Goal: Task Accomplishment & Management: Use online tool/utility

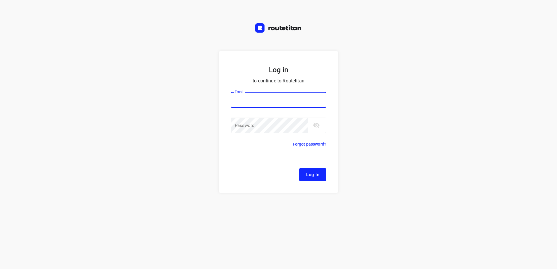
click at [288, 89] on div "Email Email ​ Password Password ​" at bounding box center [279, 113] width 96 height 56
click at [287, 99] on input "email" at bounding box center [279, 100] width 96 height 16
type input "[EMAIL_ADDRESS][DOMAIN_NAME]"
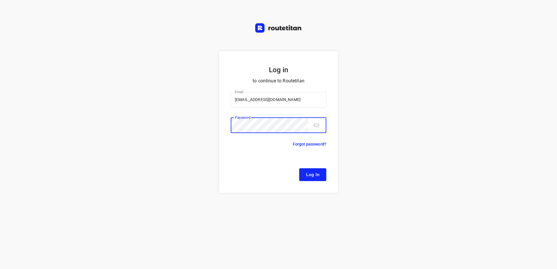
click at [299, 168] on button "Log In" at bounding box center [312, 174] width 27 height 13
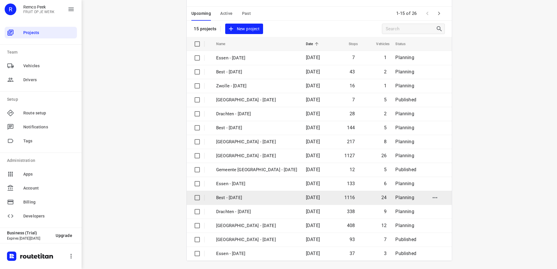
scroll to position [25, 0]
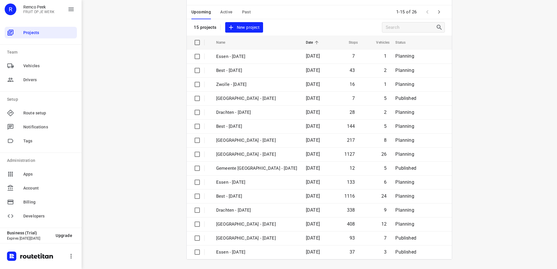
click at [436, 8] on button "button" at bounding box center [439, 12] width 12 height 12
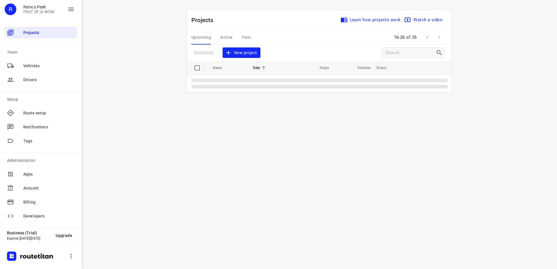
scroll to position [0, 0]
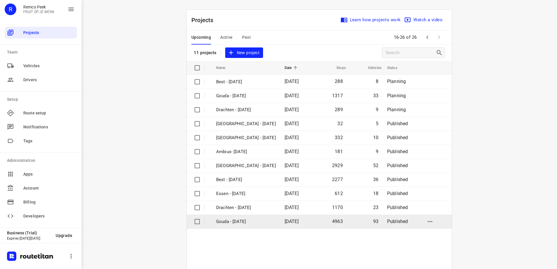
click at [258, 221] on p "Gouda - [DATE]" at bounding box center [246, 221] width 60 height 7
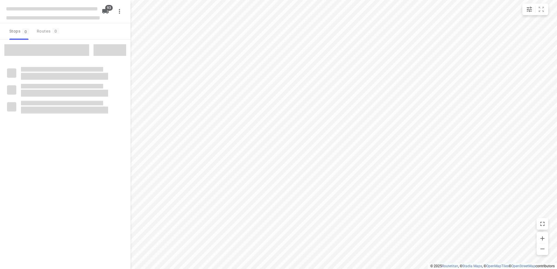
type input "distance"
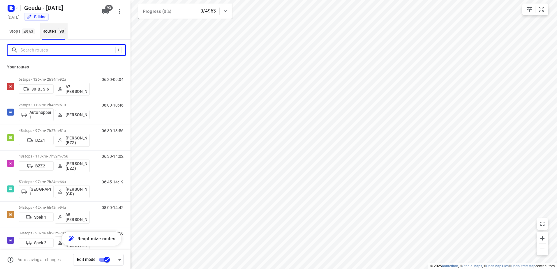
click at [37, 49] on input "Search routes" at bounding box center [67, 50] width 95 height 9
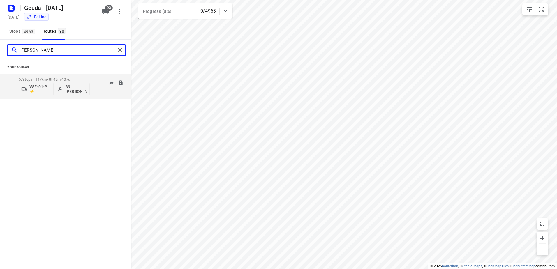
type input "marcel"
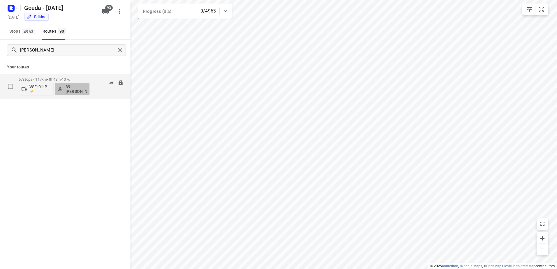
click at [62, 84] on button "89.Marcel Aerts" at bounding box center [72, 89] width 35 height 13
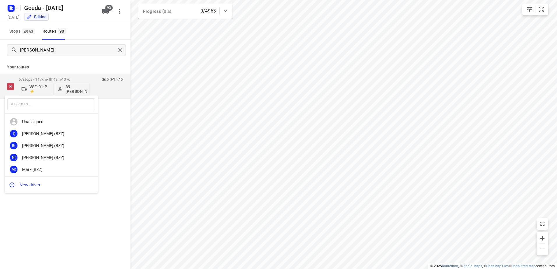
click at [188, 99] on div at bounding box center [278, 134] width 557 height 269
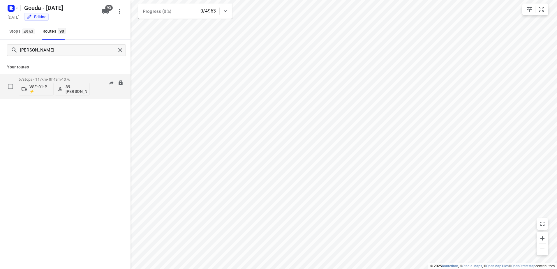
click at [58, 75] on div "57 stops • 117km • 8h43m • 107u VSF-01-P ⚡ 89.Marcel Aerts" at bounding box center [54, 86] width 71 height 24
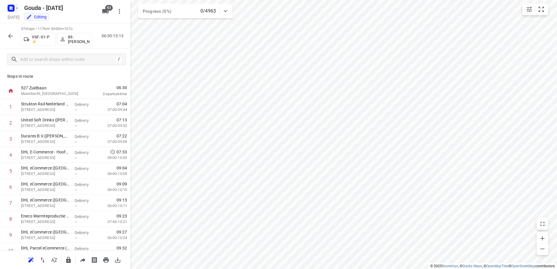
click at [10, 11] on rect "button" at bounding box center [11, 8] width 7 height 7
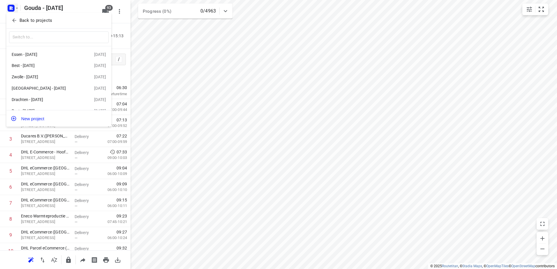
click at [241, 31] on div at bounding box center [278, 134] width 557 height 269
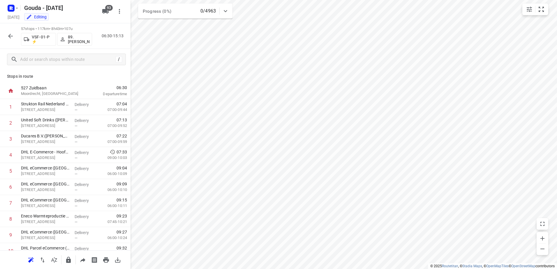
click at [15, 32] on button "button" at bounding box center [11, 36] width 12 height 12
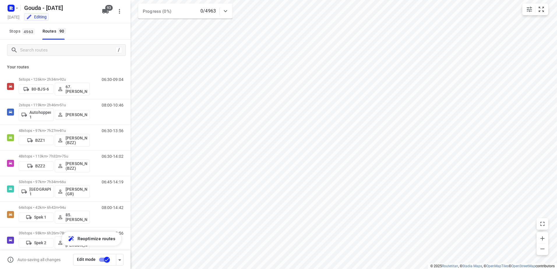
click at [100, 257] on input "checkbox" at bounding box center [106, 259] width 33 height 11
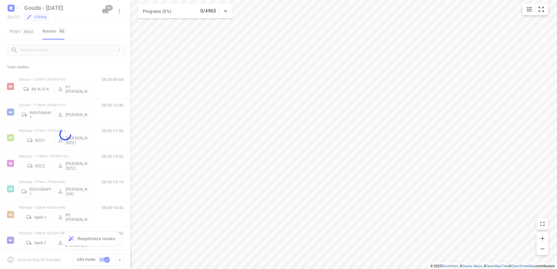
checkbox input "false"
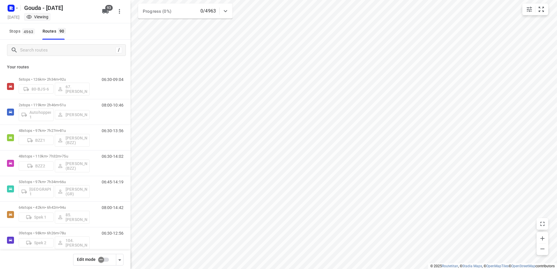
drag, startPoint x: 8, startPoint y: 13, endPoint x: 11, endPoint y: 18, distance: 6.3
click at [8, 13] on div "Gouda - Monday Monday, Aug 25 Viewing" at bounding box center [52, 11] width 93 height 20
click at [14, 11] on rect "button" at bounding box center [11, 8] width 7 height 7
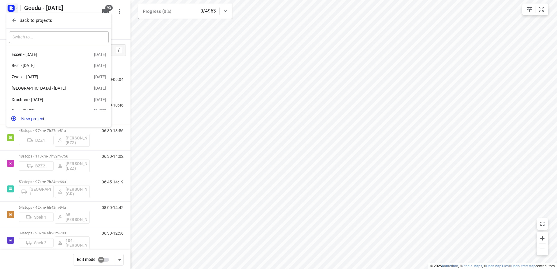
click at [19, 21] on span "Back to projects" at bounding box center [58, 20] width 95 height 7
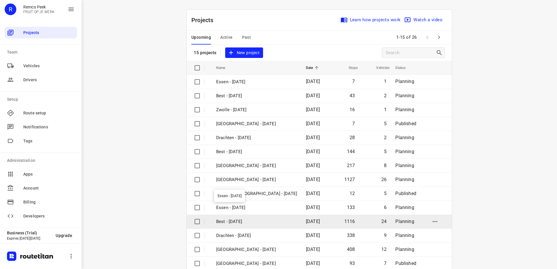
scroll to position [25, 0]
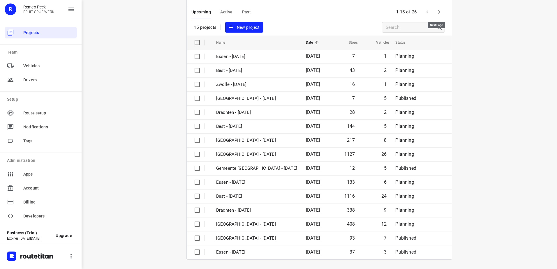
click at [435, 10] on icon "button" at bounding box center [438, 11] width 7 height 7
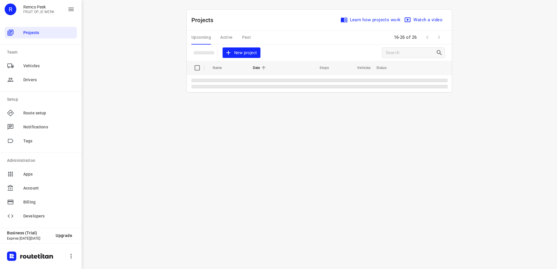
scroll to position [0, 0]
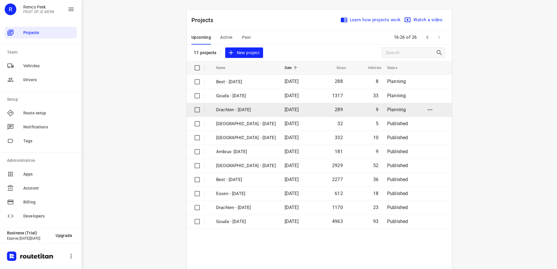
click at [276, 116] on td "Drachten - Tuesday" at bounding box center [245, 110] width 70 height 14
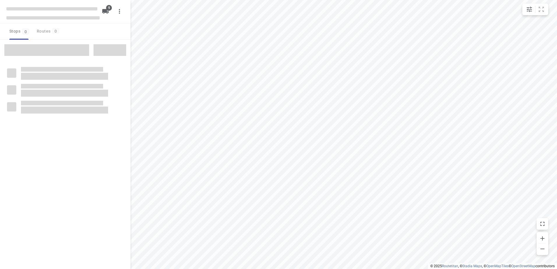
checkbox input "true"
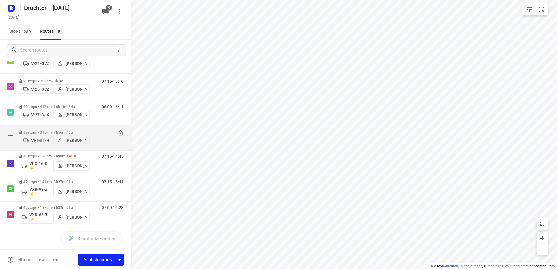
scroll to position [52, 0]
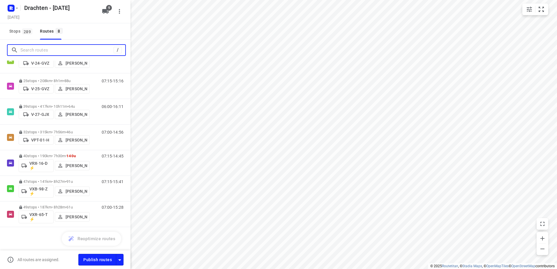
click at [76, 52] on input "Search routes" at bounding box center [66, 50] width 93 height 9
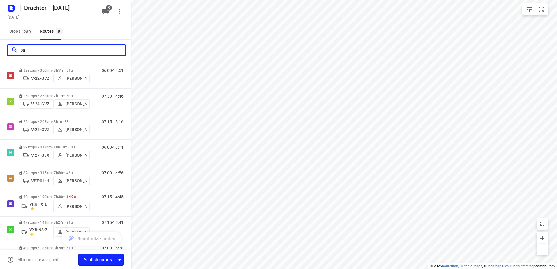
scroll to position [0, 0]
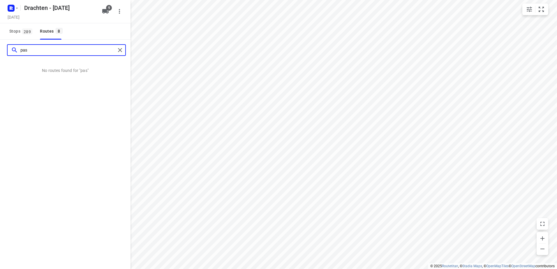
type input "pas"
click at [13, 13] on icon "button" at bounding box center [10, 7] width 9 height 9
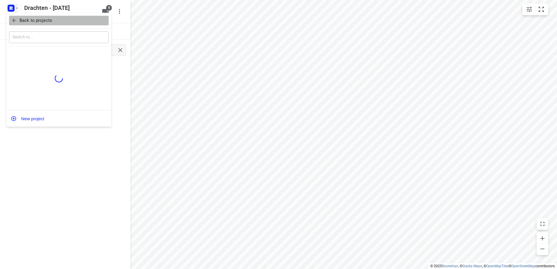
click at [20, 19] on p "Back to projects" at bounding box center [36, 20] width 33 height 7
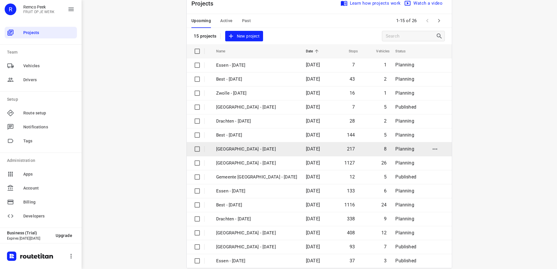
scroll to position [25, 0]
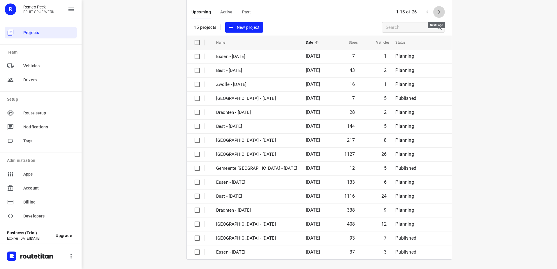
click at [437, 14] on icon "button" at bounding box center [438, 11] width 7 height 7
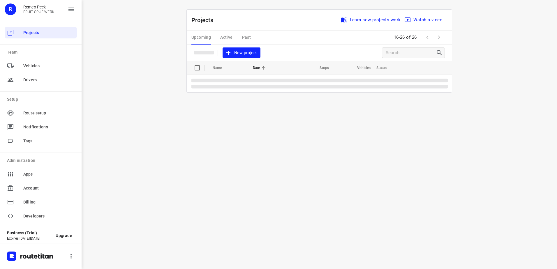
scroll to position [0, 0]
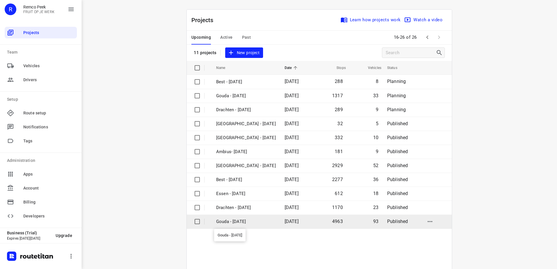
click at [254, 223] on p "Gouda - Monday" at bounding box center [246, 221] width 60 height 7
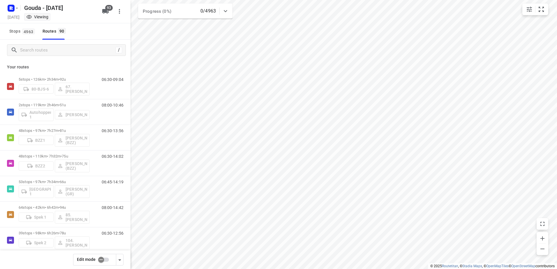
type input "distance"
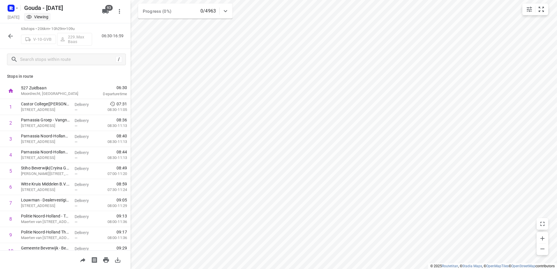
click at [6, 11] on div at bounding box center [12, 7] width 14 height 11
click at [9, 11] on rect "button" at bounding box center [11, 8] width 7 height 7
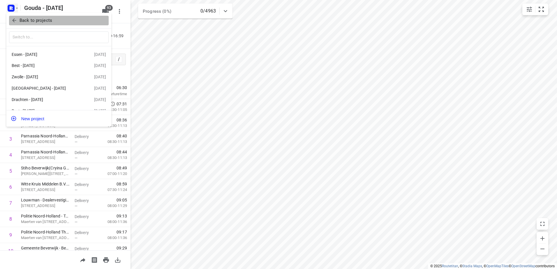
drag, startPoint x: 19, startPoint y: 24, endPoint x: 21, endPoint y: 28, distance: 4.0
click at [19, 24] on button "Back to projects" at bounding box center [59, 21] width 100 height 10
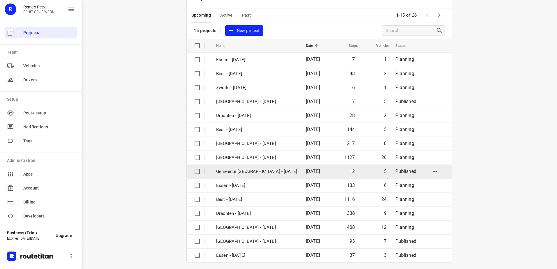
scroll to position [25, 0]
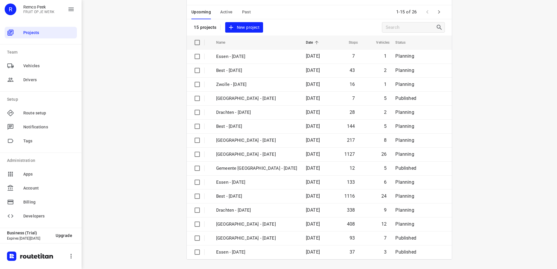
click at [435, 8] on button "button" at bounding box center [439, 12] width 12 height 12
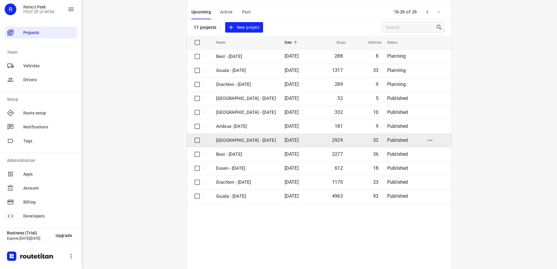
scroll to position [0, 0]
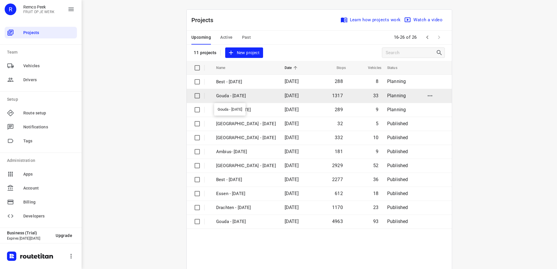
click at [251, 99] on p "Gouda - [DATE]" at bounding box center [246, 96] width 60 height 7
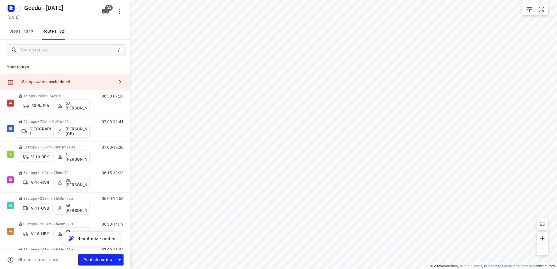
checkbox input "true"
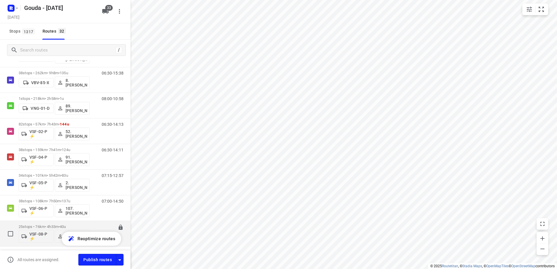
scroll to position [654, 0]
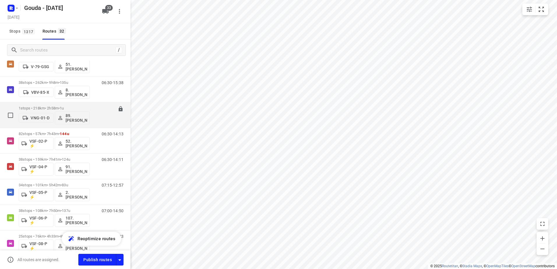
click at [58, 109] on p "1 stops • 218km • 2h58m • 1u" at bounding box center [54, 108] width 71 height 4
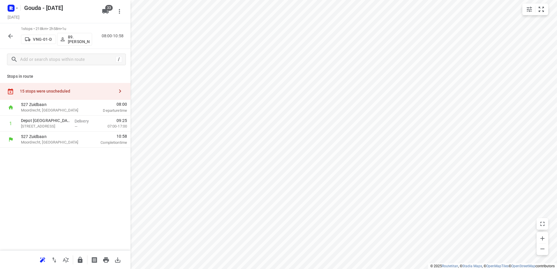
click at [81, 260] on icon "button" at bounding box center [80, 260] width 5 height 6
click at [14, 37] on button "button" at bounding box center [11, 36] width 12 height 12
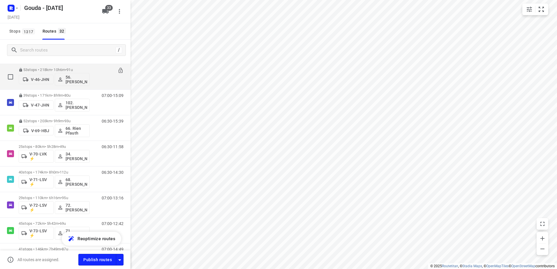
scroll to position [349, 0]
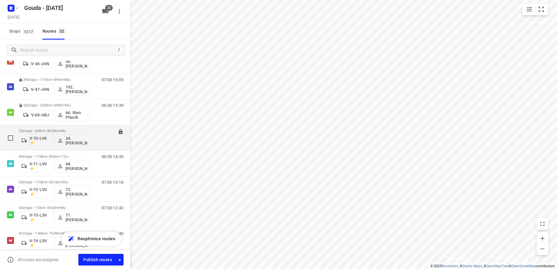
click at [56, 128] on div "25 stops • 80km • 5h28m • 49u V-70-LVK ⚡ 34.Jasper van Vloten" at bounding box center [54, 138] width 71 height 24
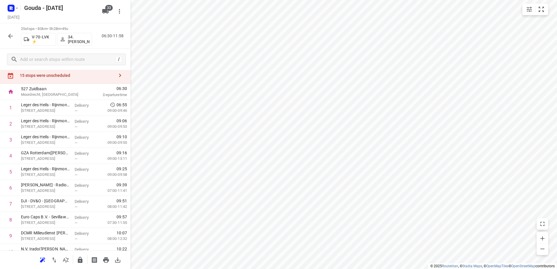
scroll to position [0, 0]
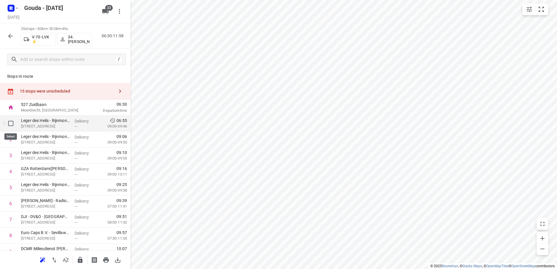
drag, startPoint x: 13, startPoint y: 124, endPoint x: 11, endPoint y: 132, distance: 8.3
click at [13, 124] on input "checkbox" at bounding box center [11, 124] width 12 height 12
checkbox input "true"
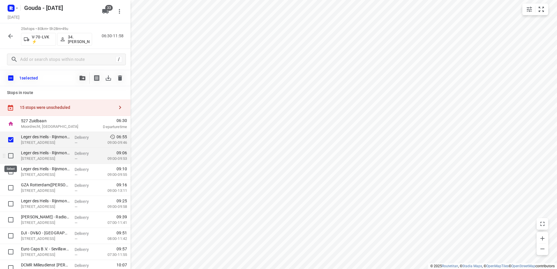
click at [9, 153] on input "checkbox" at bounding box center [11, 156] width 12 height 12
checkbox input "true"
click at [10, 170] on input "checkbox" at bounding box center [11, 172] width 12 height 12
checkbox input "true"
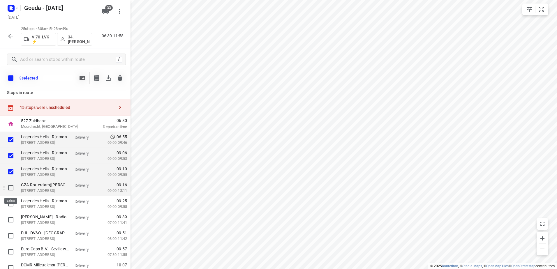
click at [11, 190] on input "checkbox" at bounding box center [11, 188] width 12 height 12
checkbox input "true"
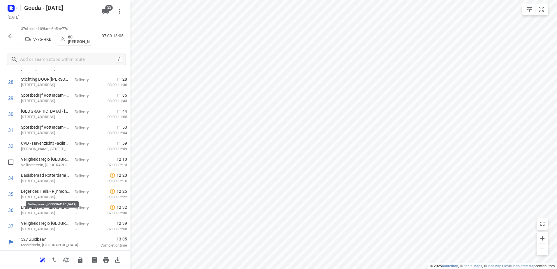
scroll to position [357, 0]
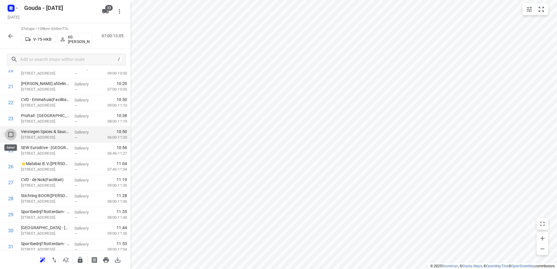
click at [8, 133] on input "checkbox" at bounding box center [11, 135] width 12 height 12
checkbox input "true"
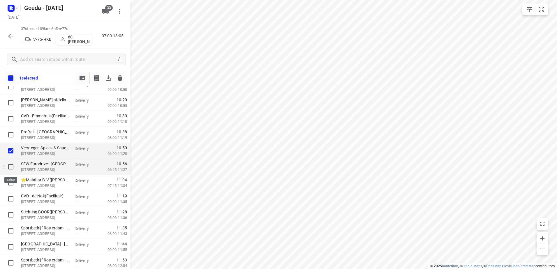
click at [8, 170] on input "checkbox" at bounding box center [11, 167] width 12 height 12
checkbox input "true"
click at [11, 184] on input "checkbox" at bounding box center [11, 183] width 12 height 12
checkbox input "true"
click at [84, 79] on icon "button" at bounding box center [82, 78] width 6 height 5
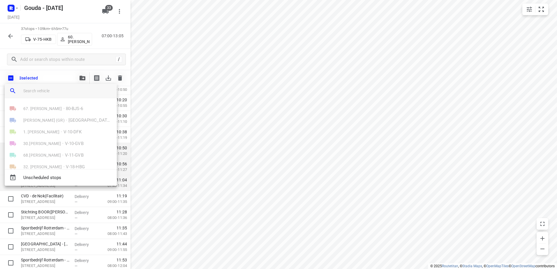
click at [74, 93] on input "search vehicle" at bounding box center [67, 90] width 89 height 9
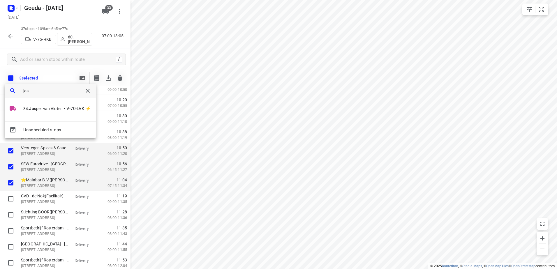
type input "jas"
click at [42, 115] on div "34. Jas per van Vloten • V-70-LVK ⚡" at bounding box center [50, 112] width 91 height 19
click at [42, 111] on span "34. Jas per van Vloten" at bounding box center [42, 109] width 39 height 6
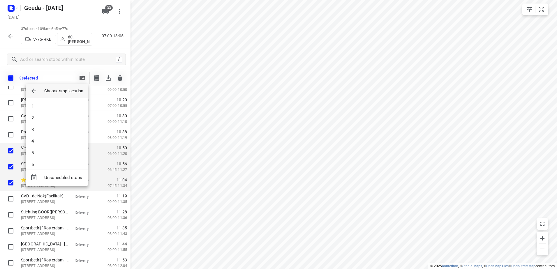
click at [42, 111] on li "1" at bounding box center [57, 106] width 62 height 12
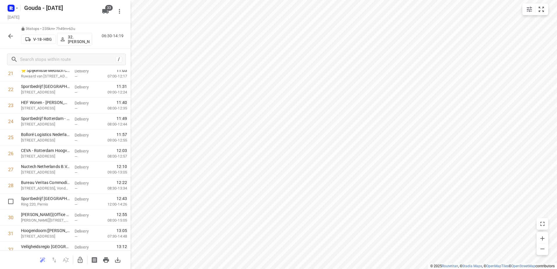
scroll to position [458, 0]
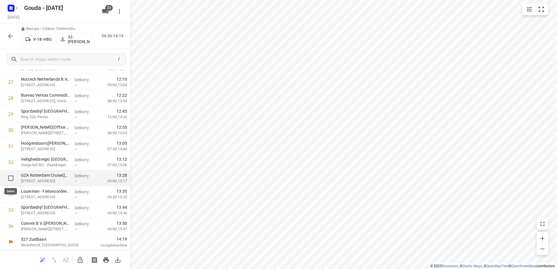
click at [8, 178] on input "checkbox" at bounding box center [11, 178] width 12 height 12
checkbox input "true"
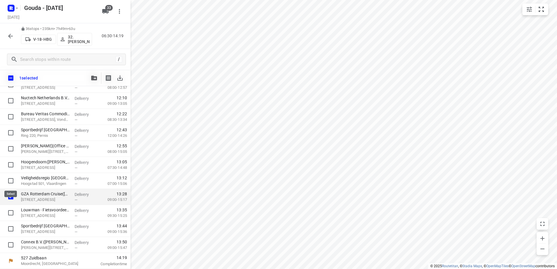
scroll to position [455, 0]
click at [9, 207] on input "checkbox" at bounding box center [11, 213] width 12 height 12
checkbox input "true"
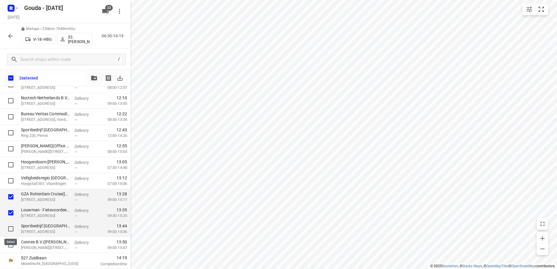
click at [15, 225] on input "checkbox" at bounding box center [11, 229] width 12 height 12
checkbox input "true"
click at [4, 250] on div at bounding box center [9, 245] width 19 height 16
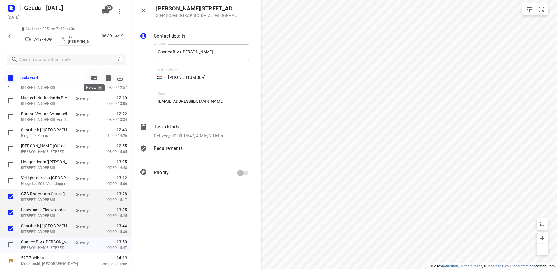
click at [94, 73] on button "button" at bounding box center [94, 78] width 12 height 12
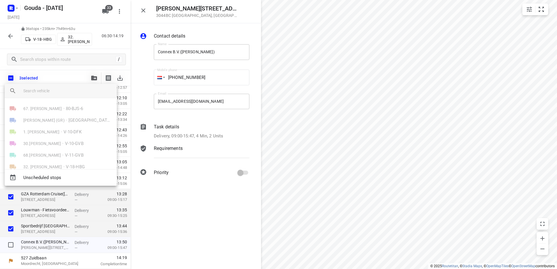
click at [73, 91] on input "search vehicle" at bounding box center [67, 90] width 89 height 9
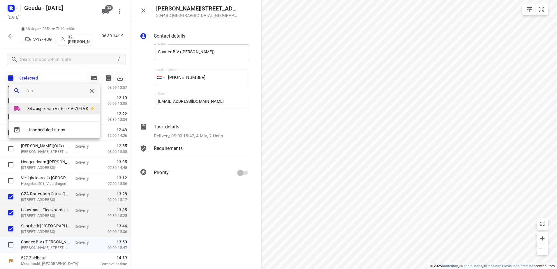
type input "jas"
click at [76, 109] on span "V-70-LVK ⚡" at bounding box center [82, 108] width 24 height 7
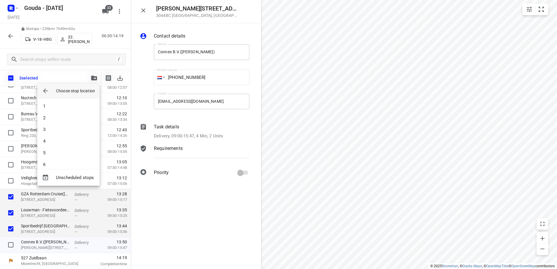
click at [66, 113] on li "2" at bounding box center [68, 118] width 62 height 12
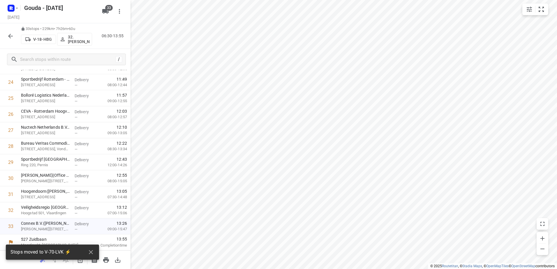
scroll to position [410, 0]
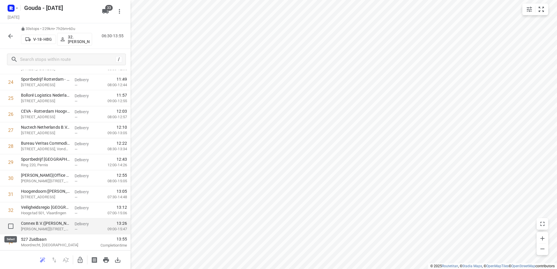
click at [11, 226] on input "checkbox" at bounding box center [11, 226] width 12 height 12
checkbox input "true"
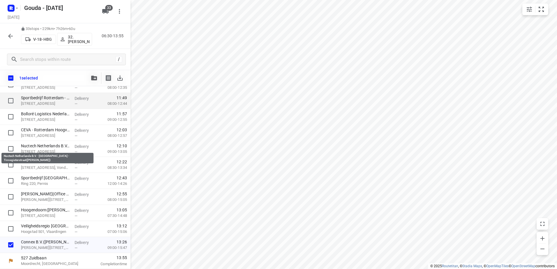
scroll to position [407, 0]
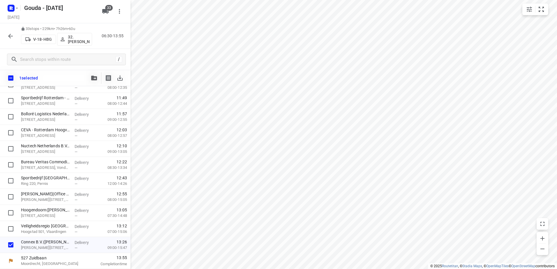
click at [97, 77] on span "button" at bounding box center [94, 78] width 7 height 5
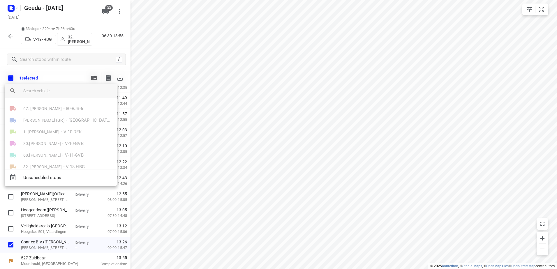
click at [76, 92] on input "search vehicle" at bounding box center [67, 90] width 89 height 9
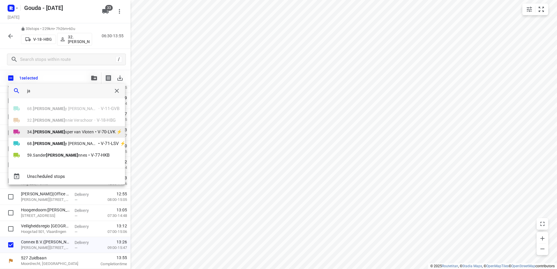
type input "ja"
click at [67, 130] on li "34. Ja sper van Vloten • V-70-LVK ⚡" at bounding box center [66, 132] width 116 height 12
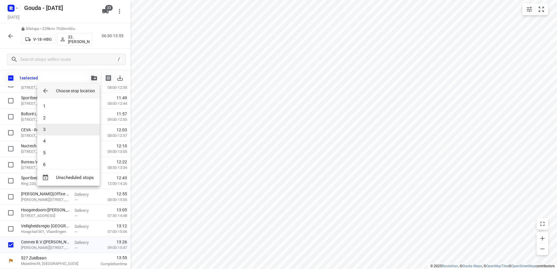
click at [63, 131] on li "3" at bounding box center [68, 130] width 62 height 12
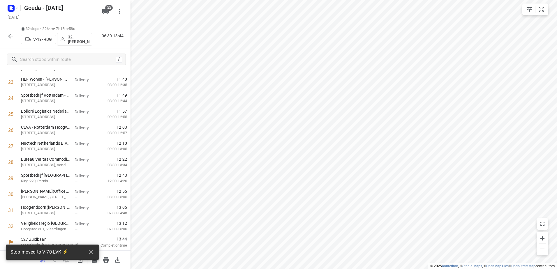
scroll to position [394, 0]
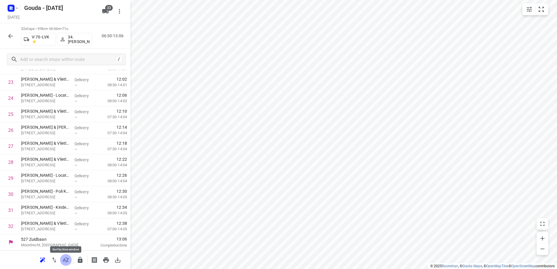
click at [65, 258] on icon "button" at bounding box center [65, 260] width 7 height 7
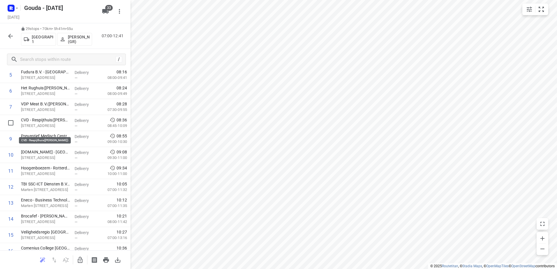
scroll to position [0, 0]
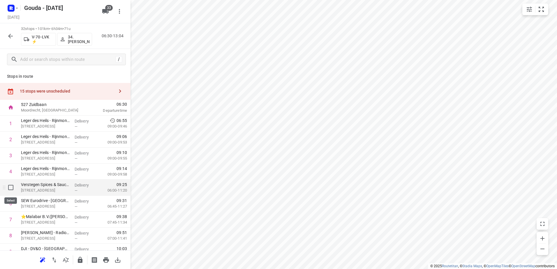
click at [8, 190] on input "checkbox" at bounding box center [11, 188] width 12 height 12
checkbox input "true"
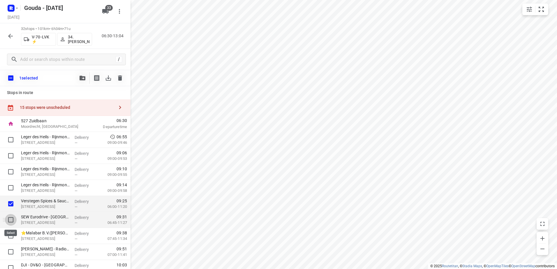
click at [10, 218] on input "checkbox" at bounding box center [11, 220] width 12 height 12
checkbox input "true"
click at [10, 239] on input "checkbox" at bounding box center [11, 236] width 12 height 12
checkbox input "true"
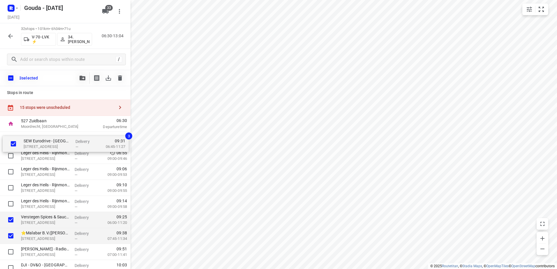
drag, startPoint x: 57, startPoint y: 222, endPoint x: 61, endPoint y: 146, distance: 76.7
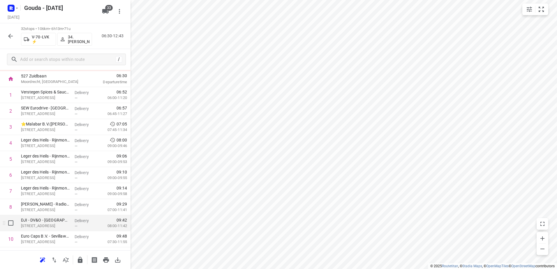
scroll to position [58, 0]
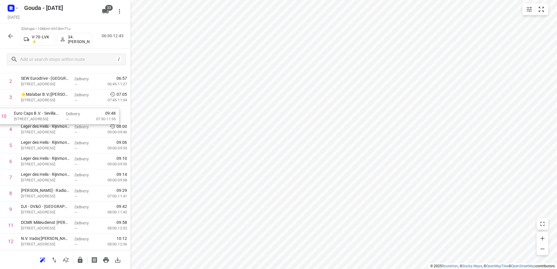
drag, startPoint x: 96, startPoint y: 210, endPoint x: 87, endPoint y: 107, distance: 102.6
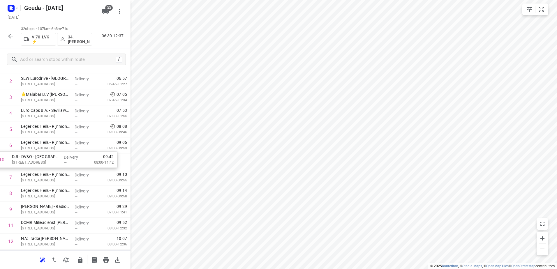
scroll to position [59, 0]
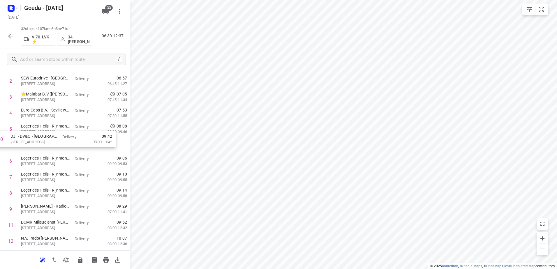
drag, startPoint x: 90, startPoint y: 210, endPoint x: 80, endPoint y: 131, distance: 79.9
click at [8, 149] on input "checkbox" at bounding box center [11, 145] width 12 height 12
checkbox input "true"
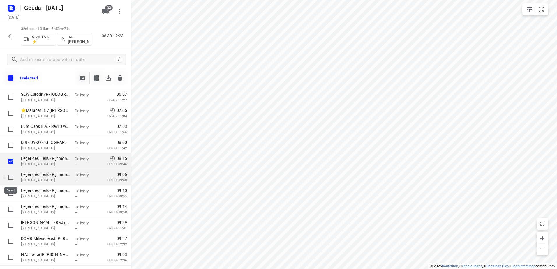
click at [11, 176] on input "checkbox" at bounding box center [11, 178] width 12 height 12
checkbox input "true"
click at [13, 190] on input "checkbox" at bounding box center [11, 194] width 12 height 12
checkbox input "true"
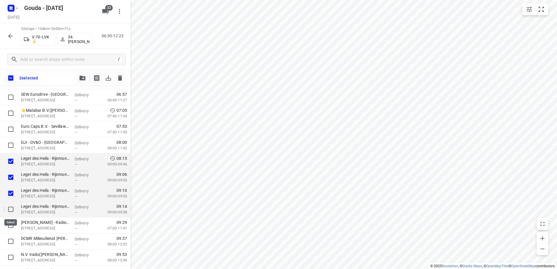
click at [12, 212] on input "checkbox" at bounding box center [11, 210] width 12 height 12
checkbox input "true"
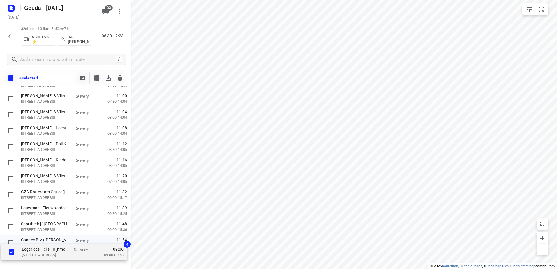
scroll to position [391, 0]
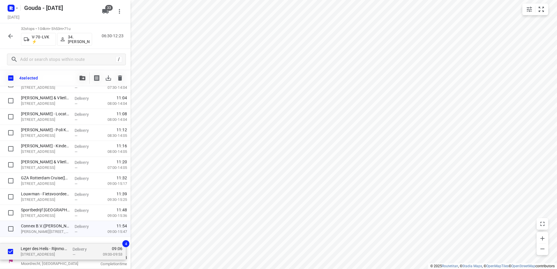
drag, startPoint x: 44, startPoint y: 182, endPoint x: 42, endPoint y: 253, distance: 71.1
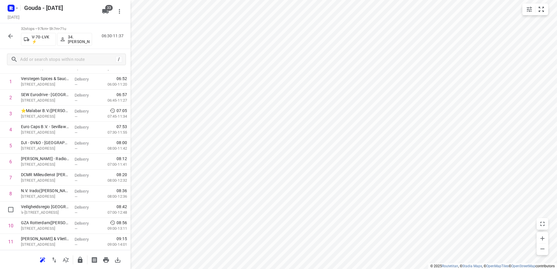
scroll to position [42, 0]
drag, startPoint x: 78, startPoint y: 211, endPoint x: 75, endPoint y: 156, distance: 55.1
drag, startPoint x: 73, startPoint y: 191, endPoint x: 73, endPoint y: 173, distance: 18.1
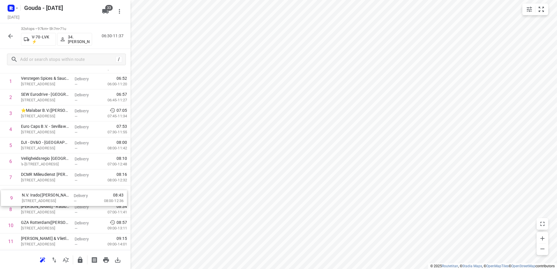
drag, startPoint x: 72, startPoint y: 207, endPoint x: 73, endPoint y: 193, distance: 14.3
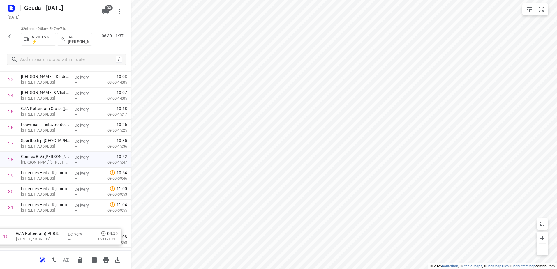
scroll to position [394, 0]
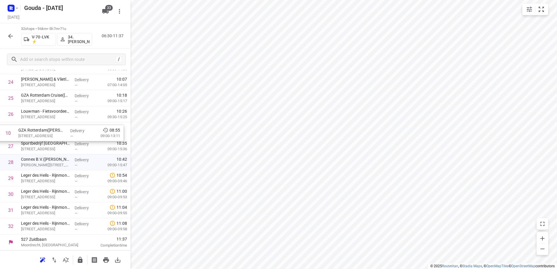
drag, startPoint x: 95, startPoint y: 136, endPoint x: 92, endPoint y: 133, distance: 4.1
drag, startPoint x: 84, startPoint y: 238, endPoint x: 85, endPoint y: 136, distance: 102.5
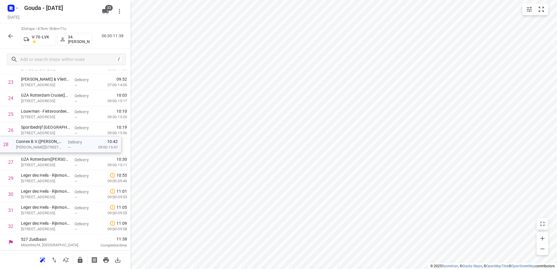
drag, startPoint x: 84, startPoint y: 161, endPoint x: 77, endPoint y: 142, distance: 20.2
click at [82, 259] on icon "button" at bounding box center [80, 260] width 7 height 7
click at [9, 34] on icon "button" at bounding box center [10, 36] width 7 height 7
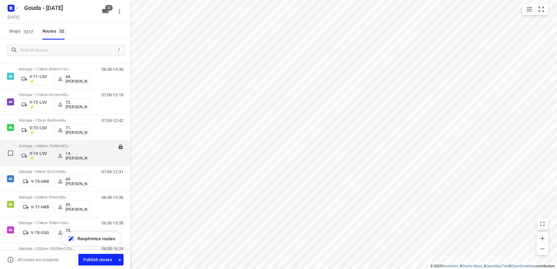
scroll to position [379, 0]
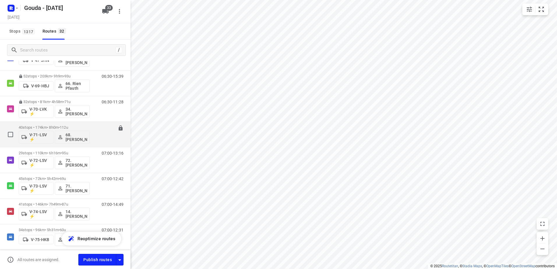
click at [68, 125] on span "112u" at bounding box center [64, 127] width 8 height 4
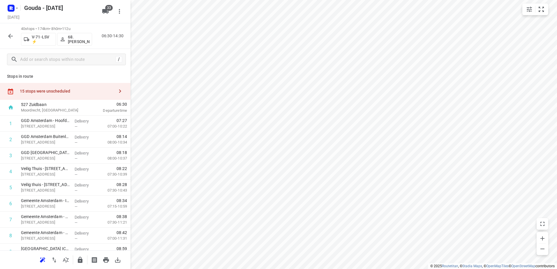
click at [286, 269] on html "i © 2025 Routetitan , © Stadia Maps , © OpenMapTiles © OpenStreetMap contributo…" at bounding box center [278, 134] width 557 height 269
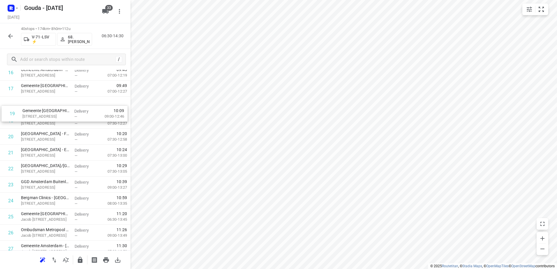
scroll to position [288, 0]
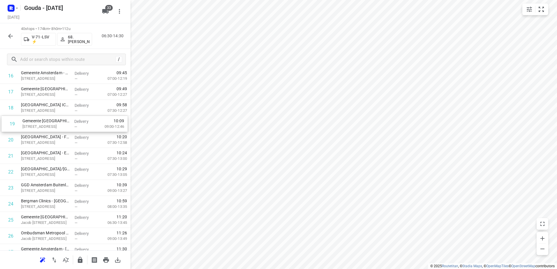
drag, startPoint x: 93, startPoint y: 128, endPoint x: 94, endPoint y: 137, distance: 8.6
click at [94, 137] on div "1 GGD Amsterdam - Hoofdlocatie(Karin van Eikeren) Nieuwe Achtergracht 100, Amst…" at bounding box center [65, 148] width 130 height 641
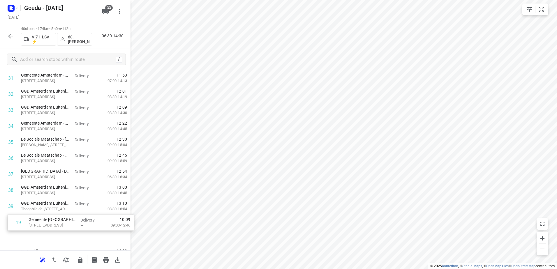
scroll to position [522, 0]
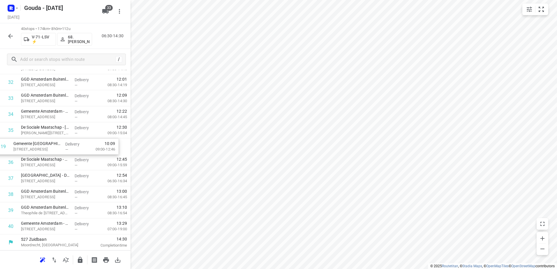
drag, startPoint x: 58, startPoint y: 124, endPoint x: 50, endPoint y: 150, distance: 27.1
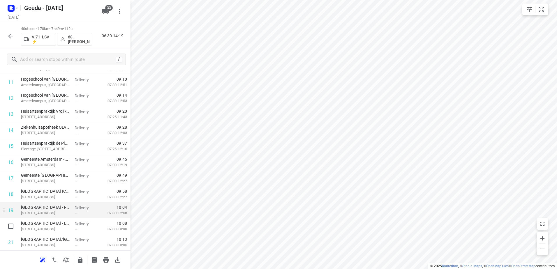
scroll to position [204, 0]
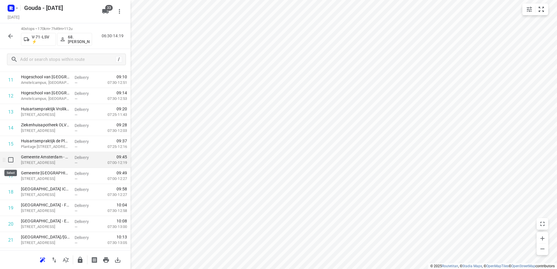
drag, startPoint x: 11, startPoint y: 162, endPoint x: 12, endPoint y: 182, distance: 20.1
click at [11, 162] on input "checkbox" at bounding box center [11, 160] width 12 height 12
checkbox input "true"
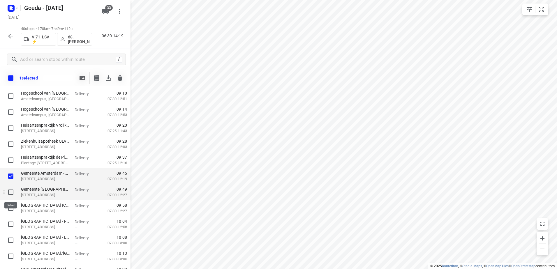
click at [11, 190] on input "checkbox" at bounding box center [11, 192] width 12 height 12
checkbox input "true"
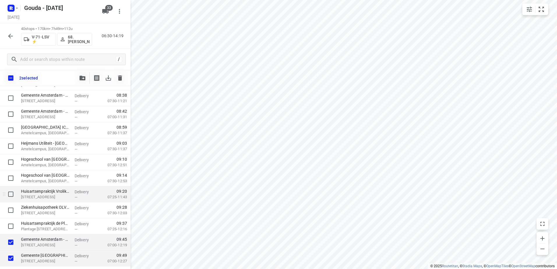
scroll to position [146, 0]
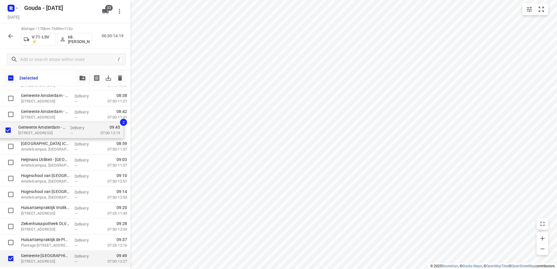
drag, startPoint x: 54, startPoint y: 237, endPoint x: 52, endPoint y: 129, distance: 108.1
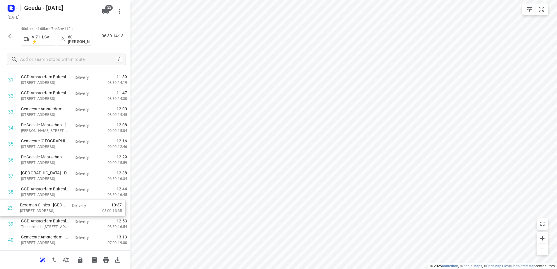
scroll to position [510, 0]
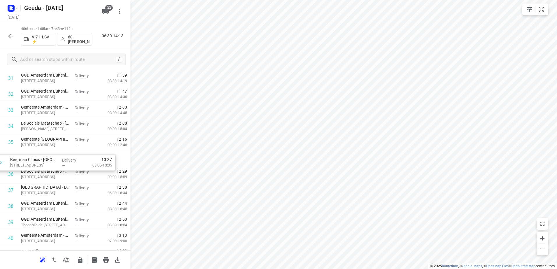
drag, startPoint x: 104, startPoint y: 186, endPoint x: 92, endPoint y: 167, distance: 22.7
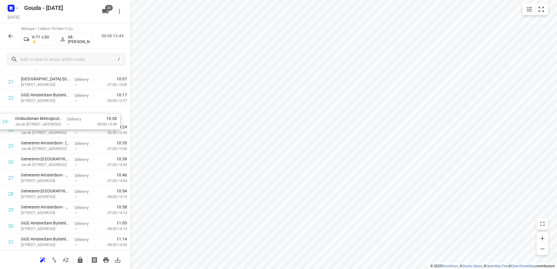
scroll to position [361, 0]
drag, startPoint x: 74, startPoint y: 126, endPoint x: 67, endPoint y: 115, distance: 12.8
click at [67, 115] on div "1 GGD Amsterdam - Hoofdlocatie(Karin van Eikeren) Nieuwe Achtergracht 100, Amst…" at bounding box center [65, 74] width 130 height 641
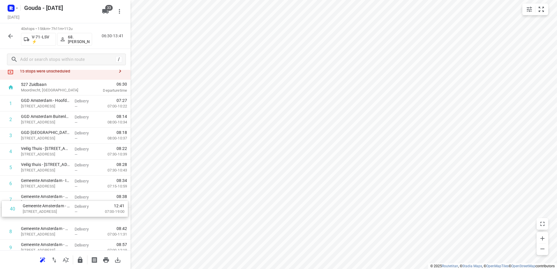
scroll to position [21, 0]
drag, startPoint x: 104, startPoint y: 225, endPoint x: 100, endPoint y: 197, distance: 28.2
click at [81, 264] on button "button" at bounding box center [80, 260] width 12 height 12
click at [10, 39] on icon "button" at bounding box center [10, 36] width 7 height 7
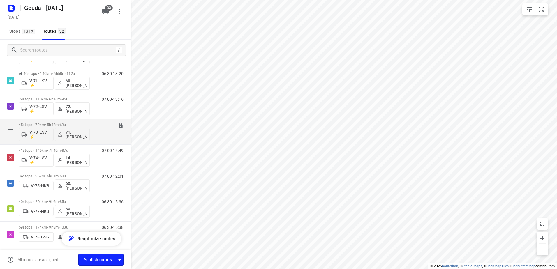
scroll to position [437, 0]
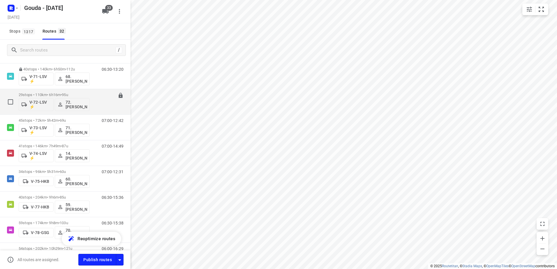
click at [53, 94] on p "29 stops • 110km • 6h16m • 95u" at bounding box center [54, 95] width 71 height 4
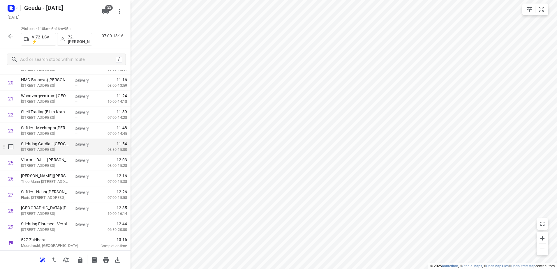
scroll to position [346, 0]
click at [80, 264] on button "button" at bounding box center [80, 260] width 12 height 12
click at [11, 36] on icon "button" at bounding box center [10, 36] width 7 height 7
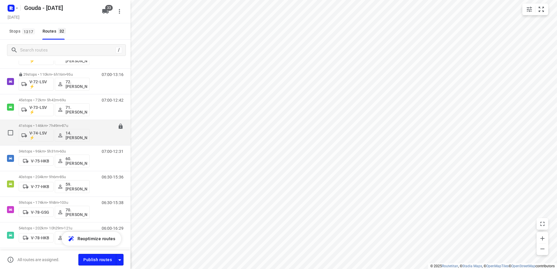
scroll to position [466, 0]
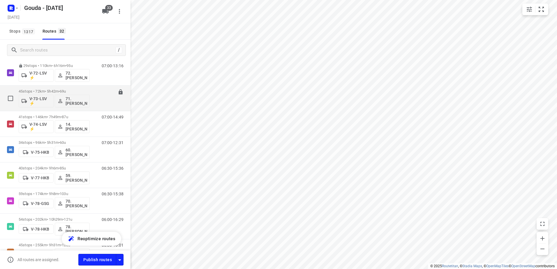
click at [66, 93] on span "69u" at bounding box center [63, 91] width 6 height 4
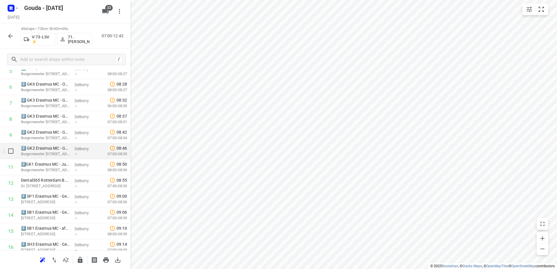
scroll to position [146, 0]
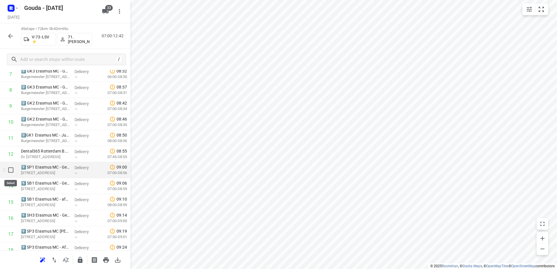
click at [6, 167] on input "checkbox" at bounding box center [11, 170] width 12 height 12
checkbox input "true"
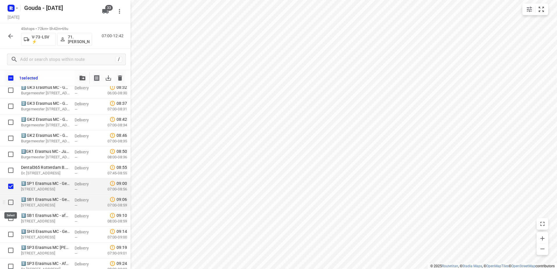
click at [10, 204] on input "checkbox" at bounding box center [11, 203] width 12 height 12
checkbox input "true"
click at [10, 219] on input "checkbox" at bounding box center [11, 219] width 12 height 12
checkbox input "true"
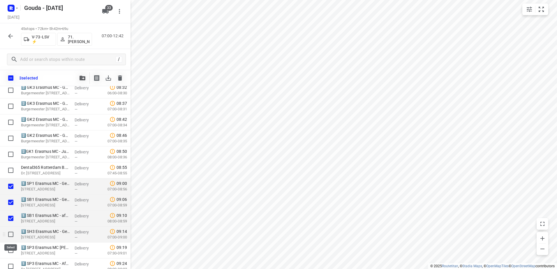
click at [10, 234] on input "checkbox" at bounding box center [11, 235] width 12 height 12
checkbox input "true"
click at [8, 251] on input "checkbox" at bounding box center [11, 251] width 12 height 12
checkbox input "true"
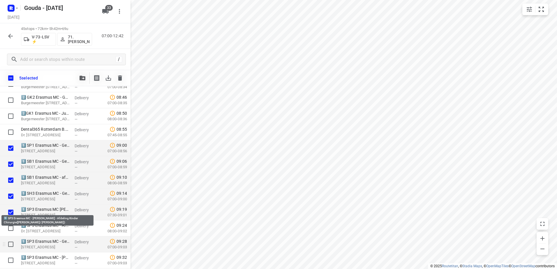
scroll to position [233, 0]
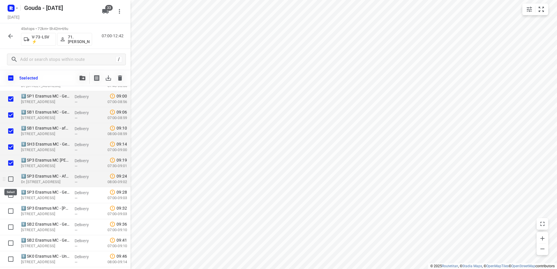
click at [8, 178] on input "checkbox" at bounding box center [11, 179] width 12 height 12
checkbox input "true"
click at [8, 196] on input "checkbox" at bounding box center [11, 195] width 12 height 12
checkbox input "true"
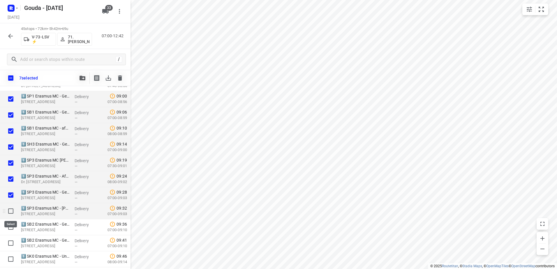
click at [13, 213] on input "checkbox" at bounding box center [11, 211] width 12 height 12
checkbox input "true"
click at [13, 225] on input "checkbox" at bounding box center [11, 227] width 12 height 12
checkbox input "true"
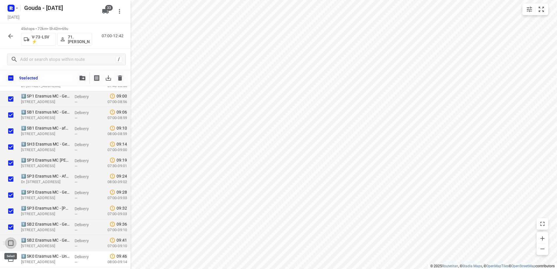
click at [13, 243] on input "checkbox" at bounding box center [11, 243] width 12 height 12
checkbox input "true"
click at [6, 259] on input "checkbox" at bounding box center [11, 259] width 12 height 12
checkbox input "true"
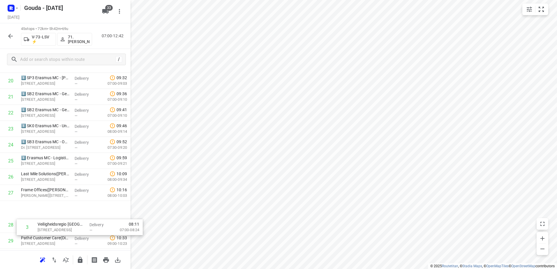
scroll to position [333, 0]
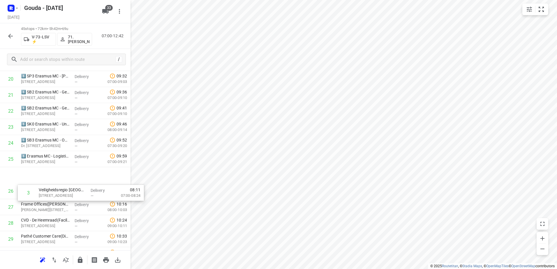
drag, startPoint x: 102, startPoint y: 170, endPoint x: 121, endPoint y: 197, distance: 32.4
click at [121, 197] on div "1 2️⃣ GK0 Erasmus Medisch - Gebouw GK - Centrum - Arbodienst(M. Nieuwenbrug) Bu…" at bounding box center [65, 143] width 130 height 721
drag, startPoint x: 103, startPoint y: 178, endPoint x: 105, endPoint y: 199, distance: 20.5
click at [105, 199] on div "1 2️⃣ GK0 Erasmus Medisch - Gebouw GK - Centrum - Arbodienst(M. Nieuwenbrug) Bu…" at bounding box center [65, 143] width 130 height 721
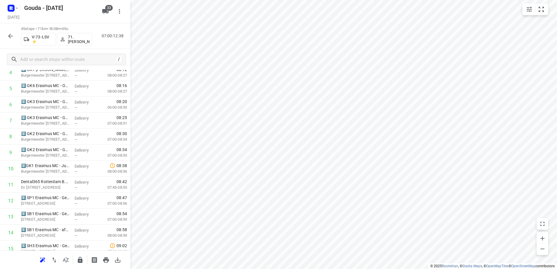
scroll to position [0, 0]
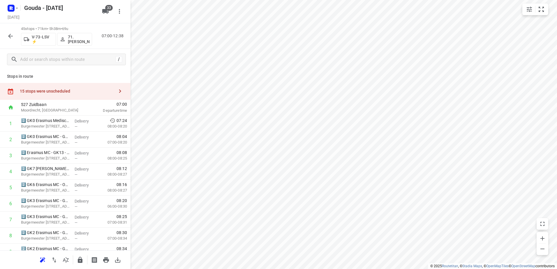
click at [102, 93] on div "15 stops were unscheduled" at bounding box center [67, 91] width 94 height 5
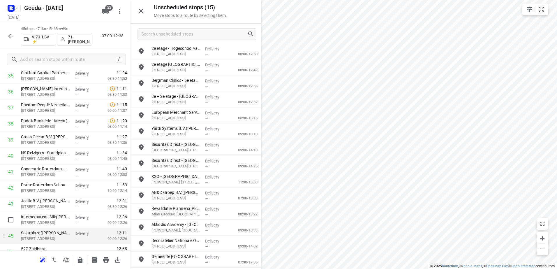
scroll to position [602, 0]
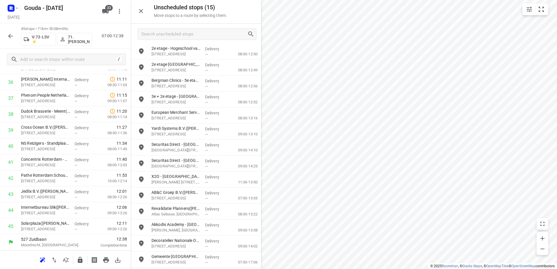
click at [81, 257] on icon "button" at bounding box center [80, 260] width 5 height 6
click at [8, 43] on div "45 stops • 71km • 5h38m • 69u V-73-LSV ⚡ 71. Ronald Oudijk 07:00-12:38" at bounding box center [65, 36] width 130 height 26
click at [11, 35] on icon "button" at bounding box center [10, 36] width 7 height 7
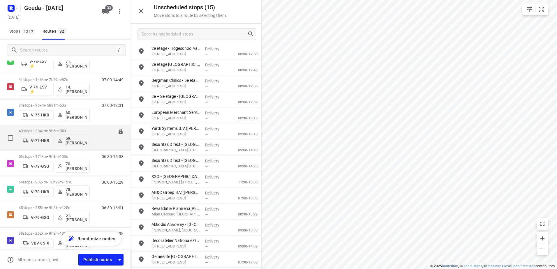
scroll to position [495, 0]
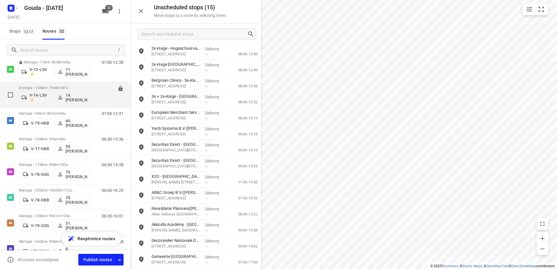
click at [76, 85] on div "41 stops • 146km • 7h49m • 87u V-74-LSV ⚡ 14. Bryan Oelrich" at bounding box center [54, 95] width 71 height 24
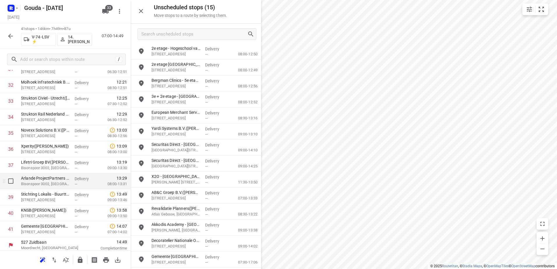
scroll to position [538, 0]
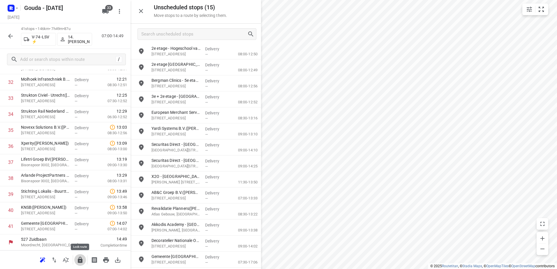
click at [82, 261] on icon "button" at bounding box center [80, 260] width 5 height 6
click at [6, 36] on button "button" at bounding box center [11, 36] width 12 height 12
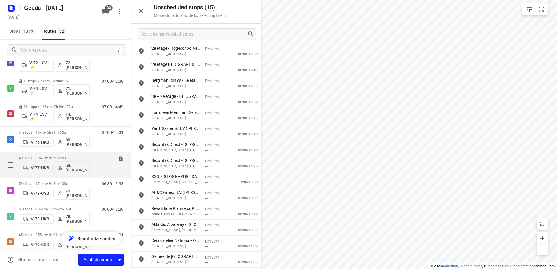
scroll to position [466, 0]
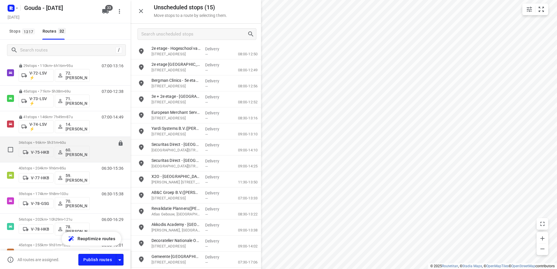
click at [60, 142] on span "•" at bounding box center [59, 142] width 1 height 4
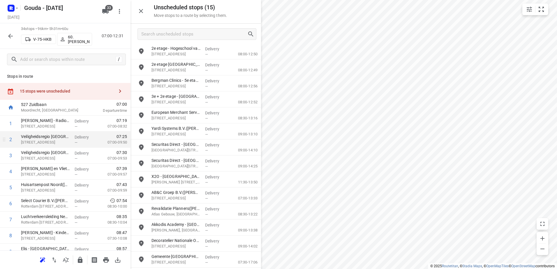
scroll to position [29, 0]
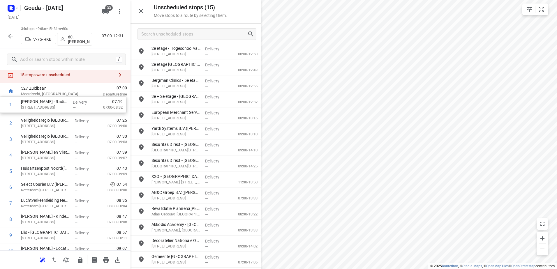
drag, startPoint x: 104, startPoint y: 96, endPoint x: 105, endPoint y: 107, distance: 11.4
click at [9, 128] on input "checkbox" at bounding box center [11, 124] width 12 height 12
checkbox input "true"
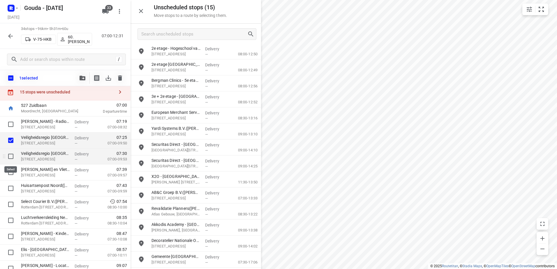
click at [10, 156] on input "checkbox" at bounding box center [11, 157] width 12 height 12
checkbox input "true"
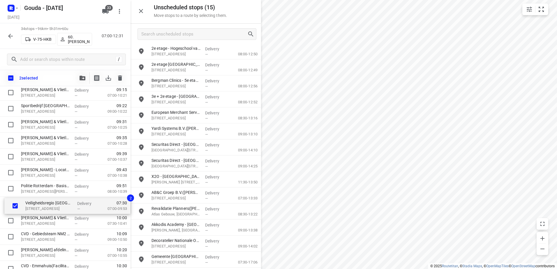
scroll to position [207, 0]
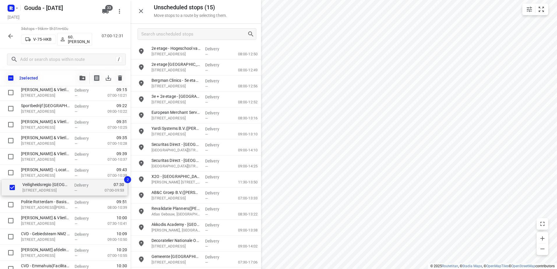
drag, startPoint x: 52, startPoint y: 151, endPoint x: 54, endPoint y: 184, distance: 32.7
click at [54, 184] on div "Franciscus Gasthuis - Radiologie(Fleur Neerbos) Kleiweg 500, Rotterdam Delivery…" at bounding box center [65, 197] width 130 height 545
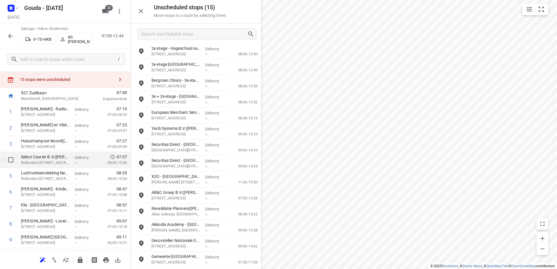
scroll to position [3, 0]
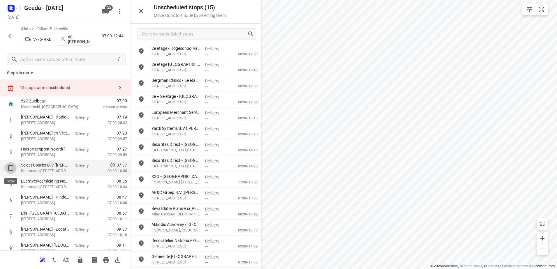
click at [10, 170] on input "checkbox" at bounding box center [11, 168] width 12 height 12
checkbox input "true"
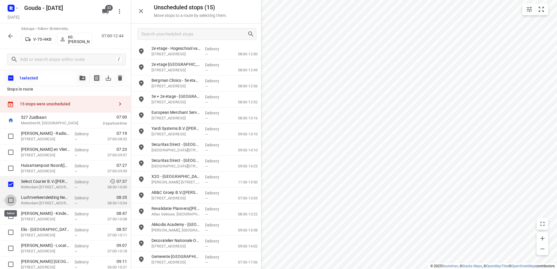
click at [9, 199] on input "checkbox" at bounding box center [11, 201] width 12 height 12
checkbox input "true"
click at [11, 233] on input "checkbox" at bounding box center [11, 233] width 12 height 12
checkbox input "true"
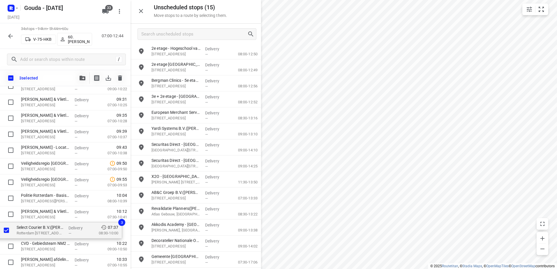
scroll to position [198, 0]
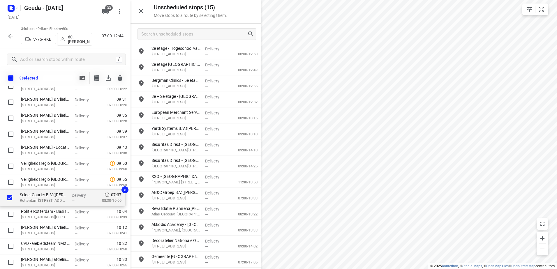
drag, startPoint x: 49, startPoint y: 190, endPoint x: 50, endPoint y: 210, distance: 20.1
click at [50, 210] on div "Franciscus Gasthuis - Radiologie(Fleur Neerbos) Kleiweg 500, Rotterdam Delivery…" at bounding box center [65, 206] width 130 height 545
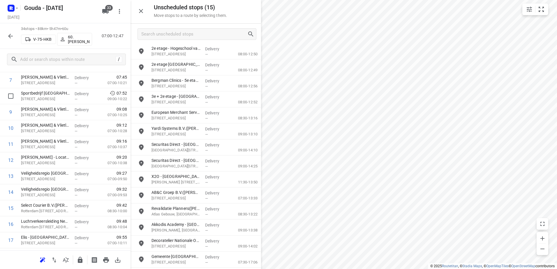
scroll to position [139, 0]
drag, startPoint x: 87, startPoint y: 99, endPoint x: 82, endPoint y: 200, distance: 100.9
click at [82, 200] on div "1 Franciscus Gasthuis - Radiologie(Fleur Neerbos) Kleiweg 500, Rotterdam Delive…" at bounding box center [65, 248] width 130 height 545
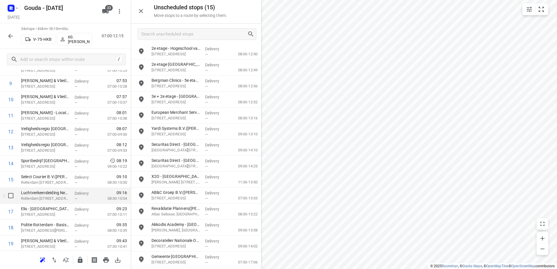
scroll to position [168, 0]
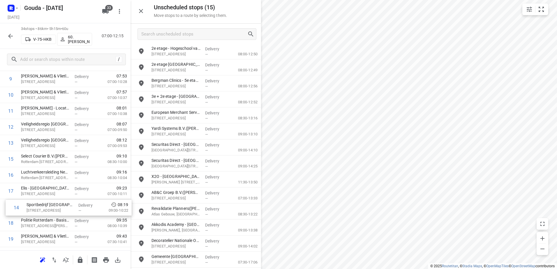
drag, startPoint x: 35, startPoint y: 164, endPoint x: 41, endPoint y: 210, distance: 46.3
click at [41, 210] on div "1 Franciscus Gasthuis - Radiologie(Fleur Neerbos) Kleiweg 500, Rotterdam Delive…" at bounding box center [65, 215] width 130 height 545
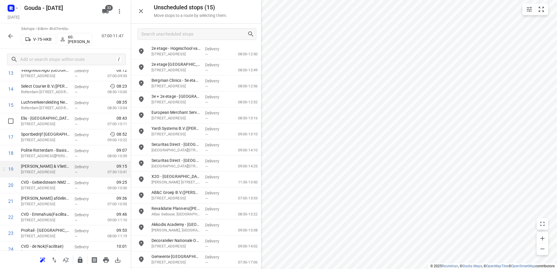
scroll to position [260, 0]
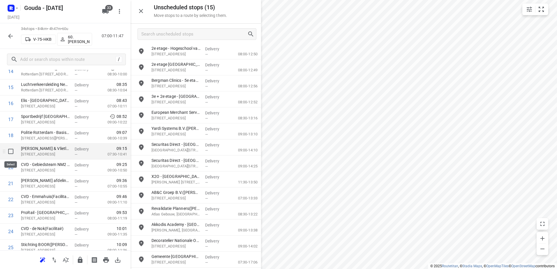
click at [8, 153] on input "checkbox" at bounding box center [11, 152] width 12 height 12
checkbox input "true"
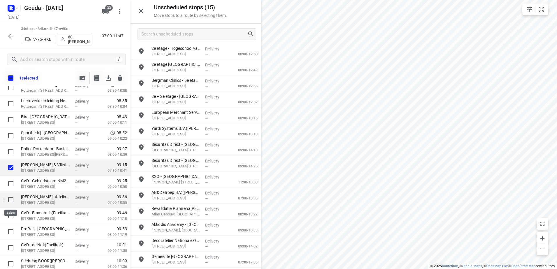
click at [10, 199] on input "checkbox" at bounding box center [11, 200] width 12 height 12
checkbox input "true"
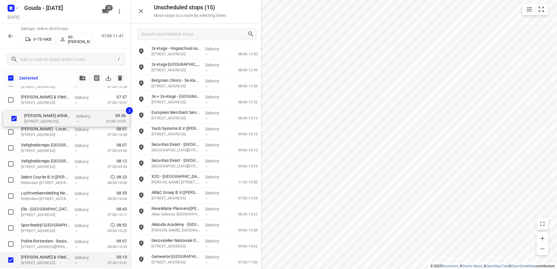
scroll to position [181, 0]
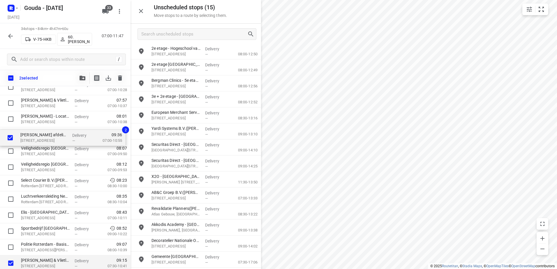
drag, startPoint x: 48, startPoint y: 171, endPoint x: 36, endPoint y: 132, distance: 41.1
click at [36, 132] on div "Franciscus Gasthuis - Radiologie(Fleur Neerbos) Kleiweg 500, Rotterdam Delivery…" at bounding box center [65, 223] width 130 height 545
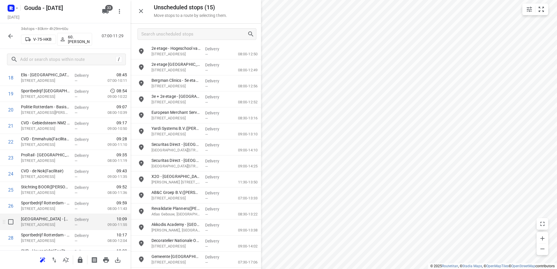
scroll to position [326, 0]
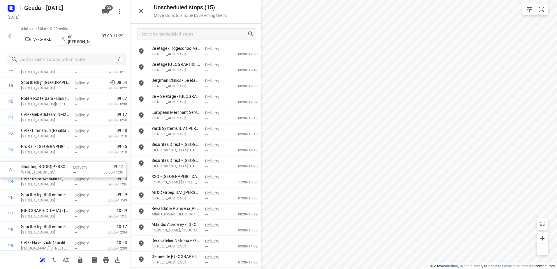
drag, startPoint x: 78, startPoint y: 178, endPoint x: 78, endPoint y: 164, distance: 14.3
click at [78, 164] on div "1 Franciscus Gasthuis - Radiologie(Fleur Neerbos) Kleiweg 500, Rotterdam Delive…" at bounding box center [65, 61] width 130 height 545
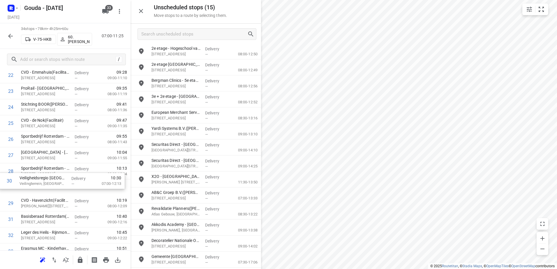
scroll to position [385, 0]
drag, startPoint x: 84, startPoint y: 207, endPoint x: 82, endPoint y: 172, distance: 35.6
click at [81, 175] on div "1 Franciscus Gasthuis - Radiologie(Fleur Neerbos) Kleiweg 500, Rotterdam Delive…" at bounding box center [65, 3] width 130 height 545
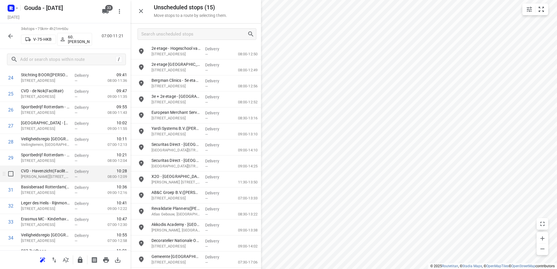
scroll to position [426, 0]
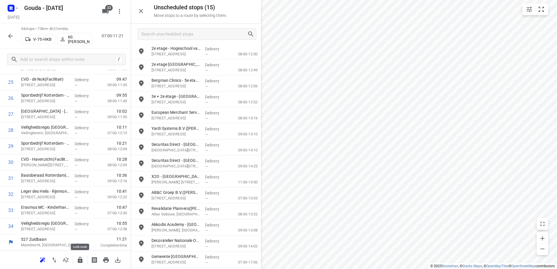
click at [78, 256] on button "button" at bounding box center [80, 260] width 12 height 12
click at [8, 34] on icon "button" at bounding box center [10, 36] width 7 height 7
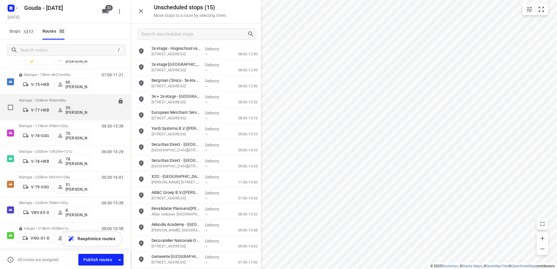
scroll to position [524, 0]
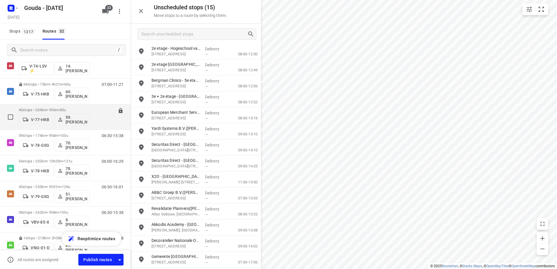
click at [60, 113] on div "V-77-HKB 59.Sander Jannes" at bounding box center [54, 119] width 71 height 14
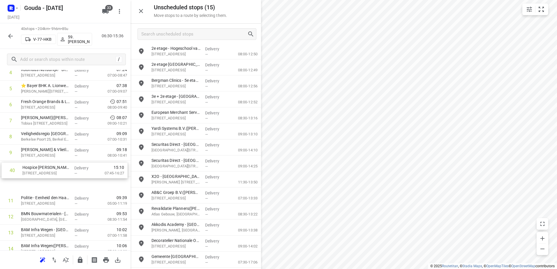
scroll to position [85, 0]
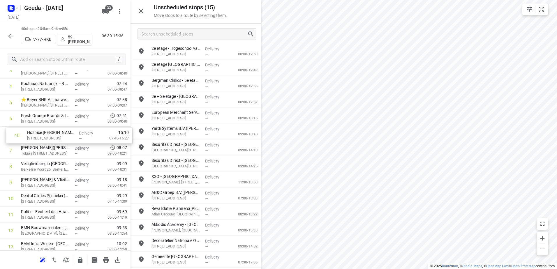
drag, startPoint x: 38, startPoint y: 225, endPoint x: 45, endPoint y: 131, distance: 93.7
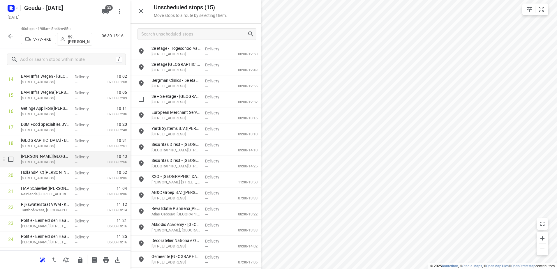
scroll to position [260, 0]
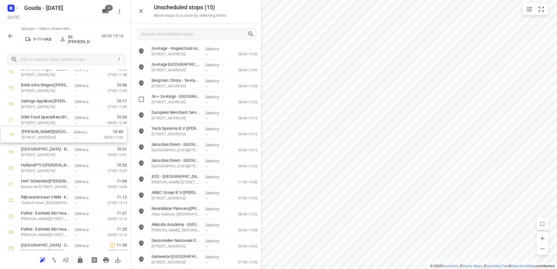
drag, startPoint x: 106, startPoint y: 153, endPoint x: 107, endPoint y: 133, distance: 19.6
click at [107, 133] on div "1 CEVA Logistics ZalareServices B.V. - Bleiswijk(Patrick Sloos) Klappolder 130,…" at bounding box center [65, 176] width 130 height 641
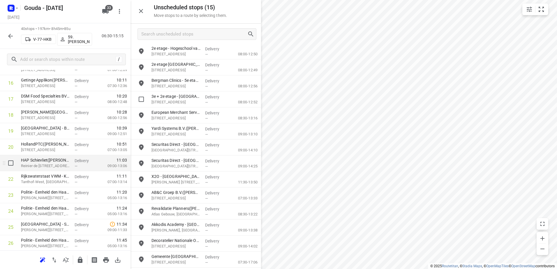
scroll to position [289, 0]
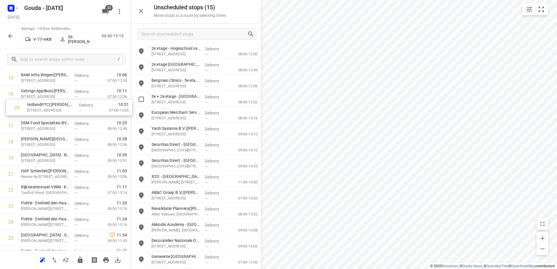
drag, startPoint x: 81, startPoint y: 132, endPoint x: 87, endPoint y: 99, distance: 33.5
click at [87, 99] on div "1 CEVA Logistics ZalareServices B.V. - Bleiswijk(Patrick Sloos) Klappolder 130,…" at bounding box center [65, 166] width 130 height 641
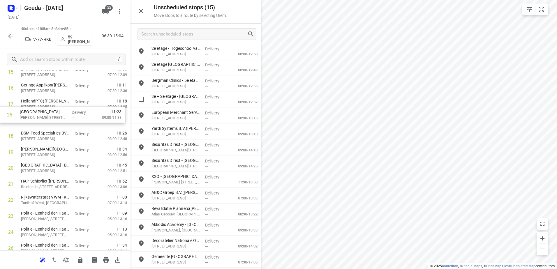
scroll to position [275, 0]
drag, startPoint x: 72, startPoint y: 216, endPoint x: 71, endPoint y: 115, distance: 101.0
click at [71, 115] on div "1 CEVA Logistics ZalareServices B.V. - Bleiswijk(Patrick Sloos) Klappolder 130,…" at bounding box center [65, 161] width 130 height 641
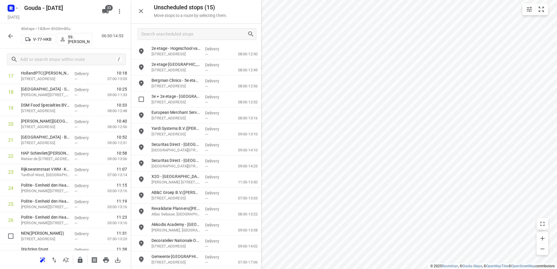
scroll to position [305, 0]
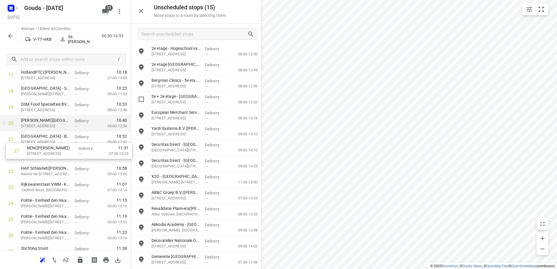
drag, startPoint x: 53, startPoint y: 234, endPoint x: 61, endPoint y: 130, distance: 104.0
click at [61, 131] on div "1 CEVA Logistics ZalareServices B.V. - Bleiswijk(Patrick Sloos) Klappolder 130,…" at bounding box center [65, 131] width 130 height 641
drag, startPoint x: 80, startPoint y: 187, endPoint x: 76, endPoint y: 153, distance: 34.1
click at [76, 153] on div "1 CEVA Logistics ZalareServices B.V. - Bleiswijk(Patrick Sloos) Klappolder 130,…" at bounding box center [65, 131] width 130 height 641
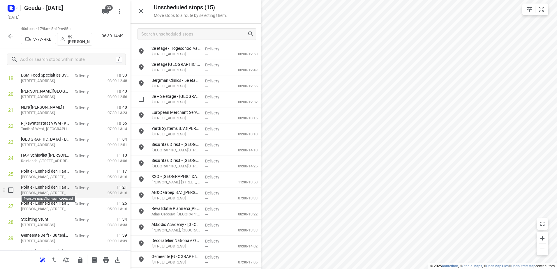
scroll to position [363, 0]
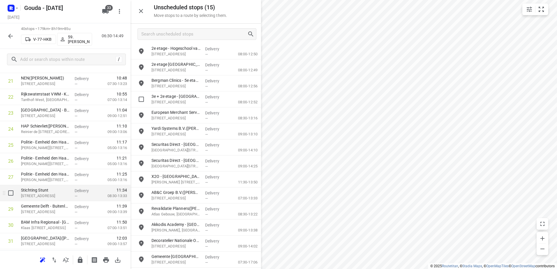
click at [9, 199] on div at bounding box center [9, 193] width 19 height 16
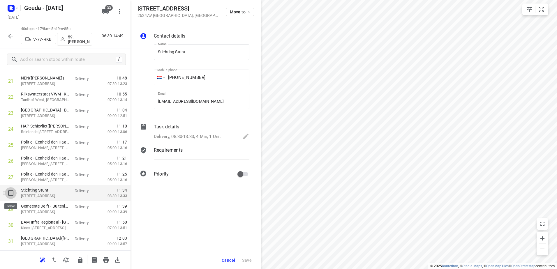
click at [10, 194] on input "checkbox" at bounding box center [11, 193] width 12 height 12
checkbox input "true"
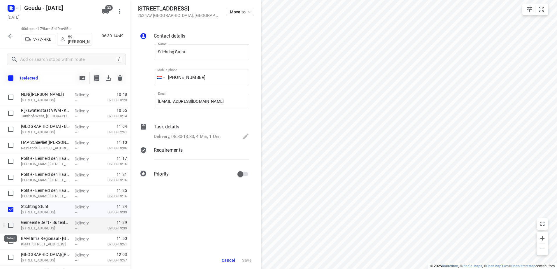
click at [13, 225] on input "checkbox" at bounding box center [11, 226] width 12 height 12
checkbox input "true"
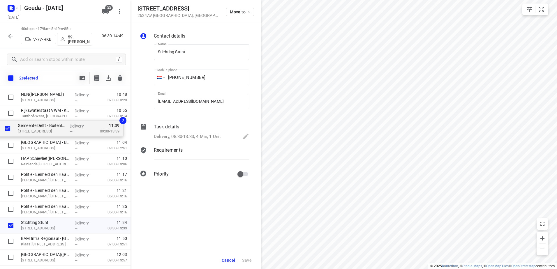
scroll to position [360, 0]
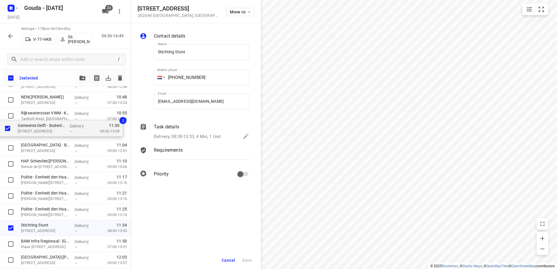
drag, startPoint x: 29, startPoint y: 222, endPoint x: 35, endPoint y: 128, distance: 94.5
click at [31, 116] on div "CEVA Logistics ZalareServices B.V. - Bleiswijk(Patrick Sloos) Klappolder 130, B…" at bounding box center [65, 92] width 130 height 641
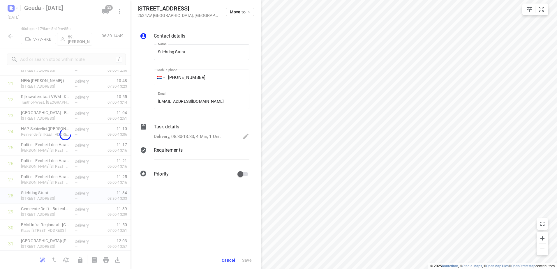
click at [235, 257] on button "Cancel" at bounding box center [228, 260] width 18 height 10
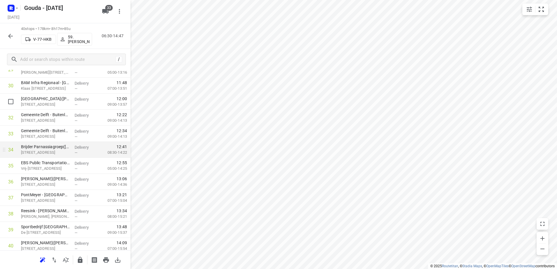
scroll to position [506, 0]
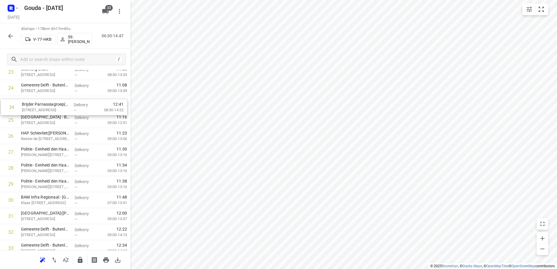
drag, startPoint x: 63, startPoint y: 147, endPoint x: 64, endPoint y: 107, distance: 40.5
click at [64, 107] on div "1 CEVA Logistics ZalareServices B.V. - Bleiswijk(Patrick Sloos) Klappolder 130,…" at bounding box center [65, 32] width 130 height 641
drag, startPoint x: 82, startPoint y: 244, endPoint x: 72, endPoint y: 105, distance: 139.5
click at [72, 105] on div "1 CEVA Logistics ZalareServices B.V. - Bleiswijk(Patrick Sloos) Klappolder 130,…" at bounding box center [65, 32] width 130 height 641
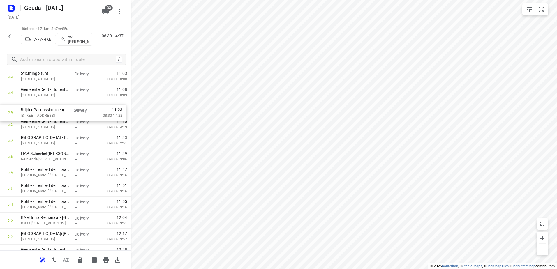
scroll to position [397, 0]
drag, startPoint x: 71, startPoint y: 127, endPoint x: 71, endPoint y: 115, distance: 11.9
click at [71, 115] on div "1 CEVA Logistics ZalareServices B.V. - Bleiswijk(Patrick Sloos) Klappolder 130,…" at bounding box center [65, 38] width 130 height 641
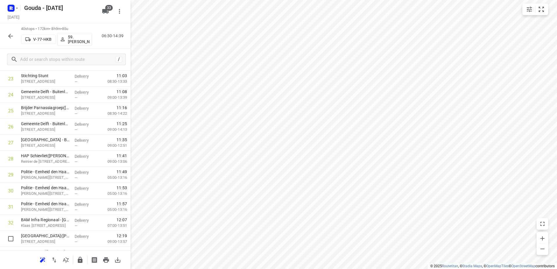
scroll to position [398, 0]
drag, startPoint x: 73, startPoint y: 240, endPoint x: 66, endPoint y: 138, distance: 101.9
click at [66, 138] on div "1 CEVA Logistics ZalareServices B.V. - Bleiswijk(Patrick Sloos) Klappolder 130,…" at bounding box center [65, 38] width 130 height 641
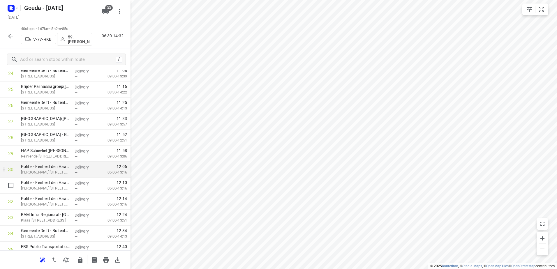
scroll to position [427, 0]
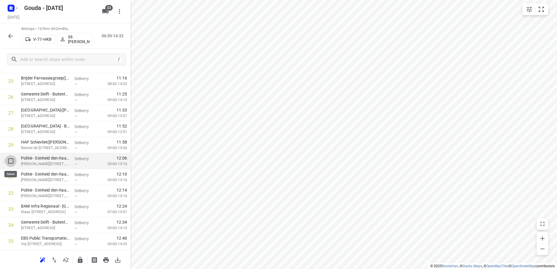
click at [10, 158] on input "checkbox" at bounding box center [11, 161] width 12 height 12
checkbox input "true"
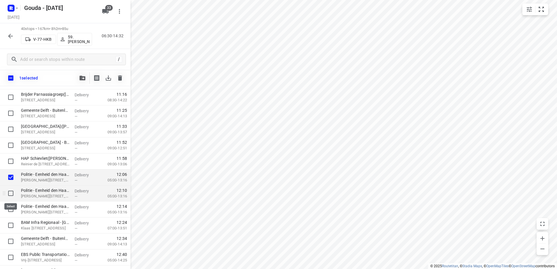
click at [12, 195] on input "checkbox" at bounding box center [11, 194] width 12 height 12
checkbox input "true"
click at [12, 208] on input "checkbox" at bounding box center [11, 210] width 12 height 12
checkbox input "true"
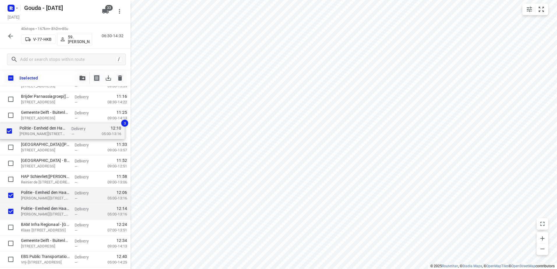
drag, startPoint x: 39, startPoint y: 199, endPoint x: 40, endPoint y: 133, distance: 66.1
click at [40, 133] on div "CEVA Logistics ZalareServices B.V. - Bleiswijk(Patrick Sloos) Klappolder 130, B…" at bounding box center [65, 27] width 130 height 641
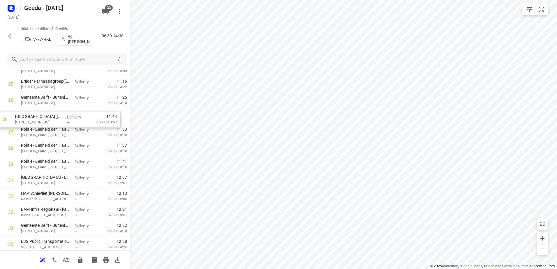
drag, startPoint x: 84, startPoint y: 169, endPoint x: 78, endPoint y: 119, distance: 49.5
click at [78, 119] on div "1 CEVA Logistics ZalareServices B.V. - Bleiswijk(Patrick Sloos) Klappolder 130,…" at bounding box center [65, 12] width 130 height 641
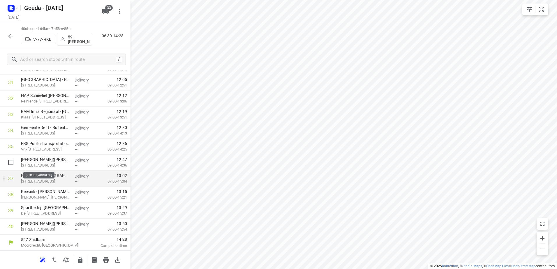
scroll to position [522, 0]
click at [80, 260] on icon "button" at bounding box center [80, 260] width 5 height 6
click at [2, 34] on div "40 stops • 164km • 7h58m • 85u V-77-HKB 59.Sander Jannes 06:30-14:28" at bounding box center [65, 36] width 130 height 26
click at [5, 36] on button "button" at bounding box center [11, 36] width 12 height 12
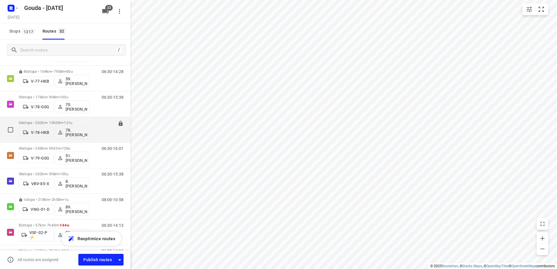
scroll to position [553, 0]
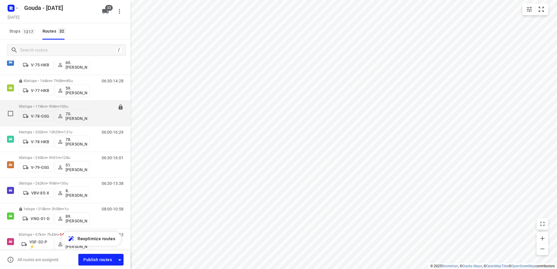
click at [68, 105] on span "103u" at bounding box center [64, 106] width 8 height 4
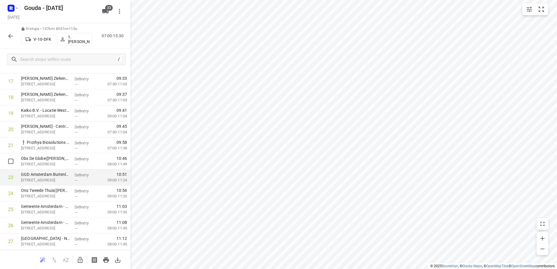
scroll to position [319, 0]
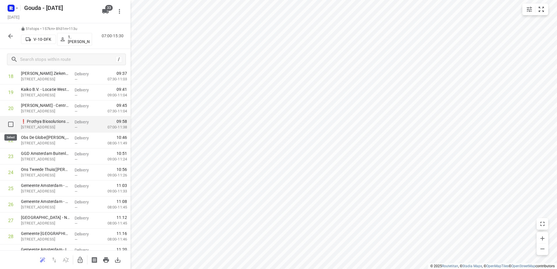
click at [10, 124] on input "checkbox" at bounding box center [11, 125] width 12 height 12
checkbox input "true"
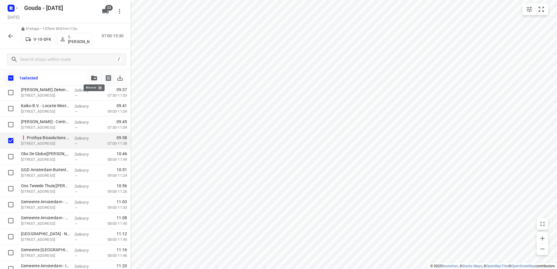
click at [94, 80] on icon "button" at bounding box center [94, 78] width 6 height 5
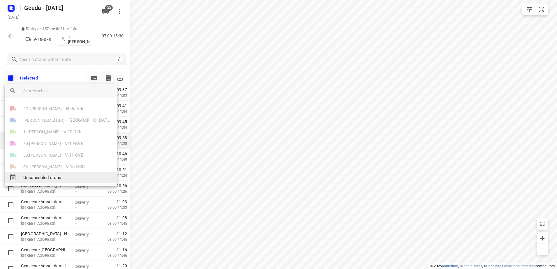
click at [73, 181] on span "Unscheduled stops" at bounding box center [67, 177] width 89 height 7
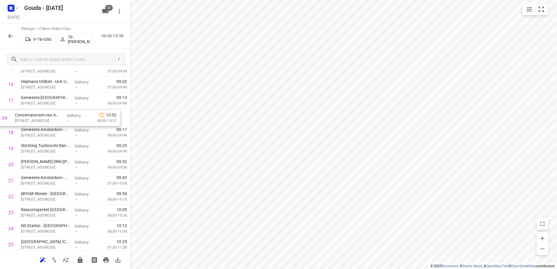
scroll to position [278, 0]
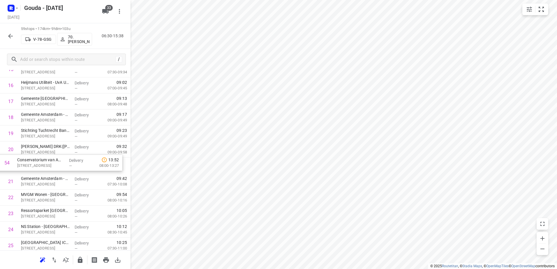
drag, startPoint x: 72, startPoint y: 147, endPoint x: 69, endPoint y: 160, distance: 14.0
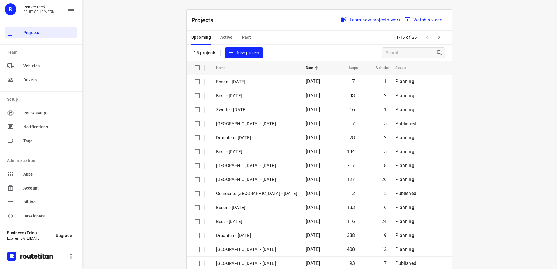
click at [248, 37] on div "Upcoming Active Past" at bounding box center [225, 38] width 69 height 14
click at [242, 31] on button "Past" at bounding box center [246, 38] width 9 height 14
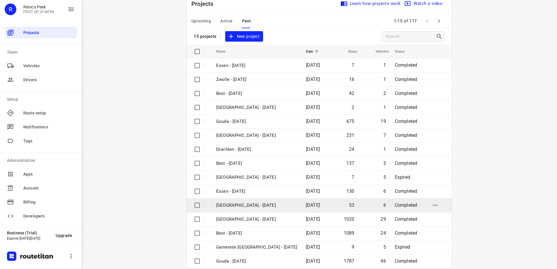
scroll to position [25, 0]
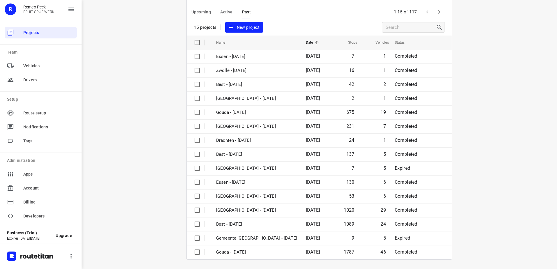
click at [436, 11] on icon "button" at bounding box center [438, 11] width 7 height 7
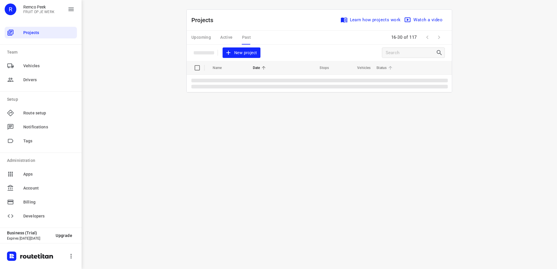
scroll to position [0, 0]
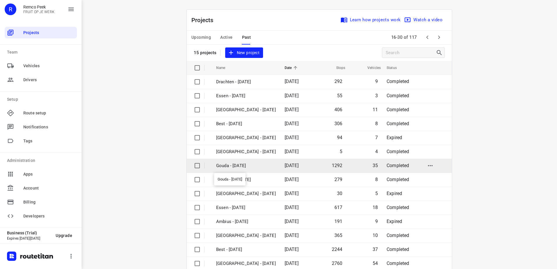
click at [254, 164] on p "Gouda - [DATE]" at bounding box center [246, 165] width 60 height 7
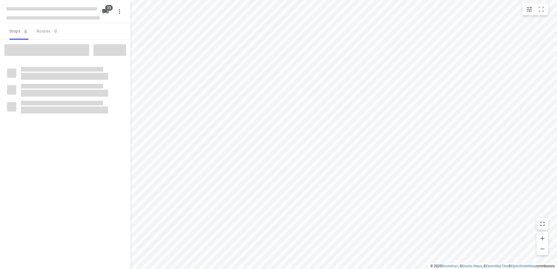
type input "distance"
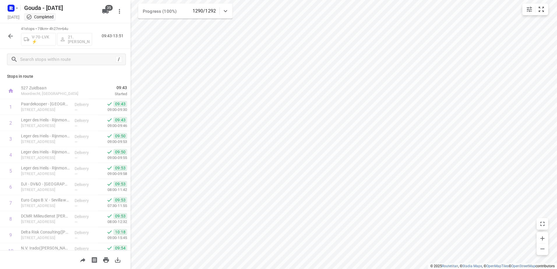
click at [172, 269] on html "i © 2025 Routetitan , © Stadia Maps , © OpenMapTiles © OpenStreetMap contributo…" at bounding box center [278, 134] width 557 height 269
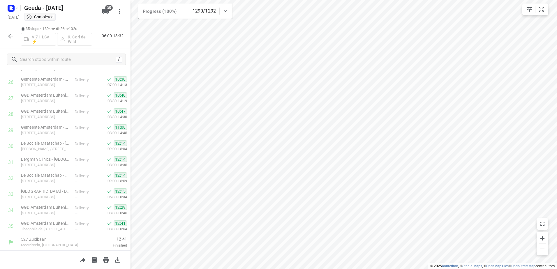
scroll to position [425, 0]
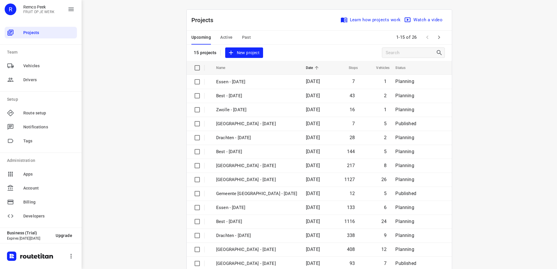
click at [433, 40] on button "button" at bounding box center [439, 37] width 12 height 12
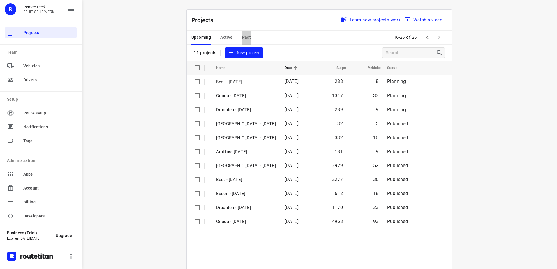
click at [248, 37] on span "Past" at bounding box center [246, 37] width 9 height 7
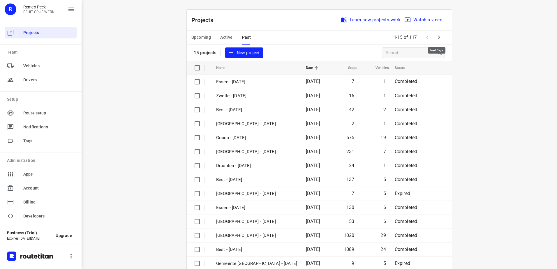
click at [438, 38] on icon "button" at bounding box center [438, 37] width 7 height 7
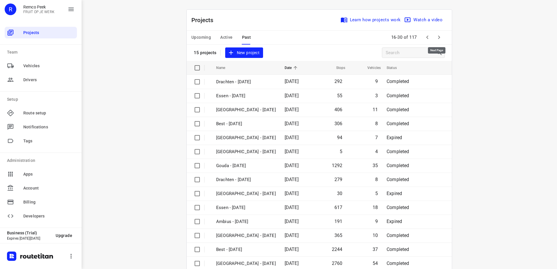
click at [438, 38] on icon "button" at bounding box center [438, 37] width 7 height 7
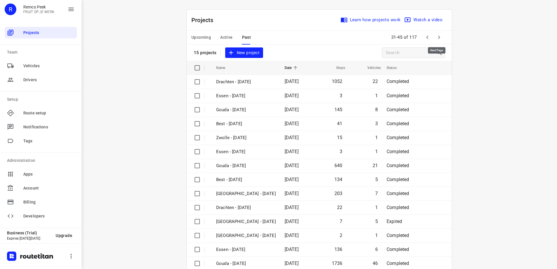
click at [438, 38] on icon "button" at bounding box center [438, 37] width 7 height 7
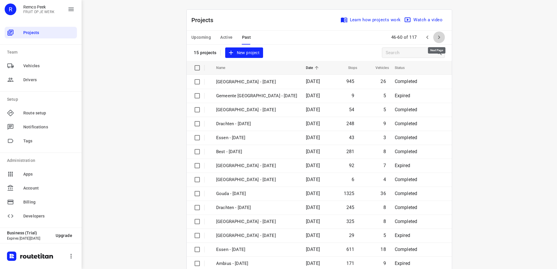
click at [438, 38] on icon "button" at bounding box center [438, 37] width 7 height 7
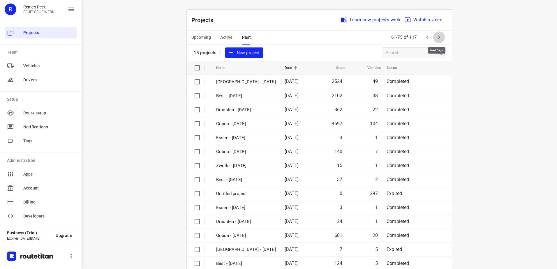
click at [438, 38] on icon "button" at bounding box center [438, 37] width 7 height 7
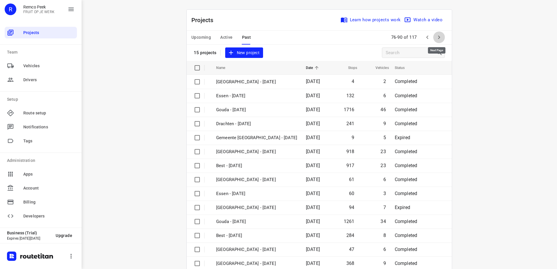
click at [438, 38] on icon "button" at bounding box center [438, 37] width 7 height 7
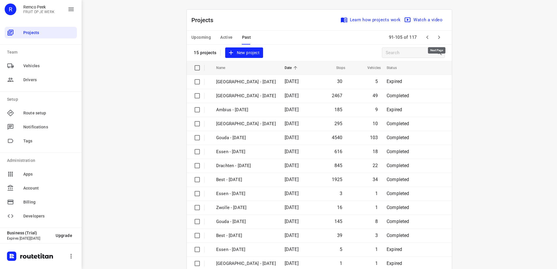
click at [438, 38] on icon "button" at bounding box center [438, 37] width 7 height 7
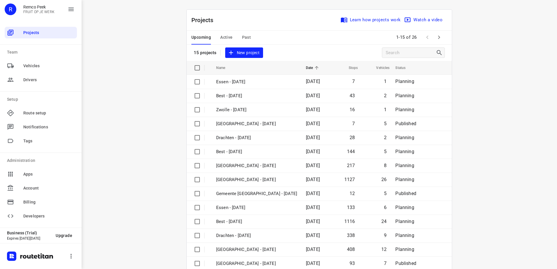
click at [248, 34] on div "Upcoming Active Past" at bounding box center [225, 38] width 69 height 14
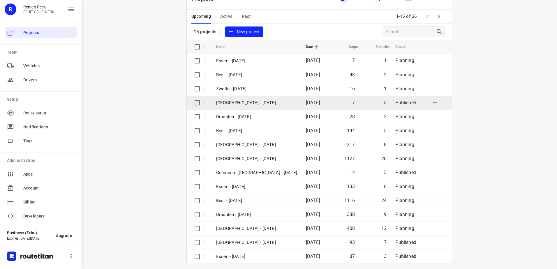
scroll to position [25, 0]
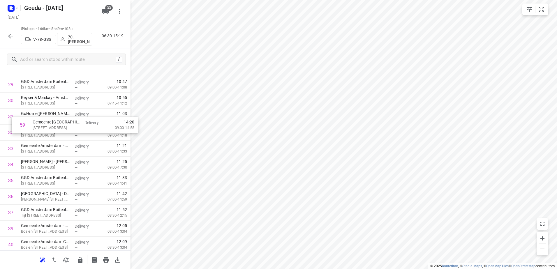
scroll to position [564, 0]
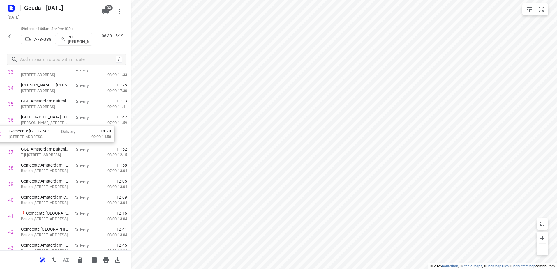
drag, startPoint x: 34, startPoint y: 231, endPoint x: 24, endPoint y: 137, distance: 94.1
click at [24, 137] on div "1 Gemeente Amsterdam - THOR - Veiligheidsteam Openbaar Vervoer([GEOGRAPHIC_DATA…" at bounding box center [65, 24] width 130 height 945
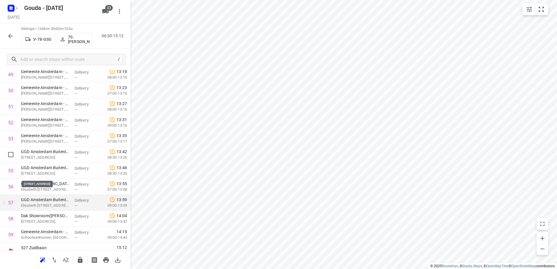
scroll to position [826, 0]
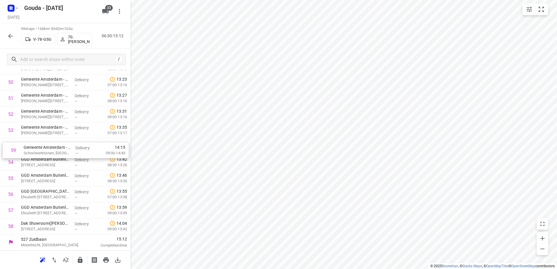
drag, startPoint x: 57, startPoint y: 223, endPoint x: 61, endPoint y: 139, distance: 83.9
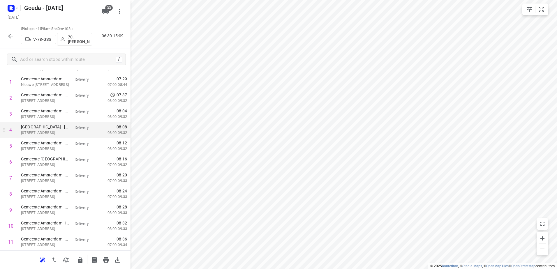
scroll to position [0, 0]
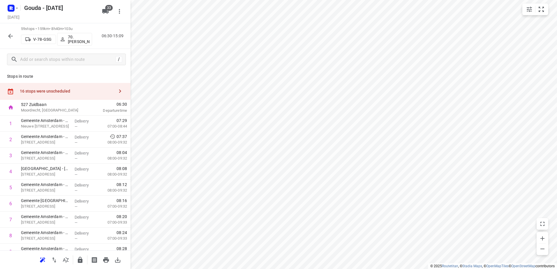
drag, startPoint x: 52, startPoint y: 87, endPoint x: 126, endPoint y: 68, distance: 76.8
click at [52, 87] on div "16 stops were unscheduled" at bounding box center [65, 91] width 130 height 17
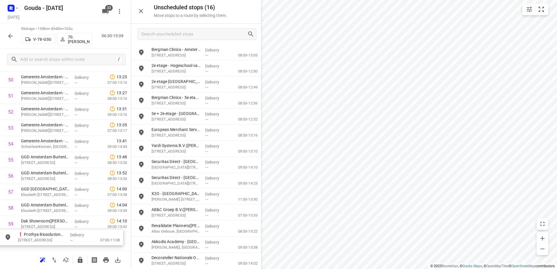
scroll to position [842, 0]
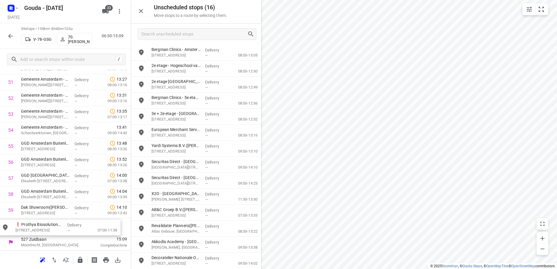
drag, startPoint x: 192, startPoint y: 48, endPoint x: 54, endPoint y: 222, distance: 221.7
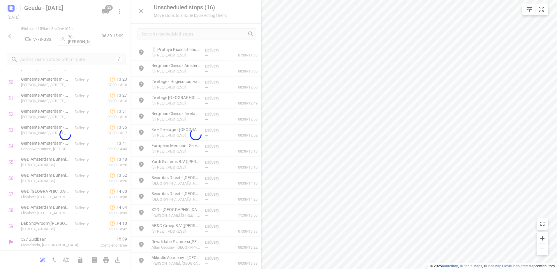
scroll to position [826, 0]
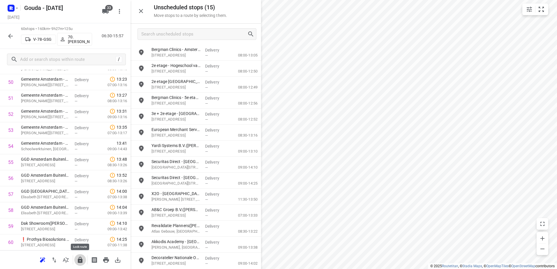
click at [77, 262] on icon "button" at bounding box center [80, 260] width 7 height 7
click at [8, 37] on icon "button" at bounding box center [10, 36] width 7 height 7
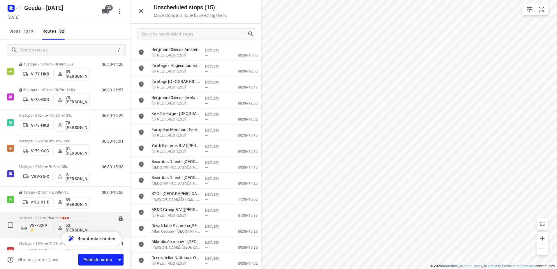
scroll to position [567, 0]
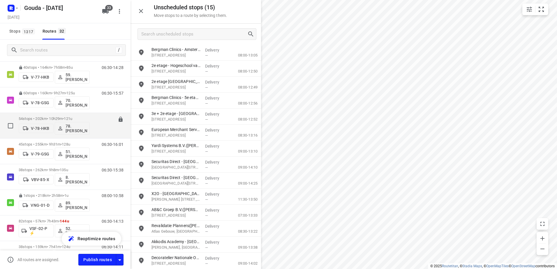
click at [54, 114] on div "54 stops • 202km • 10h29m • 121u V-78-HKB 78.[PERSON_NAME]" at bounding box center [54, 126] width 71 height 24
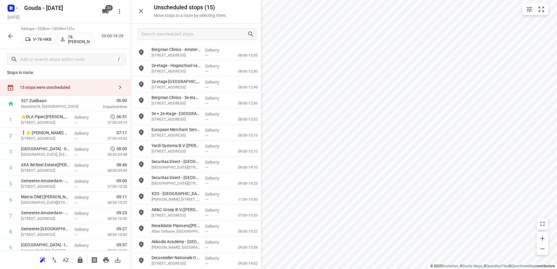
scroll to position [0, 0]
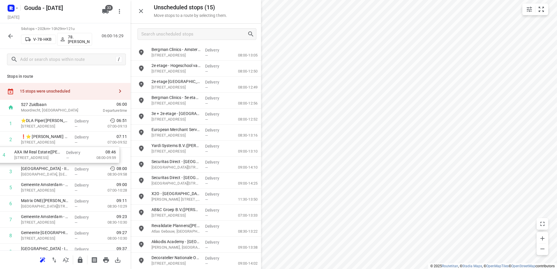
drag, startPoint x: 84, startPoint y: 172, endPoint x: 77, endPoint y: 152, distance: 21.7
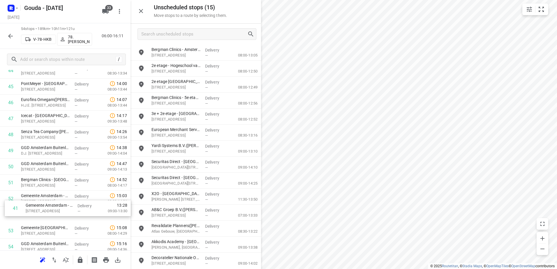
scroll to position [727, 0]
drag, startPoint x: 71, startPoint y: 112, endPoint x: 60, endPoint y: 201, distance: 89.2
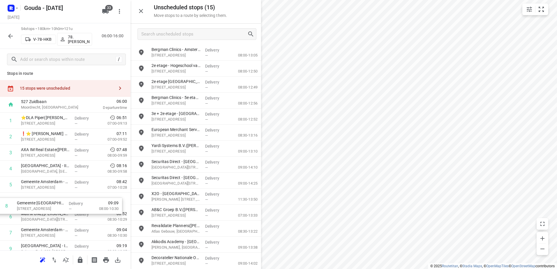
scroll to position [3, 0]
drag, startPoint x: 85, startPoint y: 236, endPoint x: 82, endPoint y: 183, distance: 52.8
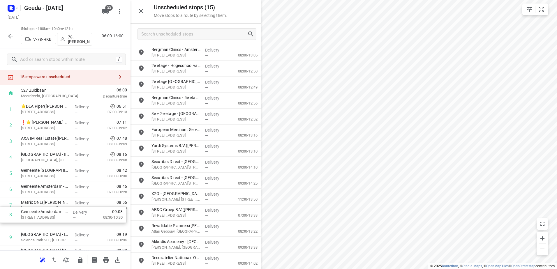
scroll to position [21, 0]
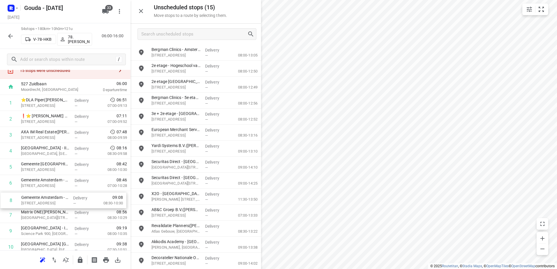
drag, startPoint x: 93, startPoint y: 235, endPoint x: 93, endPoint y: 202, distance: 33.5
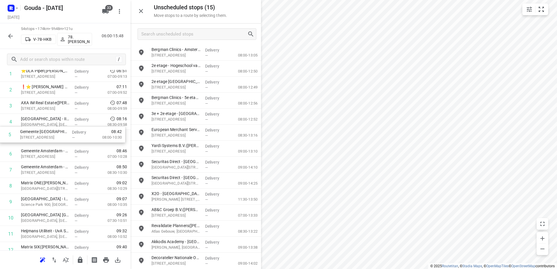
drag, startPoint x: 105, startPoint y: 137, endPoint x: 104, endPoint y: 134, distance: 3.9
drag, startPoint x: 103, startPoint y: 124, endPoint x: 103, endPoint y: 205, distance: 81.0
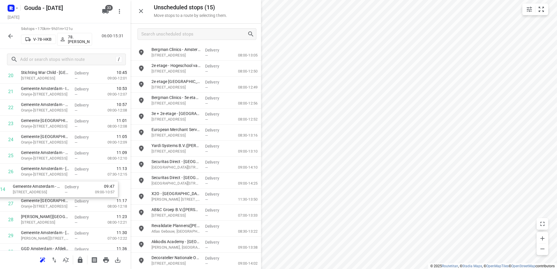
scroll to position [337, 0]
drag, startPoint x: 84, startPoint y: 158, endPoint x: 70, endPoint y: 209, distance: 52.8
click at [70, 209] on div "1 ⭐DLA Piper([PERSON_NAME]) [STREET_ADDRESS] Delivery — 06:51 07:00-09:13 2 ❗⭐ …" at bounding box center [65, 211] width 130 height 865
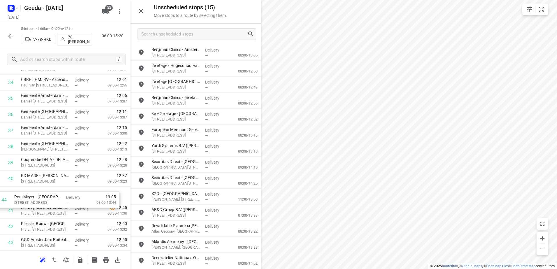
scroll to position [570, 0]
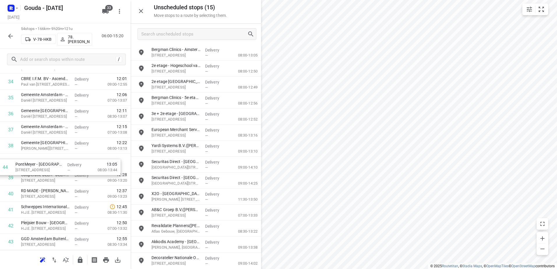
drag, startPoint x: 92, startPoint y: 241, endPoint x: 85, endPoint y: 161, distance: 79.5
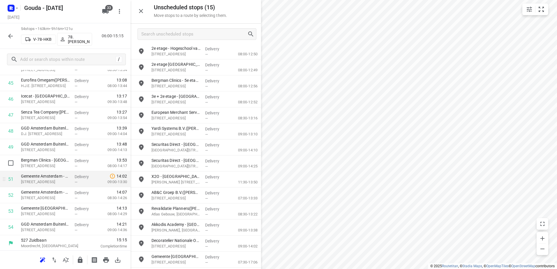
scroll to position [746, 0]
click at [79, 260] on icon "button" at bounding box center [80, 260] width 5 height 6
click at [8, 39] on icon "button" at bounding box center [10, 36] width 7 height 7
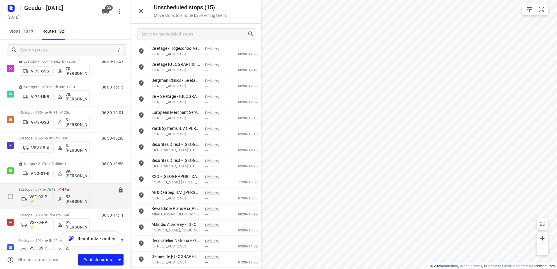
scroll to position [596, 0]
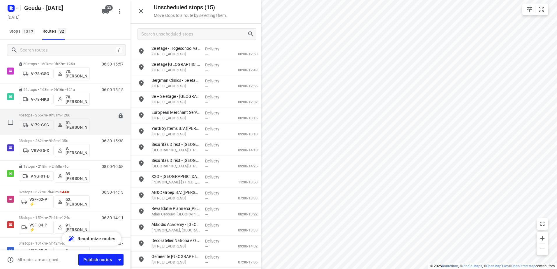
click at [72, 111] on div "45 stops • 255km • 9h31m • 128u V-79-GSG 51.[PERSON_NAME]" at bounding box center [54, 122] width 71 height 24
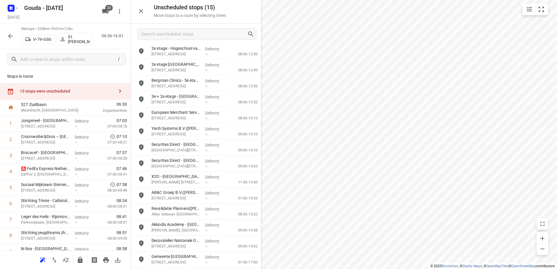
click at [455, 0] on html "i © 2025 Routetitan , © Stadia Maps , © OpenMapTiles © OpenStreetMap contributo…" at bounding box center [278, 134] width 557 height 269
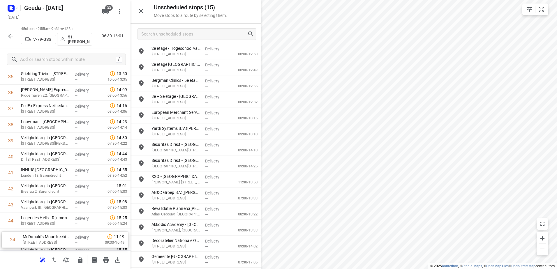
scroll to position [602, 0]
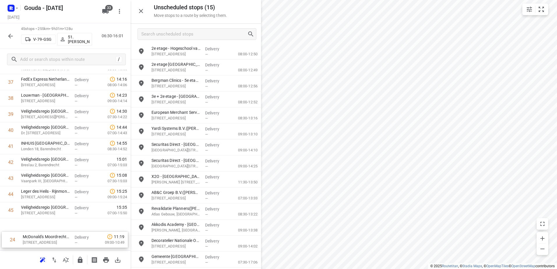
drag, startPoint x: 102, startPoint y: 261, endPoint x: 105, endPoint y: 230, distance: 31.3
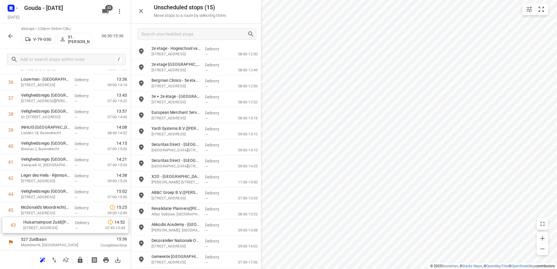
drag, startPoint x: 97, startPoint y: 189, endPoint x: 97, endPoint y: 226, distance: 37.0
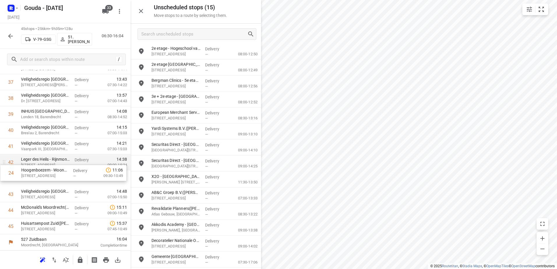
drag, startPoint x: 78, startPoint y: 180, endPoint x: 81, endPoint y: 171, distance: 9.7
drag, startPoint x: 67, startPoint y: 229, endPoint x: 63, endPoint y: 174, distance: 54.8
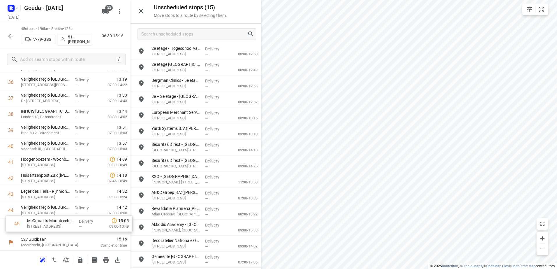
drag, startPoint x: 87, startPoint y: 218, endPoint x: 92, endPoint y: 214, distance: 6.6
drag, startPoint x: 88, startPoint y: 209, endPoint x: 84, endPoint y: 188, distance: 20.7
click at [79, 263] on icon "button" at bounding box center [80, 260] width 5 height 6
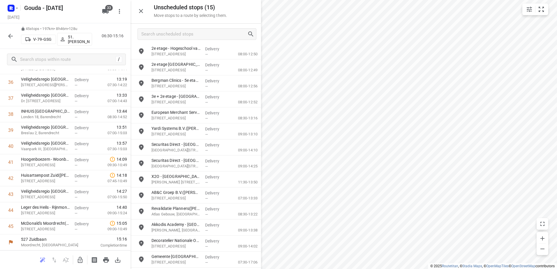
click at [6, 38] on button "button" at bounding box center [11, 36] width 12 height 12
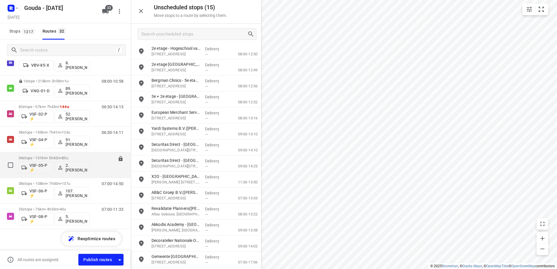
scroll to position [683, 0]
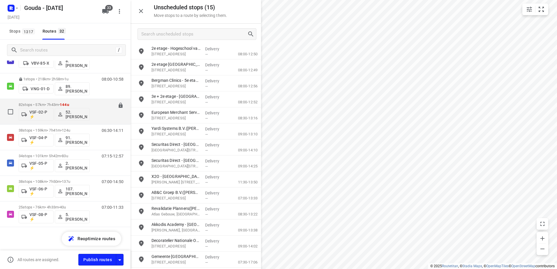
click at [43, 104] on p "82 stops • 57km • 7h43m • 144u" at bounding box center [54, 104] width 71 height 4
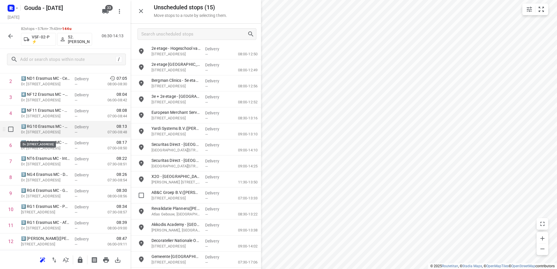
scroll to position [29, 0]
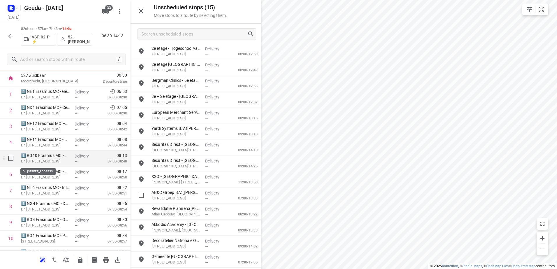
click at [53, 160] on p "Dr. Molewaterplein 40, Rotterdam" at bounding box center [45, 161] width 49 height 6
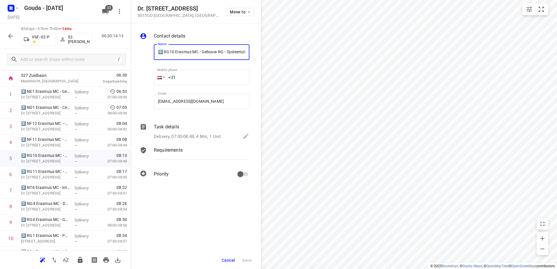
click at [154, 50] on input "3️⃣ RG10 Erasmus MC - Gebouw RG - Systeemziekten RG10(Secretariaat Systeemziekt…" at bounding box center [202, 52] width 96 height 16
click at [39, 52] on div "/" at bounding box center [65, 59] width 130 height 21
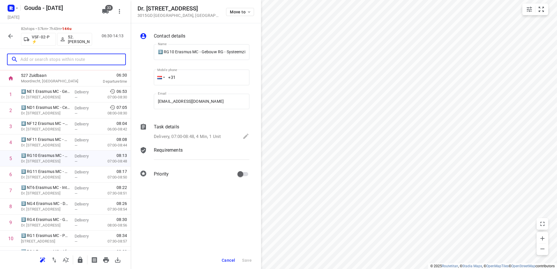
click at [41, 56] on input "text" at bounding box center [72, 59] width 105 height 9
paste input "3️⃣"
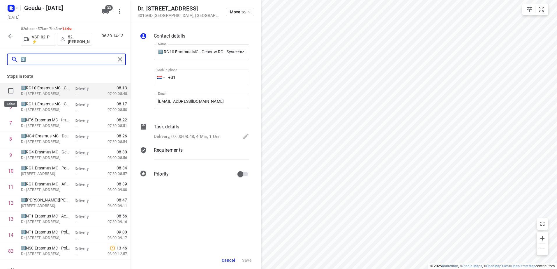
type input "3️⃣"
click at [12, 91] on input "checkbox" at bounding box center [11, 91] width 12 height 12
checkbox input "true"
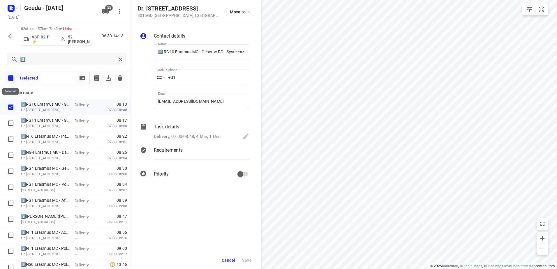
click at [12, 81] on input "checkbox" at bounding box center [11, 78] width 12 height 12
checkbox input "false"
checkbox input "true"
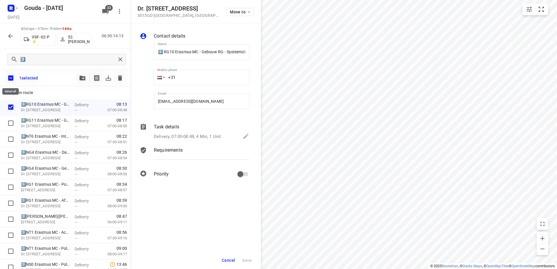
checkbox input "true"
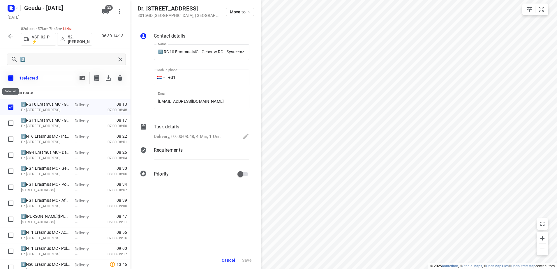
checkbox input "true"
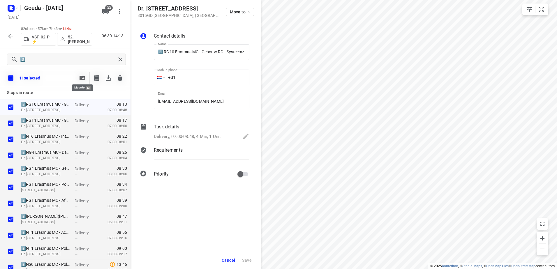
click at [83, 77] on icon "button" at bounding box center [82, 78] width 6 height 5
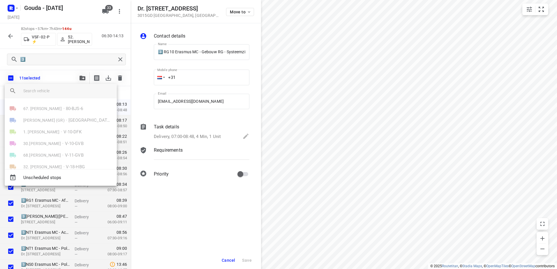
click at [69, 93] on input "search vehicle" at bounding box center [67, 90] width 89 height 9
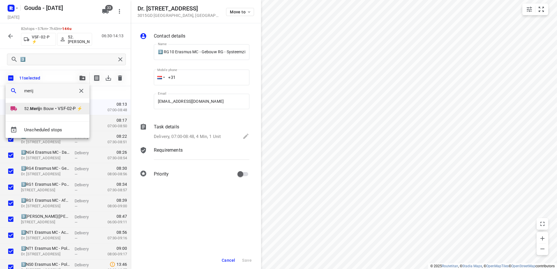
type input "merij"
click at [60, 109] on span "VSF-02-P ⚡" at bounding box center [70, 108] width 24 height 7
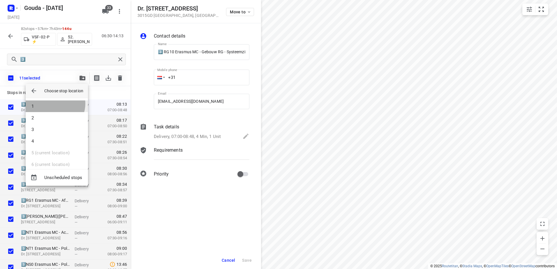
click at [54, 104] on li "1" at bounding box center [57, 106] width 62 height 12
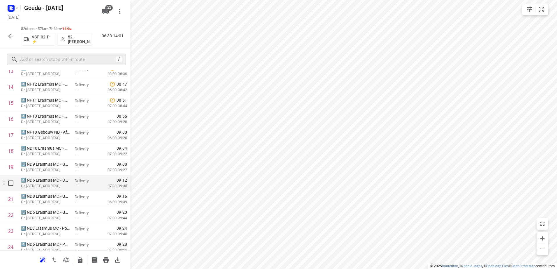
scroll to position [262, 0]
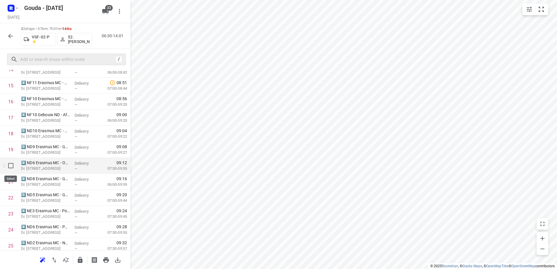
click at [10, 167] on input "checkbox" at bounding box center [11, 166] width 12 height 12
checkbox input "true"
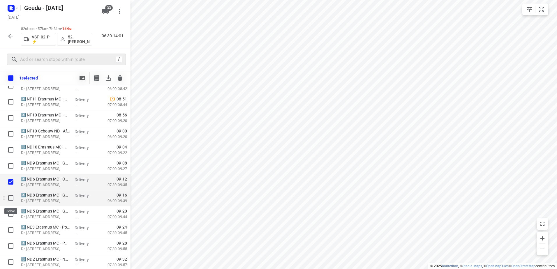
click at [6, 196] on input "checkbox" at bounding box center [11, 198] width 12 height 12
checkbox input "true"
click at [12, 231] on input "checkbox" at bounding box center [11, 230] width 12 height 12
checkbox input "true"
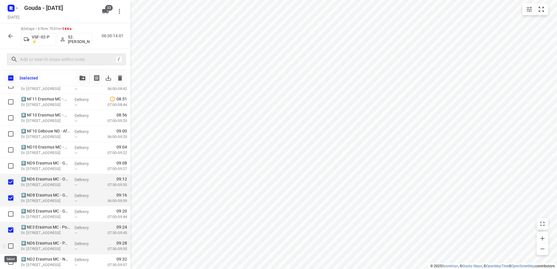
click at [8, 245] on input "checkbox" at bounding box center [11, 246] width 12 height 12
checkbox input "true"
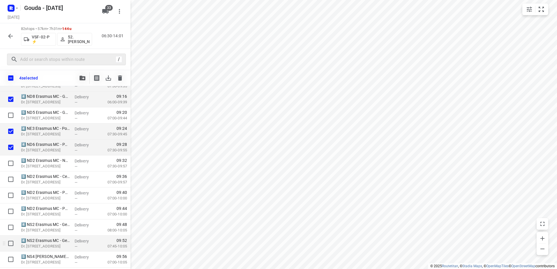
scroll to position [379, 0]
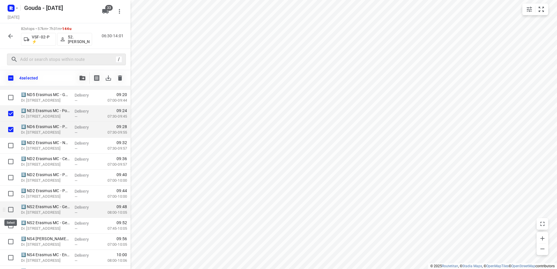
click at [10, 211] on input "checkbox" at bounding box center [11, 210] width 12 height 12
checkbox input "true"
click at [8, 225] on input "checkbox" at bounding box center [11, 226] width 12 height 12
checkbox input "true"
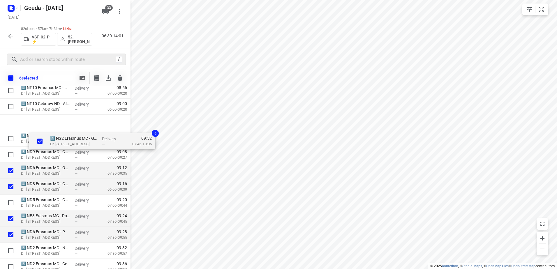
scroll to position [276, 0]
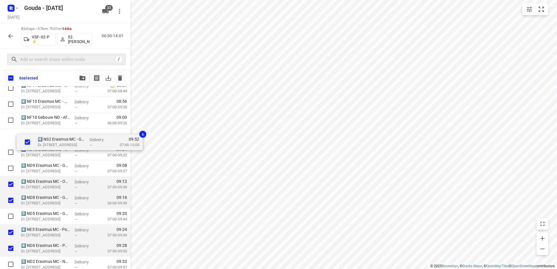
drag, startPoint x: 39, startPoint y: 218, endPoint x: 57, endPoint y: 131, distance: 88.3
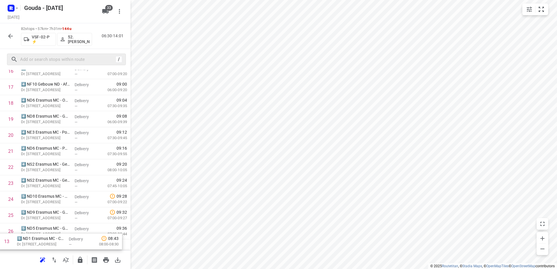
scroll to position [314, 0]
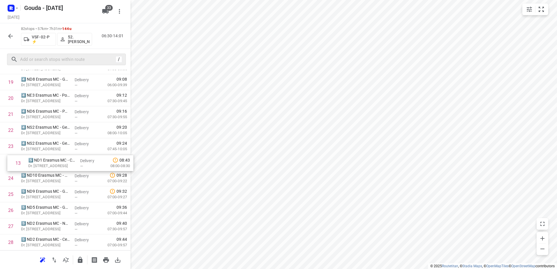
drag, startPoint x: 75, startPoint y: 160, endPoint x: 82, endPoint y: 167, distance: 10.1
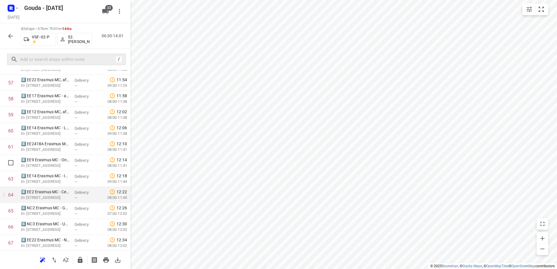
scroll to position [954, 0]
click at [7, 192] on input "checkbox" at bounding box center [11, 194] width 12 height 12
checkbox input "true"
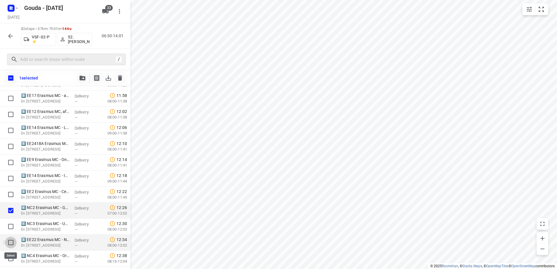
click at [8, 239] on input "checkbox" at bounding box center [11, 243] width 12 height 12
checkbox input "true"
click at [8, 227] on input "checkbox" at bounding box center [11, 227] width 12 height 12
checkbox input "true"
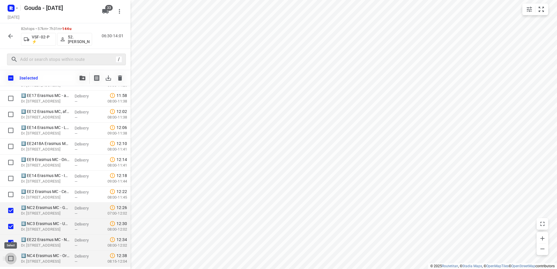
click at [8, 259] on input "checkbox" at bounding box center [11, 259] width 12 height 12
checkbox input "true"
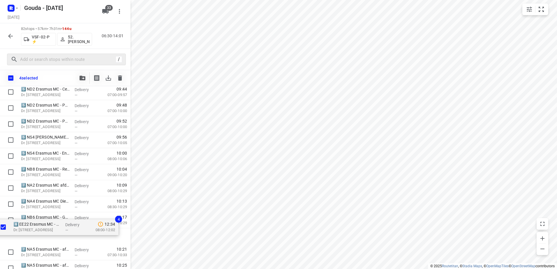
scroll to position [484, 0]
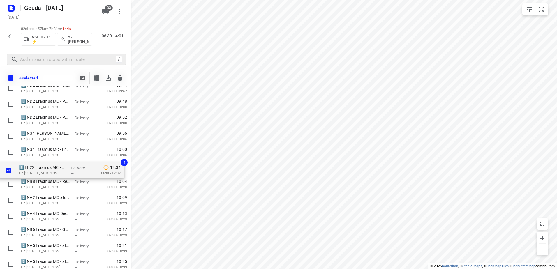
drag, startPoint x: 78, startPoint y: 130, endPoint x: 79, endPoint y: 173, distance: 42.8
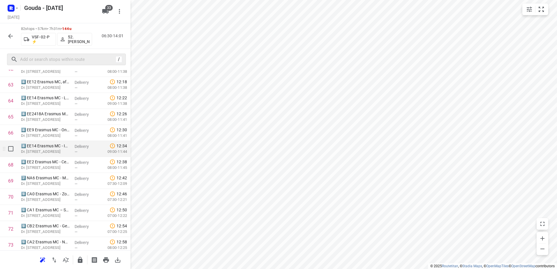
scroll to position [1037, 0]
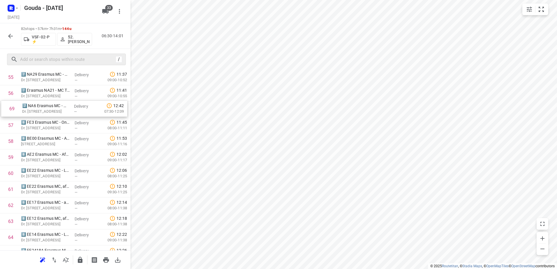
drag, startPoint x: 67, startPoint y: 177, endPoint x: 68, endPoint y: 106, distance: 70.5
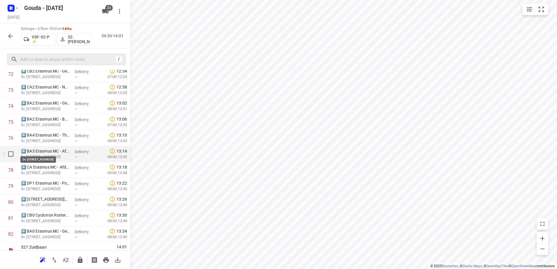
scroll to position [1194, 0]
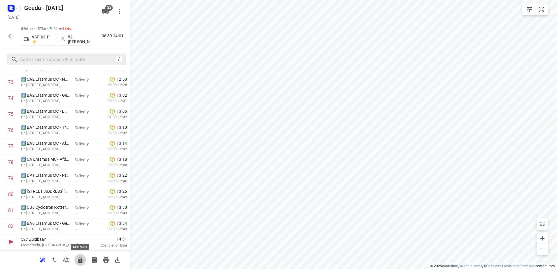
click at [77, 263] on icon "button" at bounding box center [80, 260] width 7 height 7
click at [5, 41] on div at bounding box center [11, 36] width 12 height 12
click at [9, 40] on button "button" at bounding box center [11, 36] width 12 height 12
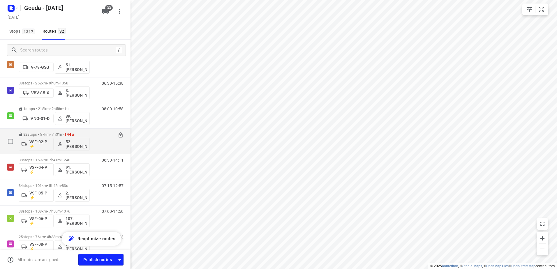
scroll to position [654, 0]
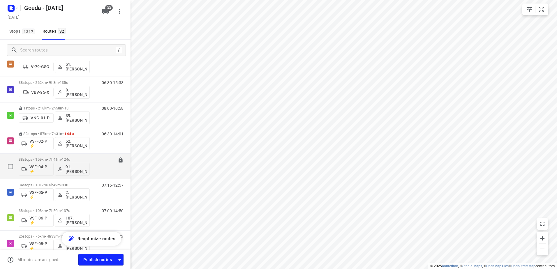
click at [56, 160] on p "38 stops • 159km • 7h41m • 124u" at bounding box center [54, 159] width 71 height 4
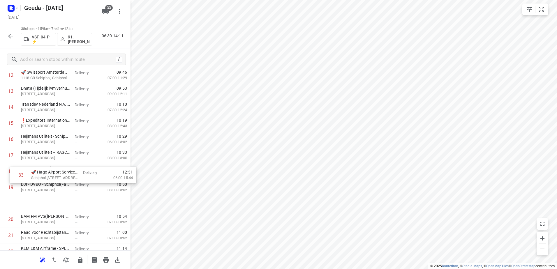
scroll to position [175, 0]
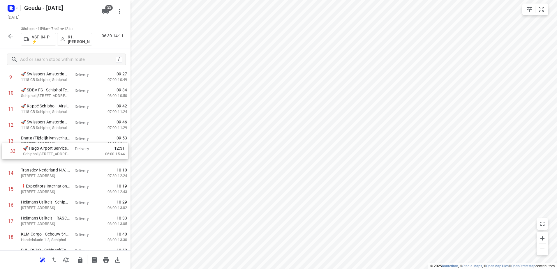
drag, startPoint x: 92, startPoint y: 166, endPoint x: 91, endPoint y: 135, distance: 30.9
click at [91, 135] on div "1 ⭐Samsung Electronics Benelux B.V.(Timothy van Bentum) Avioport, Schiphol Deli…" at bounding box center [65, 245] width 130 height 609
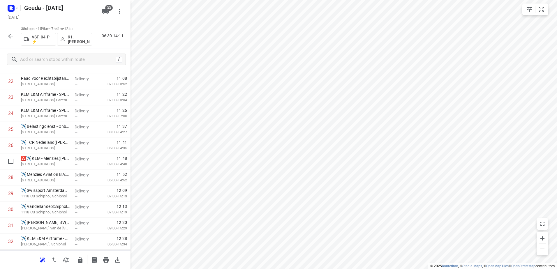
scroll to position [490, 0]
click at [78, 257] on icon "button" at bounding box center [80, 260] width 7 height 7
drag, startPoint x: 10, startPoint y: 30, endPoint x: 11, endPoint y: 36, distance: 5.9
click at [10, 30] on div "38 stops • 159km • 7h41m • 124u VSF-04-P ⚡ 91.Pierre Dikstra 06:30-14:11" at bounding box center [65, 36] width 130 height 26
click at [11, 37] on icon "button" at bounding box center [10, 36] width 7 height 7
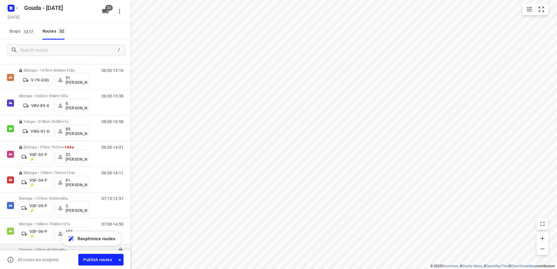
scroll to position [683, 0]
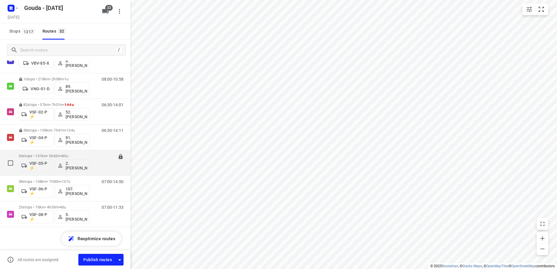
click at [36, 153] on div "34 stops • 101km • 5h42m • 83u VSF-05-P ⚡ 2. Ali Hasanzadah" at bounding box center [54, 163] width 71 height 24
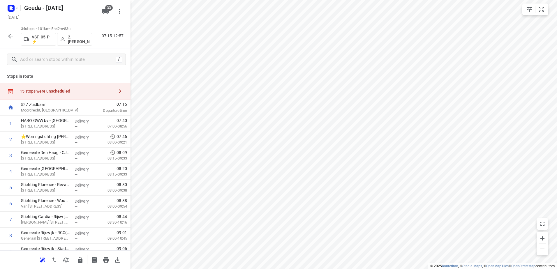
click at [556, 0] on html "i © 2025 Routetitan , © Stadia Maps , © OpenMapTiles © OpenStreetMap contributo…" at bounding box center [278, 134] width 557 height 269
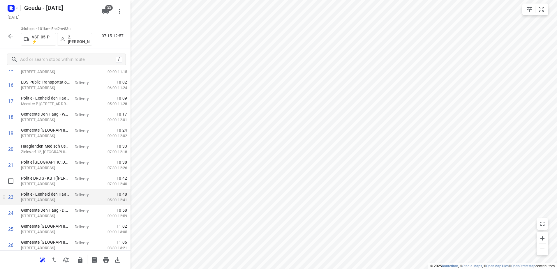
scroll to position [320, 0]
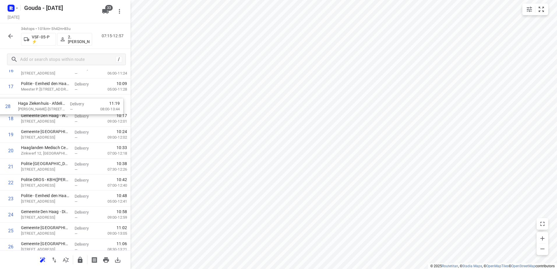
drag, startPoint x: 81, startPoint y: 236, endPoint x: 80, endPoint y: 67, distance: 168.9
click at [80, 67] on div "34 stops • 101km • 5h42m • 83u VSF-05-P ⚡ 2. Ali Hasanzadah 07:15-12:57 / Stops…" at bounding box center [65, 146] width 130 height 246
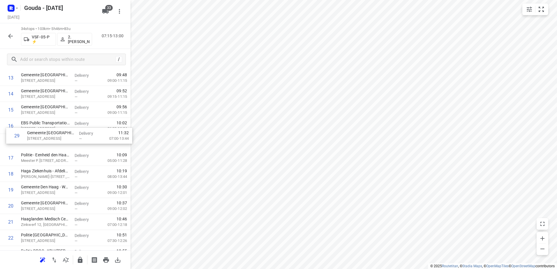
scroll to position [238, 0]
drag, startPoint x: 81, startPoint y: 188, endPoint x: 88, endPoint y: 147, distance: 41.3
click at [88, 147] on div "1 HABO GWW bv - Den Haag(Monique Siedenburg) Binckhorstlaan 46, Den Haag Delive…" at bounding box center [65, 150] width 130 height 545
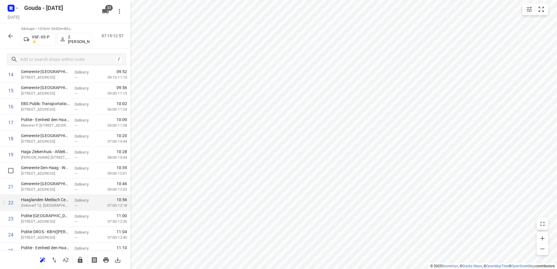
scroll to position [267, 0]
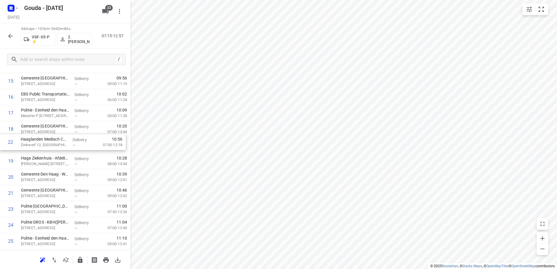
drag, startPoint x: 63, startPoint y: 193, endPoint x: 63, endPoint y: 141, distance: 51.8
click at [63, 141] on div "1 HABO GWW bv - Den Haag(Monique Siedenburg) Binckhorstlaan 46, Den Haag Delive…" at bounding box center [65, 121] width 130 height 545
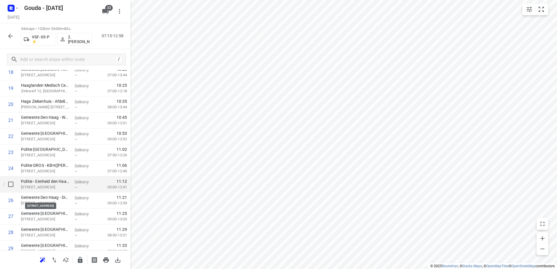
scroll to position [325, 0]
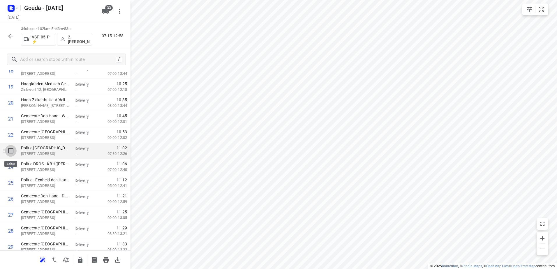
click at [9, 153] on input "checkbox" at bounding box center [11, 151] width 12 height 12
checkbox input "true"
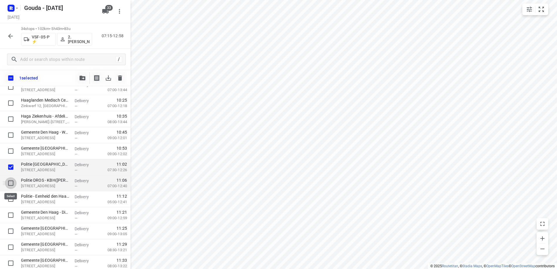
click at [11, 186] on input "checkbox" at bounding box center [11, 183] width 12 height 12
checkbox input "true"
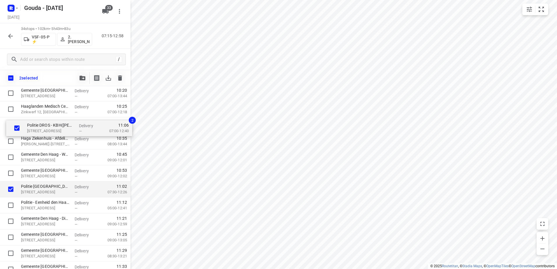
drag, startPoint x: 66, startPoint y: 176, endPoint x: 73, endPoint y: 119, distance: 57.5
click at [73, 119] on div "HABO GWW bv - Den Haag(Monique Siedenburg) Binckhorstlaan 46, Den Haag Delivery…" at bounding box center [65, 85] width 130 height 545
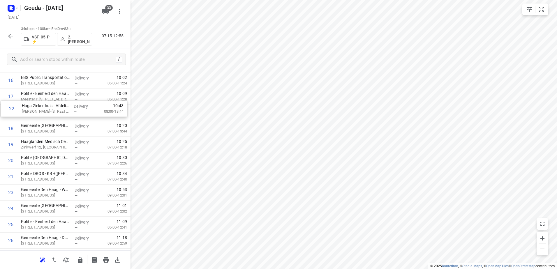
drag, startPoint x: 86, startPoint y: 142, endPoint x: 86, endPoint y: 107, distance: 34.7
click at [86, 107] on div "1 HABO GWW bv - Den Haag(Monique Siedenburg) Binckhorstlaan 46, Den Haag Delive…" at bounding box center [65, 104] width 130 height 545
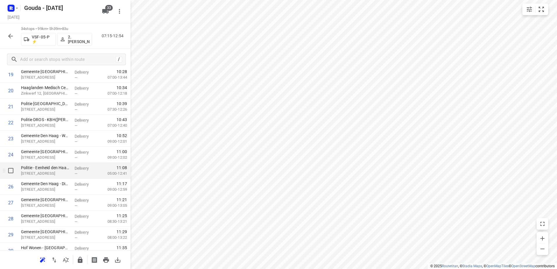
scroll to position [342, 0]
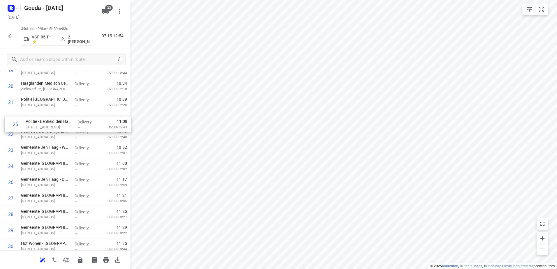
drag, startPoint x: 100, startPoint y: 167, endPoint x: 105, endPoint y: 123, distance: 44.8
click at [105, 123] on div "1 HABO GWW bv - Den Haag(Monique Siedenburg) Binckhorstlaan 46, Den Haag Delive…" at bounding box center [65, 46] width 130 height 545
drag, startPoint x: 93, startPoint y: 167, endPoint x: 91, endPoint y: 130, distance: 37.6
click at [91, 130] on div "1 HABO GWW bv - Den Haag(Monique Siedenburg) Binckhorstlaan 46, Den Haag Delive…" at bounding box center [65, 46] width 130 height 545
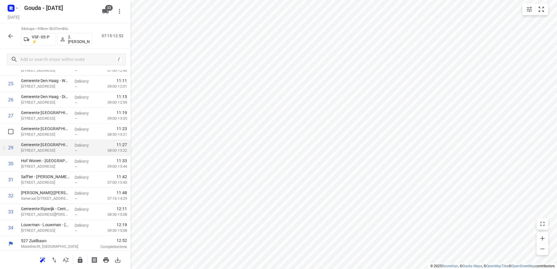
scroll to position [426, 0]
click at [82, 258] on icon "button" at bounding box center [80, 260] width 7 height 7
click at [10, 29] on div "34 stops • 99km • 5h37m • 83u VSF-05-P ⚡ 2. Ali Hasanzadah 07:15-12:52" at bounding box center [65, 36] width 130 height 26
click at [9, 37] on icon "button" at bounding box center [10, 36] width 5 height 5
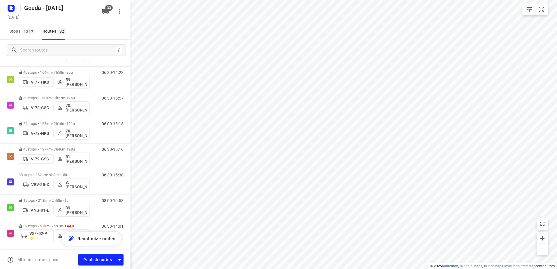
scroll to position [683, 0]
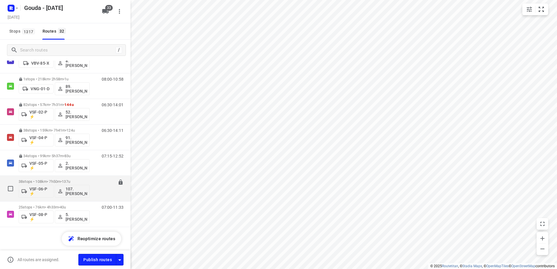
click at [46, 179] on div "38 stops • 108km • 7h50m • 137u VSF-06-P ⚡ 107.Femke Bogaards" at bounding box center [54, 188] width 71 height 24
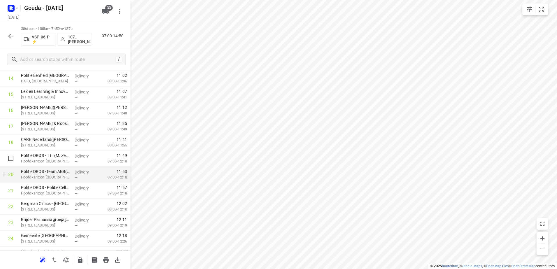
scroll to position [262, 0]
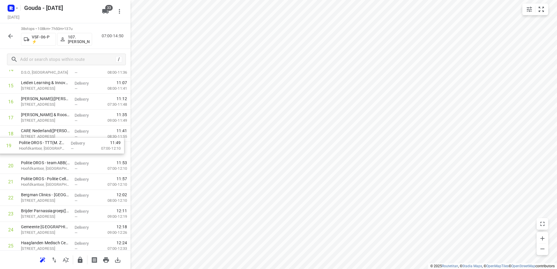
drag, startPoint x: 104, startPoint y: 143, endPoint x: 99, endPoint y: 139, distance: 5.6
click at [99, 139] on div "1 ⭐ Compass Group - Ministerie van OCW - De Hoftoren(Andre Streijl) Hoftoren, D…" at bounding box center [65, 158] width 130 height 609
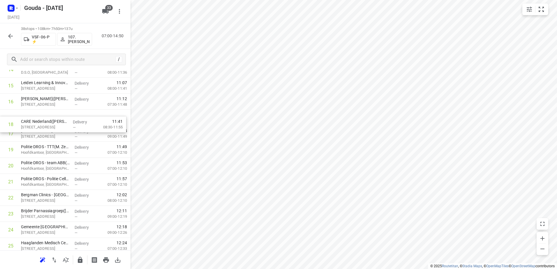
drag, startPoint x: 98, startPoint y: 137, endPoint x: 98, endPoint y: 124, distance: 12.8
click at [98, 124] on div "1 ⭐ Compass Group - Ministerie van OCW - De Hoftoren(Andre Streijl) Hoftoren, D…" at bounding box center [65, 158] width 130 height 609
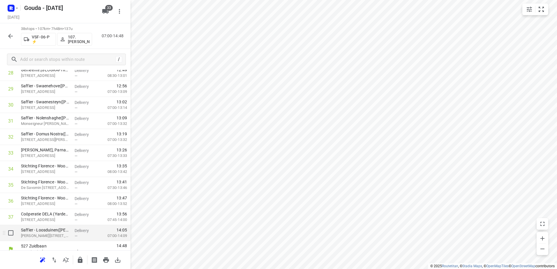
scroll to position [490, 0]
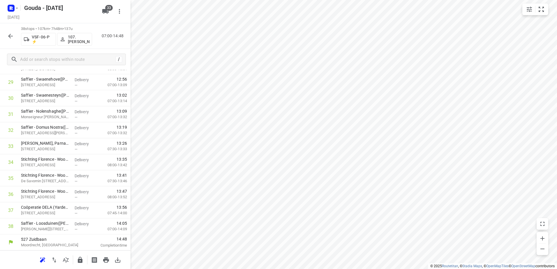
click at [80, 261] on icon "button" at bounding box center [80, 260] width 7 height 7
click at [13, 37] on icon "button" at bounding box center [10, 36] width 7 height 7
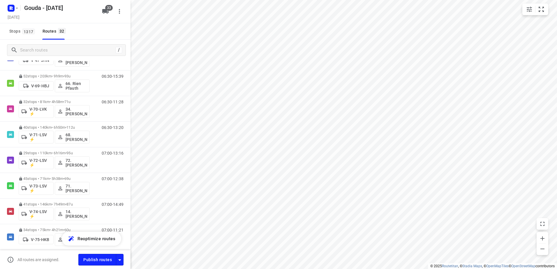
scroll to position [683, 0]
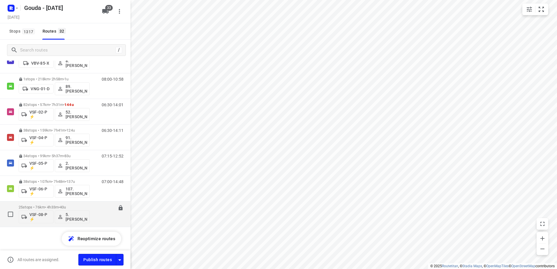
click at [54, 204] on div "25 stops • 76km • 4h33m • 40u VSF-08-P ⚡ 5. Ron van Werkhooven" at bounding box center [54, 214] width 71 height 24
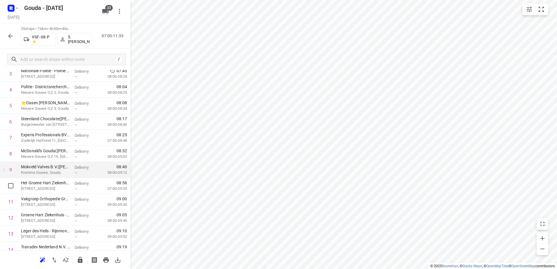
scroll to position [87, 0]
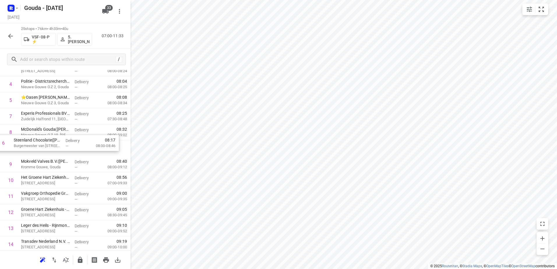
drag, startPoint x: 73, startPoint y: 119, endPoint x: 66, endPoint y: 152, distance: 33.8
click at [66, 152] on div "1 Texo Trade Services BV(Angela van der Elst) Oostbaan 601, Moordrecht Delivery…" at bounding box center [65, 228] width 130 height 400
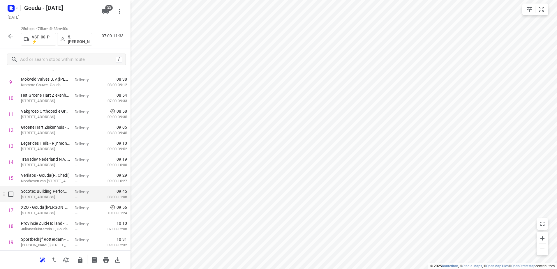
scroll to position [175, 0]
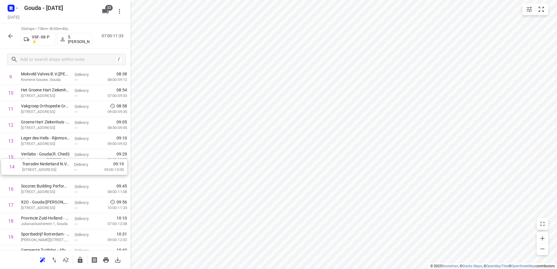
drag, startPoint x: 95, startPoint y: 159, endPoint x: 98, endPoint y: 170, distance: 11.6
click at [98, 170] on div "1 Texo Trade Services BV(Angela van der Elst) Oostbaan 601, Moordrecht Delivery…" at bounding box center [65, 141] width 130 height 400
drag, startPoint x: 83, startPoint y: 188, endPoint x: 84, endPoint y: 172, distance: 15.2
click at [84, 172] on div "1 Texo Trade Services BV(Angela van der Elst) Oostbaan 601, Moordrecht Delivery…" at bounding box center [65, 141] width 130 height 400
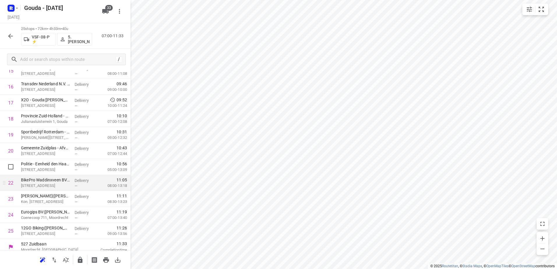
scroll to position [282, 0]
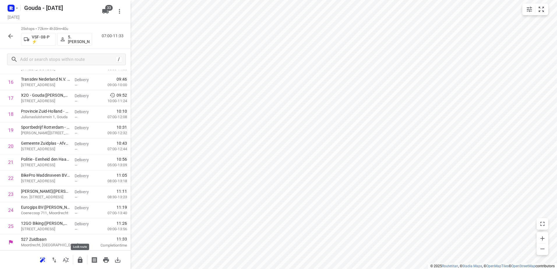
click at [80, 260] on icon "button" at bounding box center [80, 260] width 5 height 6
click at [7, 35] on icon "button" at bounding box center [10, 36] width 7 height 7
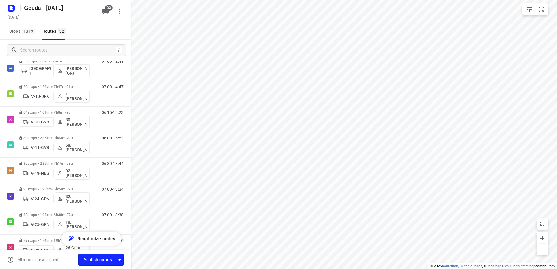
scroll to position [0, 0]
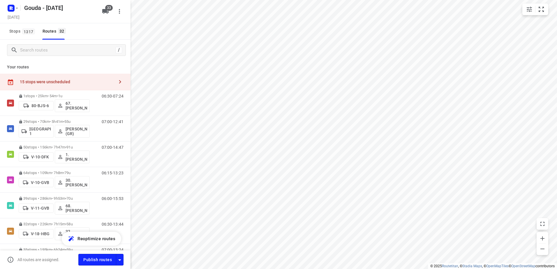
click at [0, 0] on input "checkbox" at bounding box center [0, 0] width 0 height 0
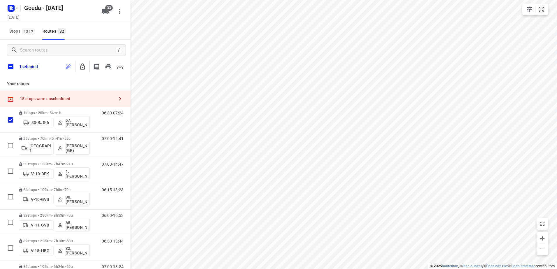
checkbox input "true"
click at [10, 69] on input "checkbox" at bounding box center [11, 67] width 12 height 12
checkbox input "true"
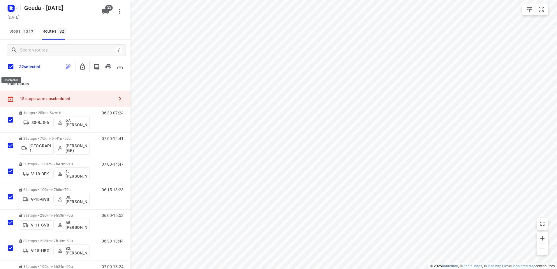
checkbox input "true"
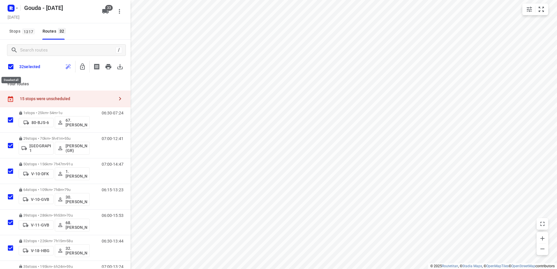
checkbox input "true"
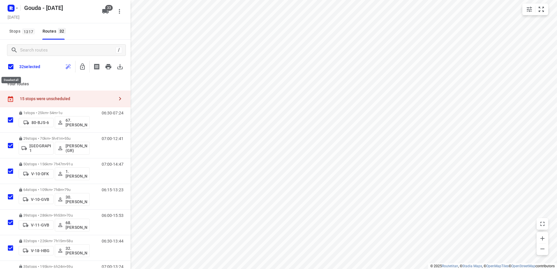
checkbox input "true"
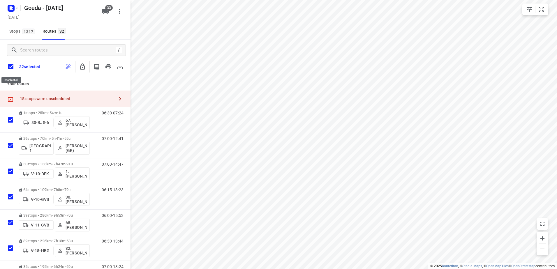
checkbox input "true"
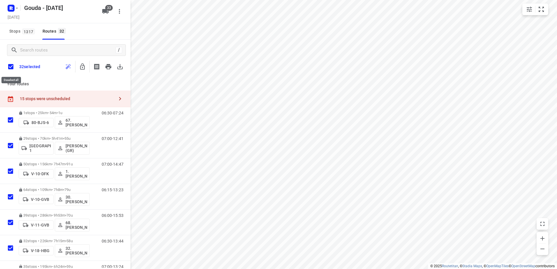
checkbox input "true"
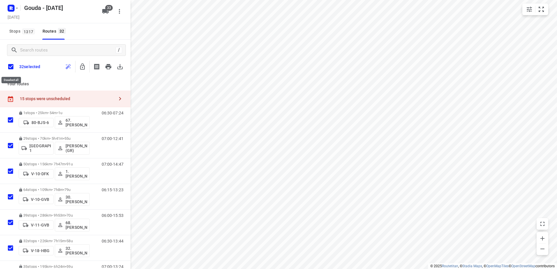
checkbox input "true"
click at [79, 67] on icon "button" at bounding box center [82, 66] width 7 height 7
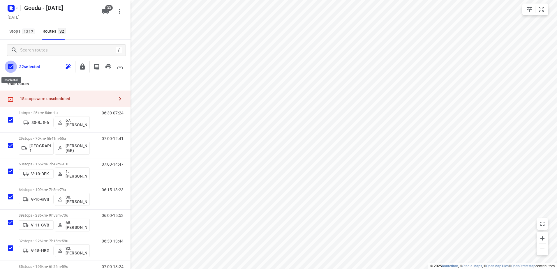
click at [13, 69] on input "checkbox" at bounding box center [11, 67] width 12 height 12
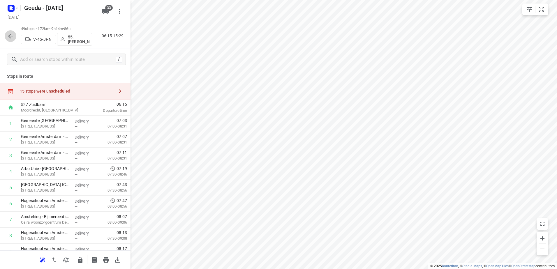
click at [10, 32] on button "button" at bounding box center [11, 36] width 12 height 12
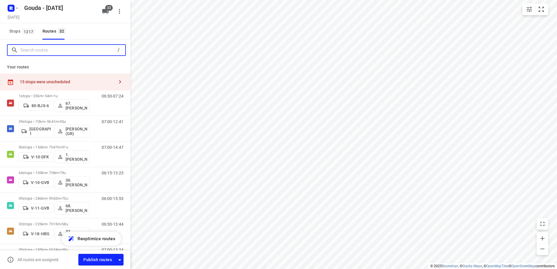
click at [69, 48] on input "Search routes" at bounding box center [67, 50] width 95 height 9
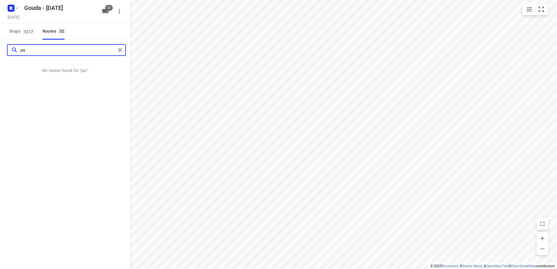
type input "p"
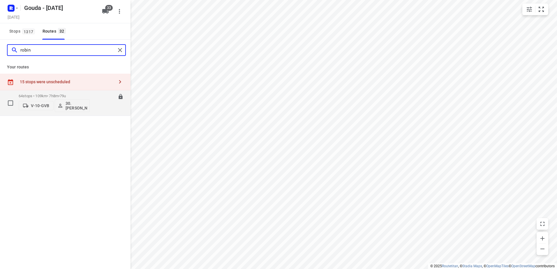
type input "robin"
click at [53, 97] on p "64 stops • 109km • 7h8m • 79u" at bounding box center [54, 96] width 71 height 4
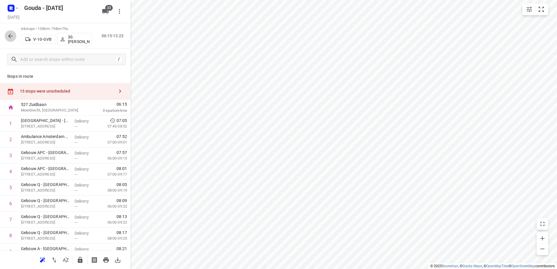
click at [12, 32] on button "button" at bounding box center [11, 36] width 12 height 12
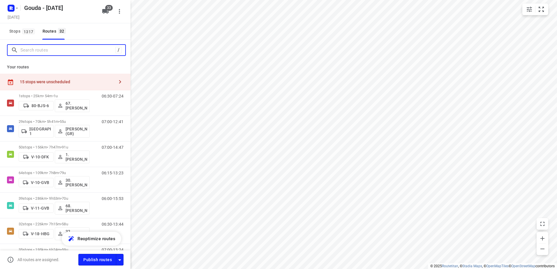
click at [58, 52] on input "Search routes" at bounding box center [67, 50] width 95 height 9
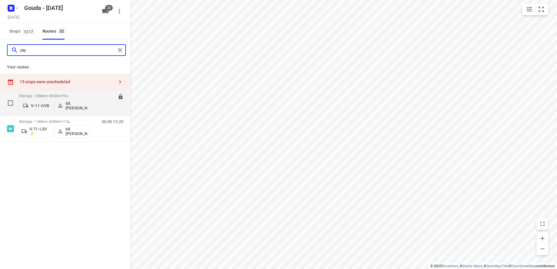
type input "jay"
click at [62, 94] on span "•" at bounding box center [61, 96] width 1 height 4
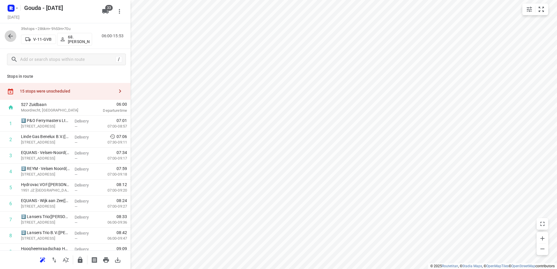
click at [10, 35] on icon "button" at bounding box center [10, 36] width 7 height 7
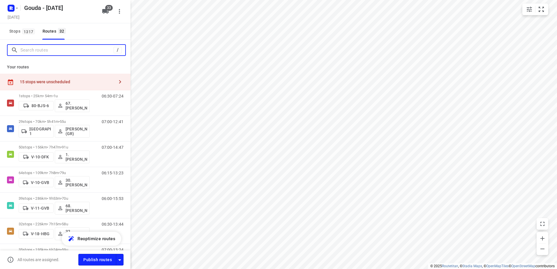
click at [50, 54] on input "Search routes" at bounding box center [66, 50] width 93 height 9
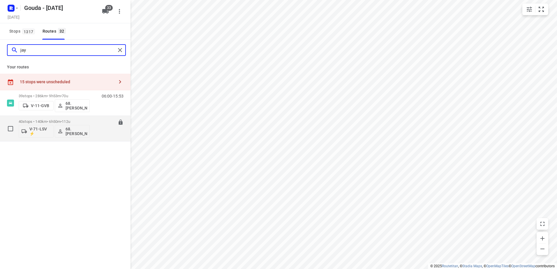
type input "jay"
click at [73, 119] on div "40 stops • 140km • 6h50m • 112u V-71-LSV ⚡ 68.Jay Jairam" at bounding box center [54, 128] width 71 height 24
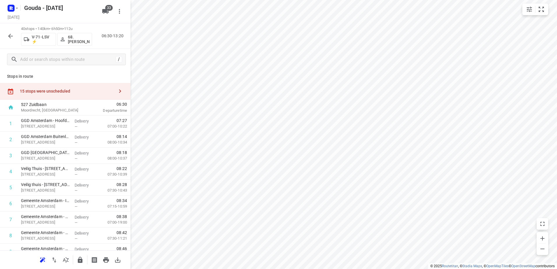
click at [78, 39] on p "68.[PERSON_NAME]" at bounding box center [79, 39] width 22 height 9
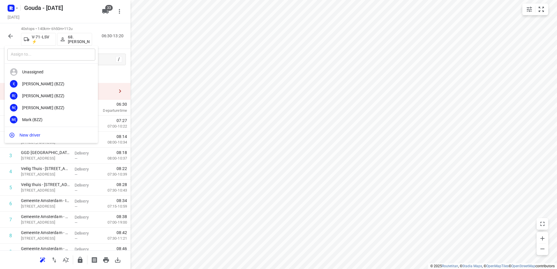
click at [56, 52] on input "text" at bounding box center [51, 55] width 88 height 12
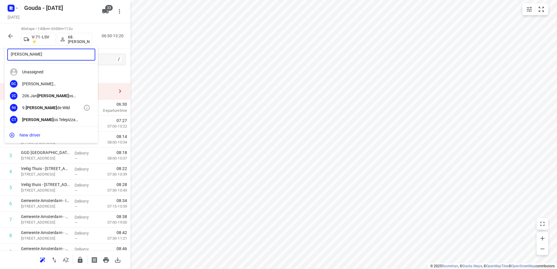
type input "carl"
click at [68, 108] on div "9. Carl de Wild" at bounding box center [52, 107] width 61 height 5
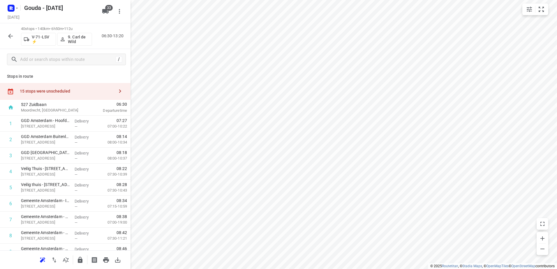
click at [11, 40] on button "button" at bounding box center [11, 36] width 12 height 12
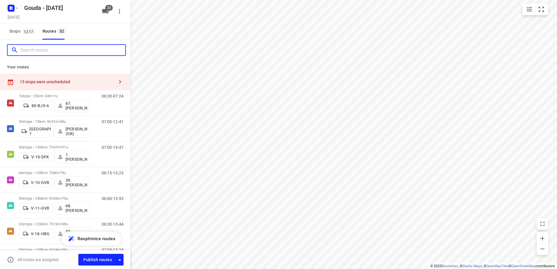
click at [37, 51] on input "Search routes" at bounding box center [72, 50] width 105 height 9
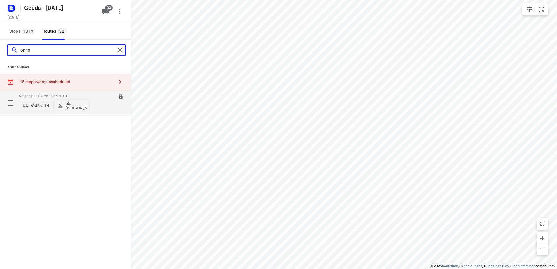
type input "onno"
click at [65, 105] on span "56. Onno Hekking" at bounding box center [72, 105] width 30 height 9
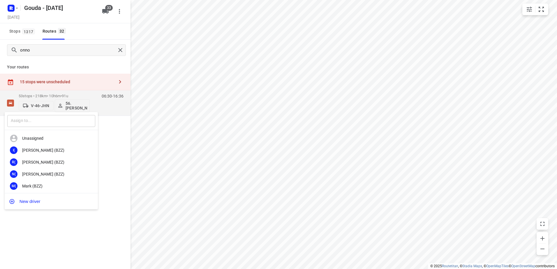
click at [55, 121] on input "text" at bounding box center [51, 121] width 88 height 12
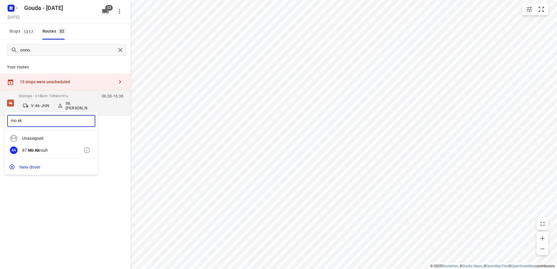
type input "mo ak"
click at [58, 150] on div "87. Mo Ak rouh" at bounding box center [52, 150] width 61 height 5
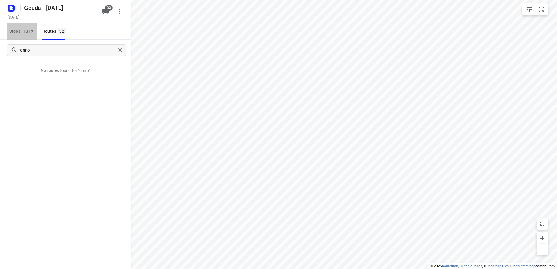
click at [17, 33] on span "Stops 1317" at bounding box center [22, 31] width 27 height 7
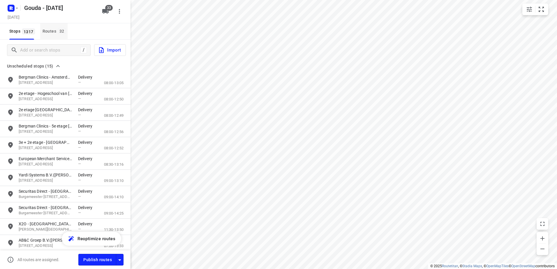
click at [59, 34] on span "32" at bounding box center [62, 31] width 8 height 6
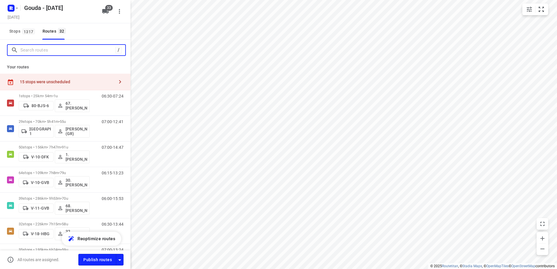
click at [64, 47] on input "Search routes" at bounding box center [67, 50] width 95 height 9
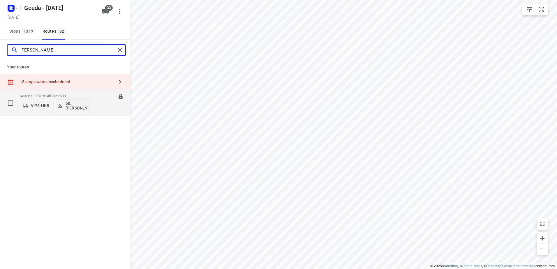
type input "peter"
click at [78, 101] on p "60. Peter Stuurman" at bounding box center [77, 105] width 22 height 9
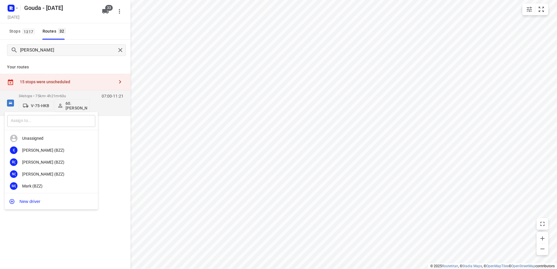
click at [54, 122] on input "text" at bounding box center [51, 121] width 88 height 12
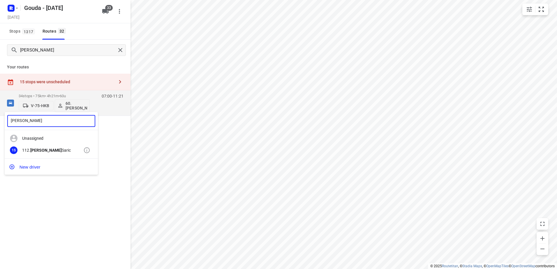
type input "nino"
click at [27, 152] on div "112. Nino Saric" at bounding box center [52, 150] width 61 height 5
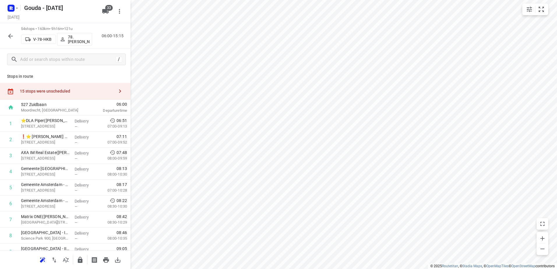
click at [86, 88] on div "15 stops were unscheduled" at bounding box center [65, 91] width 130 height 17
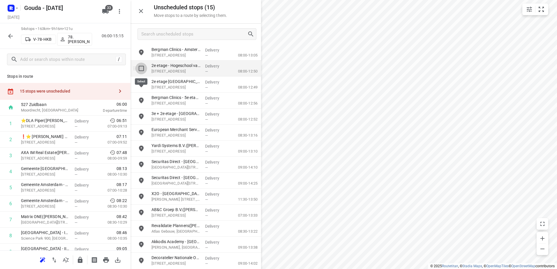
click at [143, 70] on input "grid" at bounding box center [141, 69] width 12 height 12
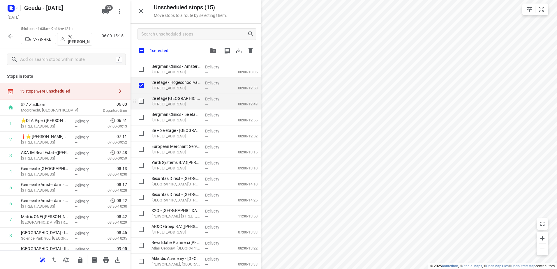
checkbox input "true"
click at [137, 100] on input "grid" at bounding box center [141, 102] width 12 height 12
checkbox input "true"
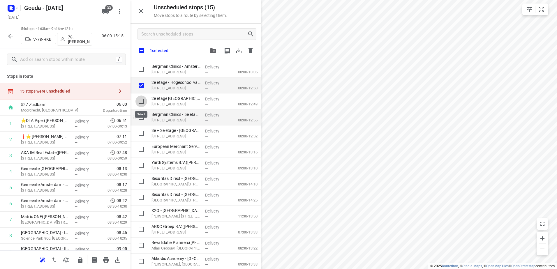
checkbox input "true"
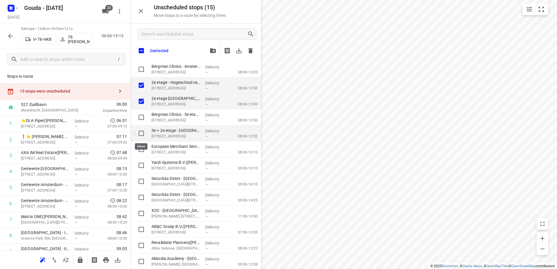
click at [142, 136] on input "grid" at bounding box center [141, 134] width 12 height 12
checkbox input "true"
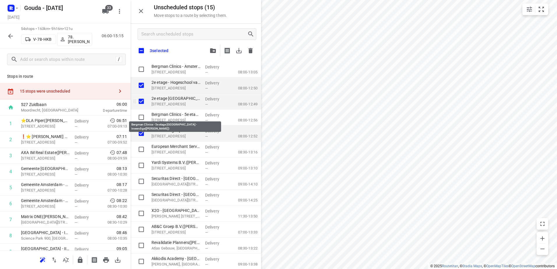
checkbox input "true"
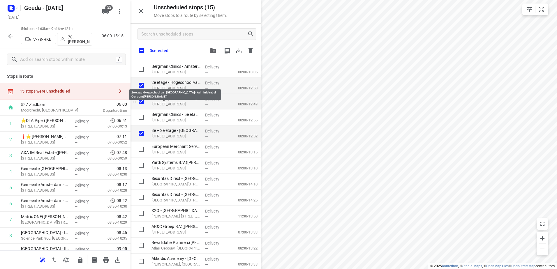
checkbox input "true"
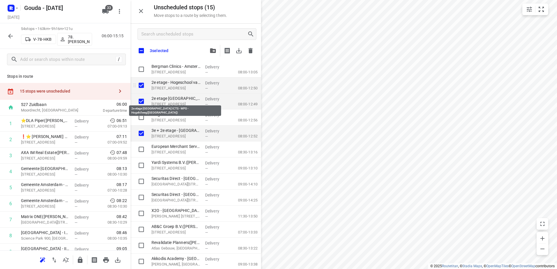
checkbox input "true"
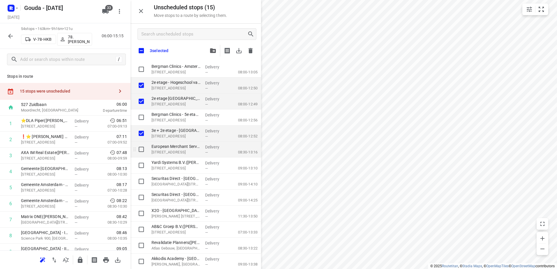
checkbox input "true"
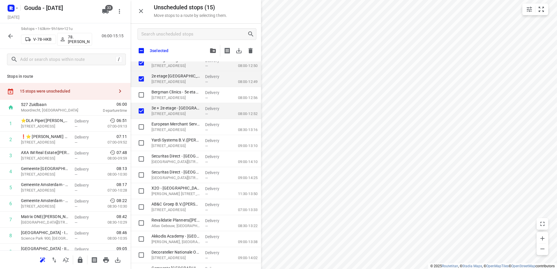
scroll to position [35, 0]
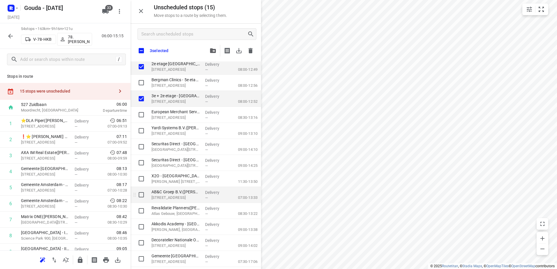
checkbox input "true"
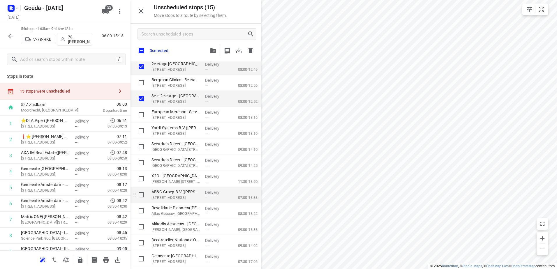
checkbox input "true"
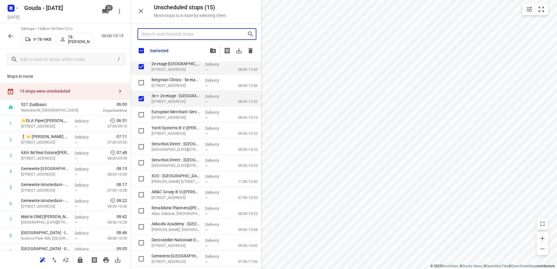
click at [176, 36] on input "Search unscheduled stops" at bounding box center [194, 34] width 105 height 9
type input "h"
checkbox input "true"
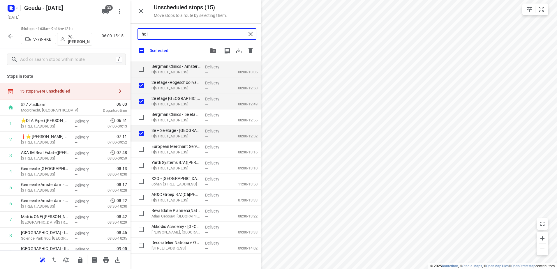
scroll to position [0, 0]
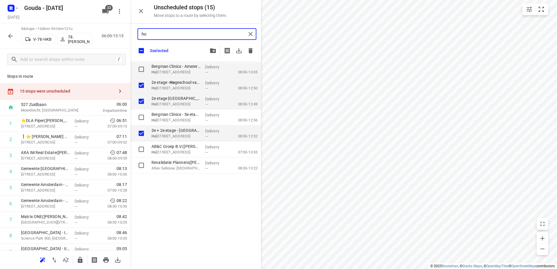
type input "hog"
checkbox input "true"
type input "hoge"
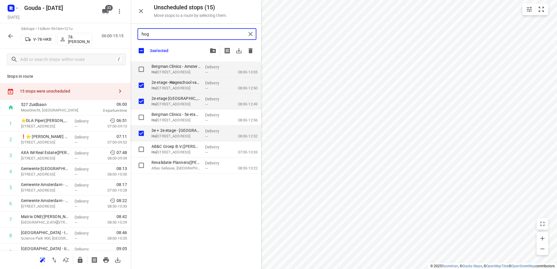
checkbox input "true"
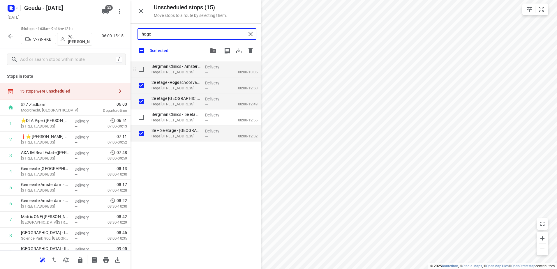
checkbox input "true"
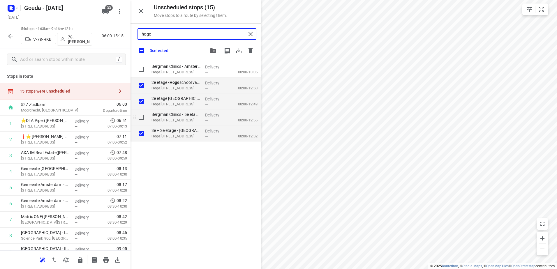
checkbox input "true"
type input "hoge"
click at [142, 116] on input "grid" at bounding box center [141, 118] width 12 height 12
checkbox input "true"
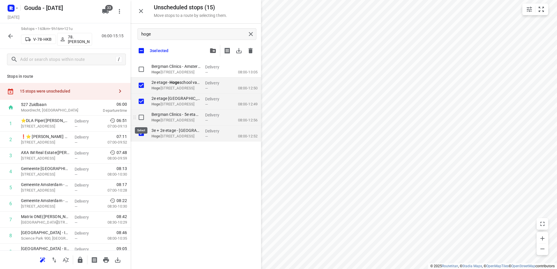
checkbox input "true"
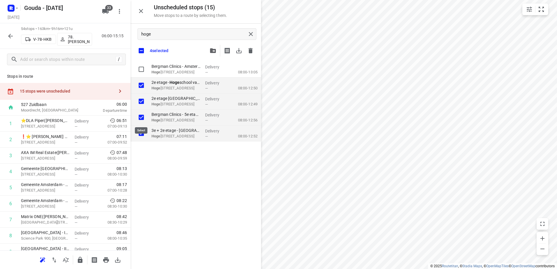
checkbox input "true"
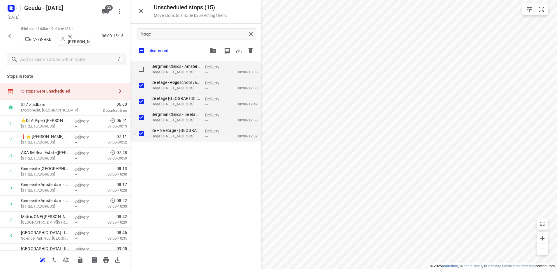
checkbox input "true"
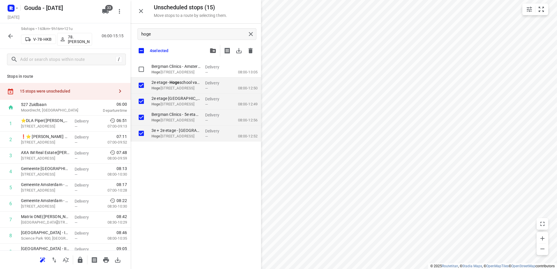
checkbox input "true"
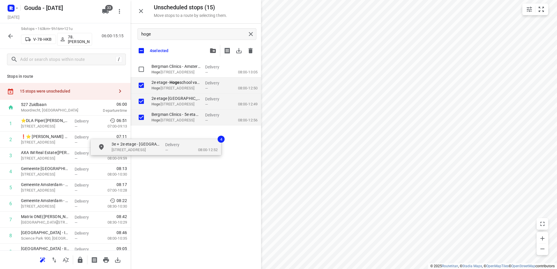
checkbox input "true"
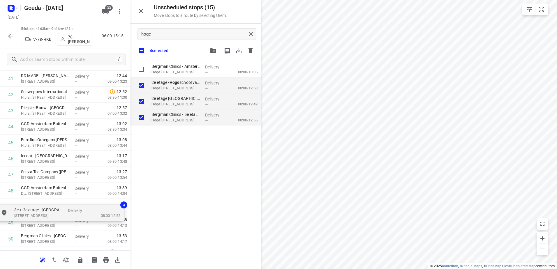
scroll to position [693, 0]
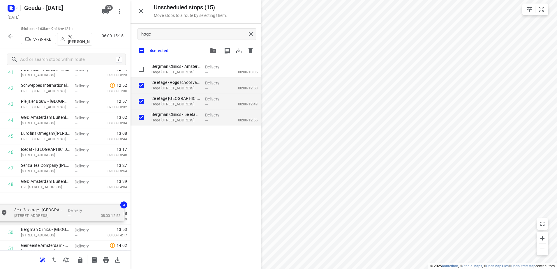
drag, startPoint x: 185, startPoint y: 146, endPoint x: 87, endPoint y: 211, distance: 117.4
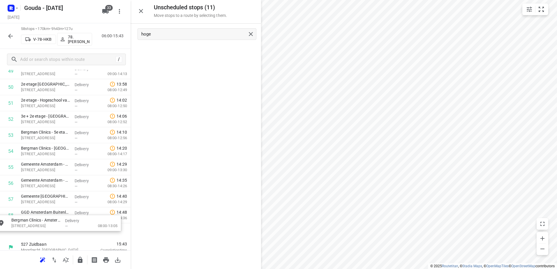
scroll to position [827, 0]
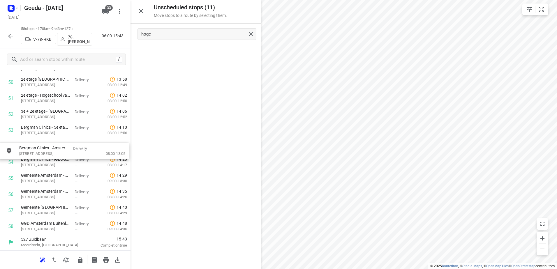
drag, startPoint x: 214, startPoint y: 49, endPoint x: 77, endPoint y: 149, distance: 170.3
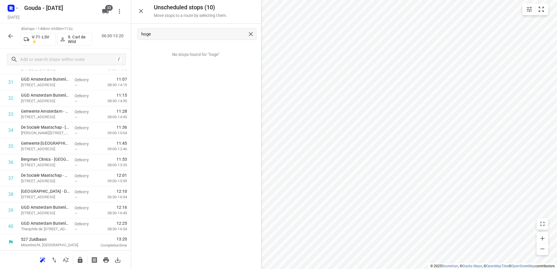
scroll to position [522, 0]
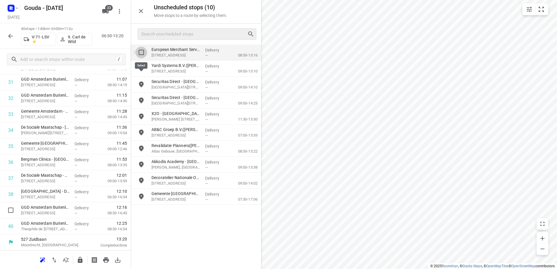
click at [138, 53] on input "grid" at bounding box center [141, 53] width 12 height 12
checkbox input "true"
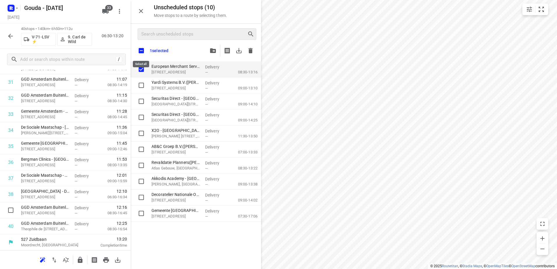
click at [139, 54] on input "checkbox" at bounding box center [141, 51] width 12 height 12
checkbox input "true"
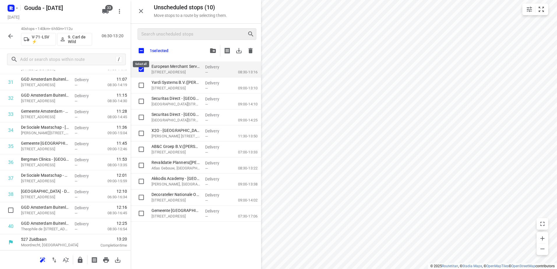
checkbox input "true"
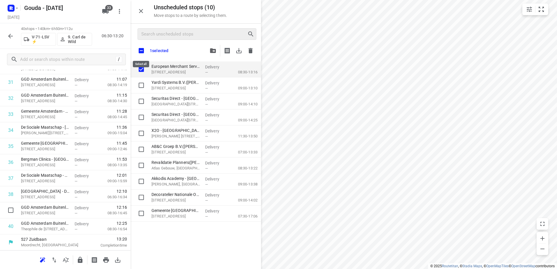
checkbox input "true"
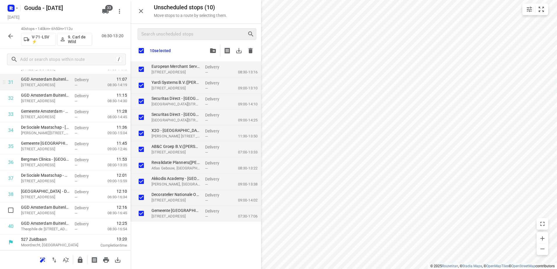
checkbox input "true"
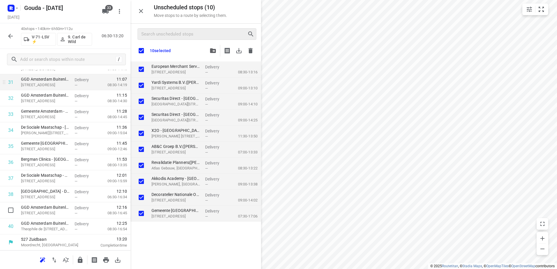
checkbox input "true"
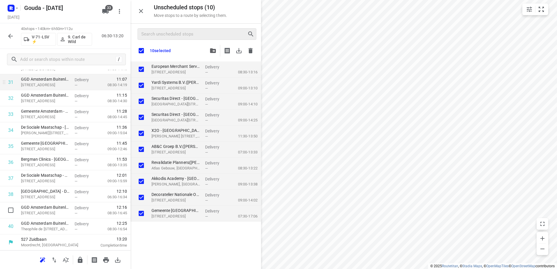
checkbox input "true"
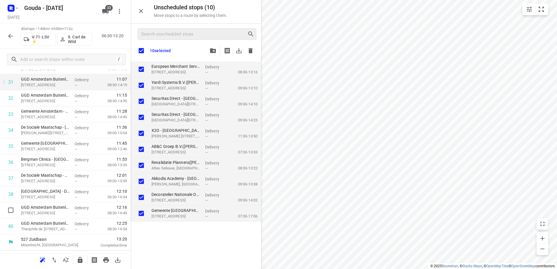
checkbox input "true"
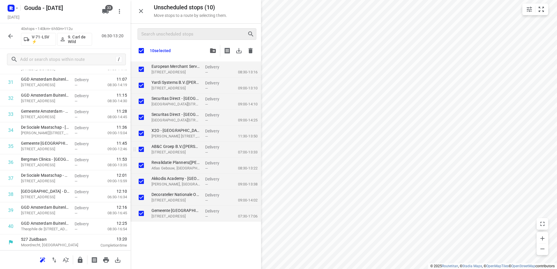
checkbox input "true"
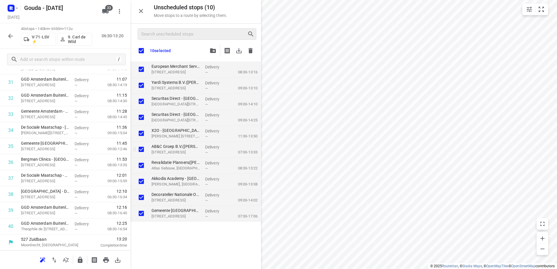
checkbox input "true"
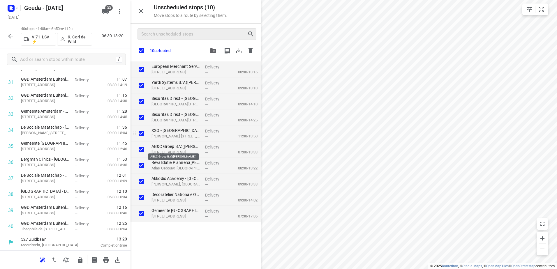
checkbox input "true"
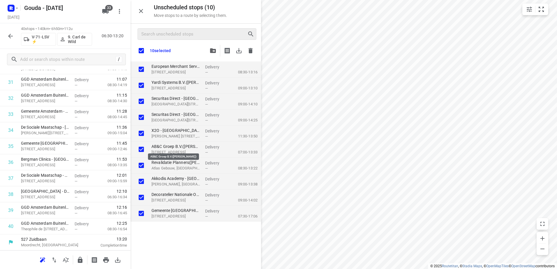
checkbox input "true"
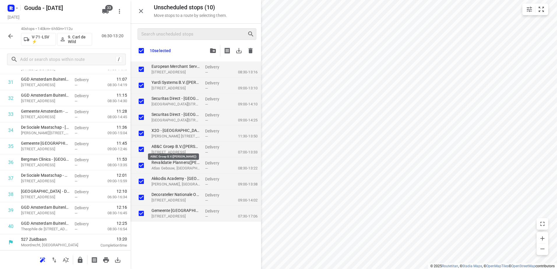
checkbox input "true"
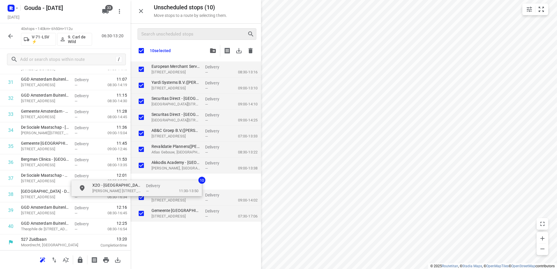
checkbox input "true"
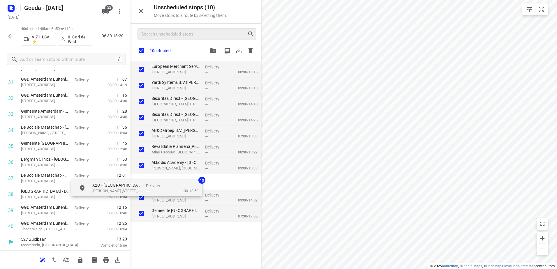
checkbox input "true"
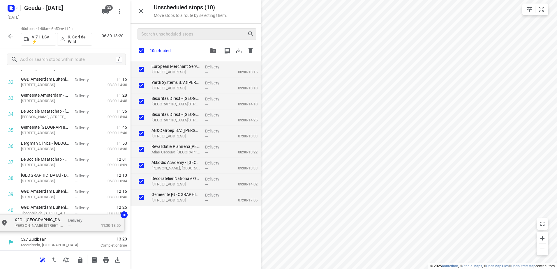
drag, startPoint x: 203, startPoint y: 129, endPoint x: 59, endPoint y: 227, distance: 174.1
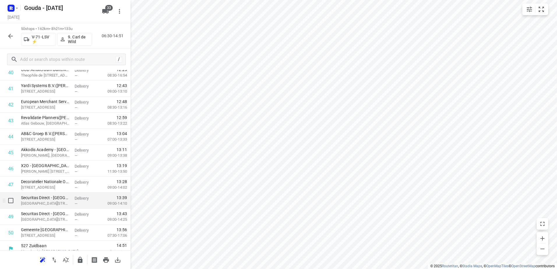
scroll to position [665, 0]
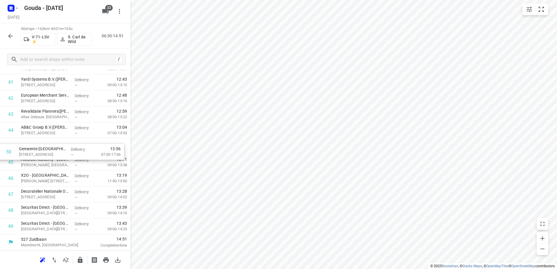
drag, startPoint x: 91, startPoint y: 233, endPoint x: 87, endPoint y: 167, distance: 66.2
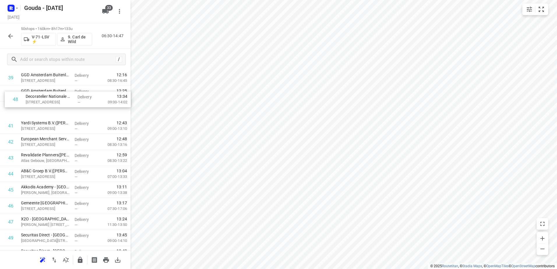
scroll to position [633, 0]
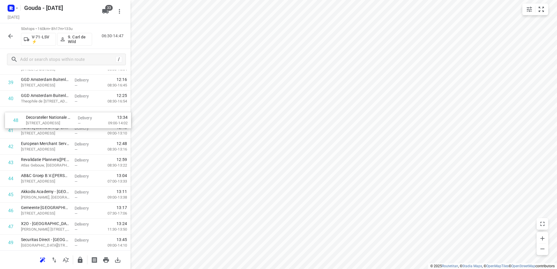
drag, startPoint x: 79, startPoint y: 193, endPoint x: 84, endPoint y: 115, distance: 78.2
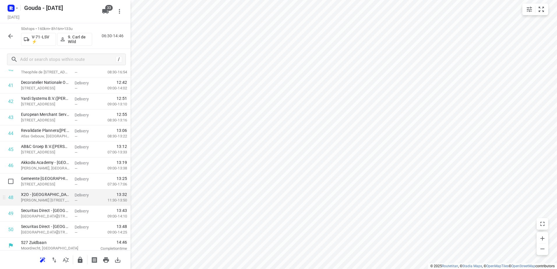
scroll to position [665, 0]
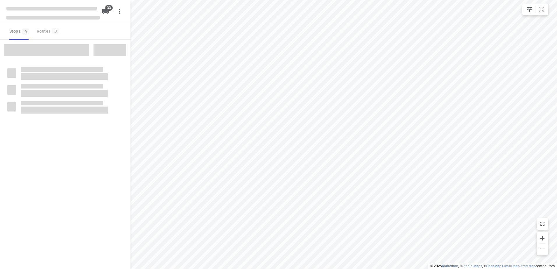
checkbox input "true"
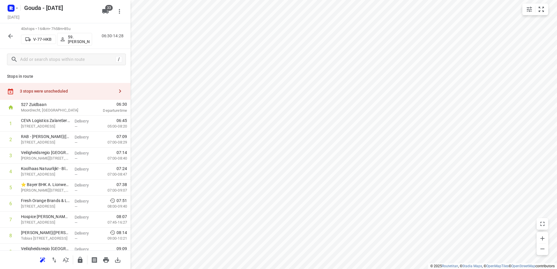
click at [64, 94] on div "3 stops were unscheduled" at bounding box center [65, 91] width 130 height 17
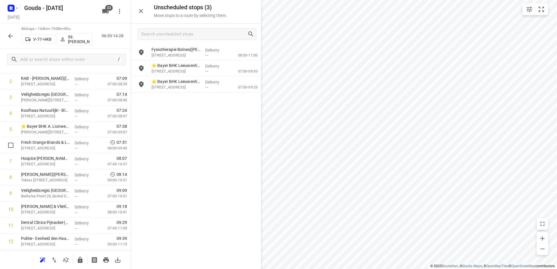
scroll to position [29, 0]
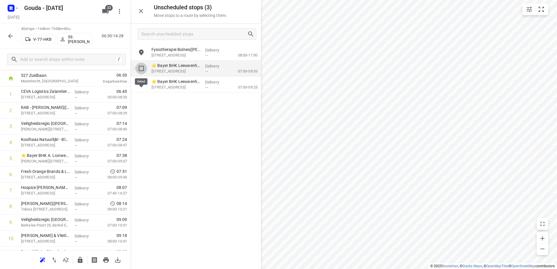
drag, startPoint x: 138, startPoint y: 67, endPoint x: 139, endPoint y: 92, distance: 25.1
click at [138, 67] on input "grid" at bounding box center [141, 69] width 12 height 12
checkbox input "true"
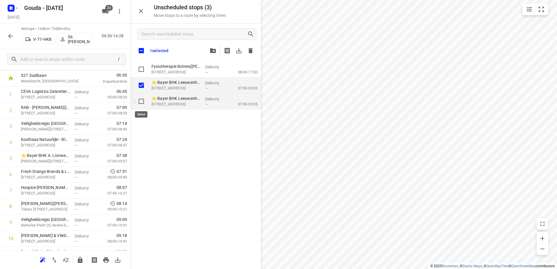
click at [137, 99] on input "grid" at bounding box center [141, 102] width 12 height 12
checkbox input "true"
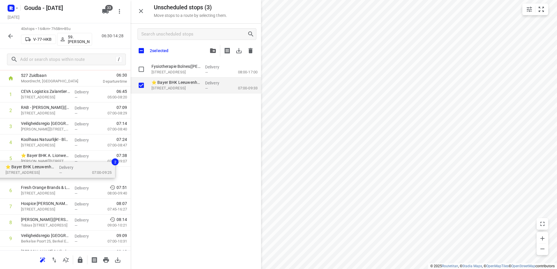
drag, startPoint x: 206, startPoint y: 101, endPoint x: 58, endPoint y: 169, distance: 163.1
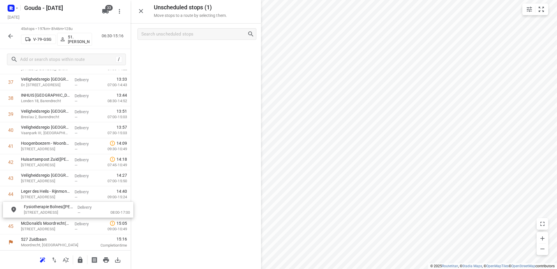
drag, startPoint x: 207, startPoint y: 56, endPoint x: 78, endPoint y: 214, distance: 203.6
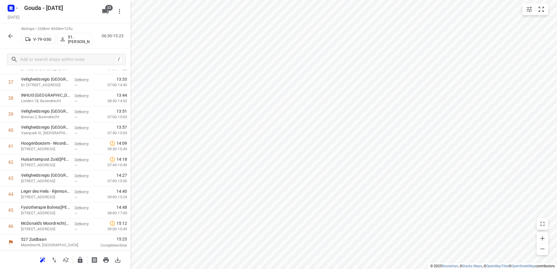
scroll to position [601, 0]
click at [11, 34] on icon "button" at bounding box center [10, 36] width 7 height 7
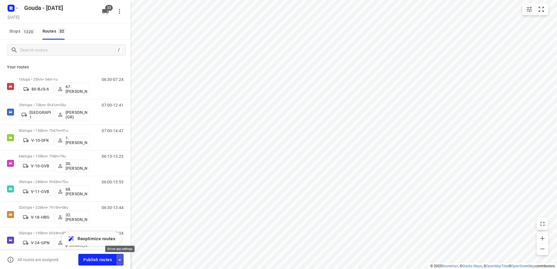
click at [118, 261] on icon "button" at bounding box center [119, 260] width 7 height 7
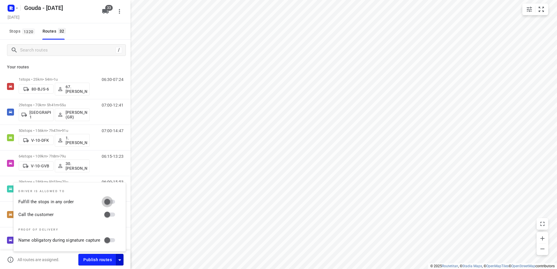
click at [113, 203] on input "Fulfill the stops in any order" at bounding box center [107, 201] width 33 height 11
checkbox input "true"
click at [110, 216] on input "Call the customer" at bounding box center [107, 214] width 33 height 11
checkbox input "true"
click at [97, 258] on span "Publish routes" at bounding box center [97, 259] width 29 height 7
